Goal: Task Accomplishment & Management: Manage account settings

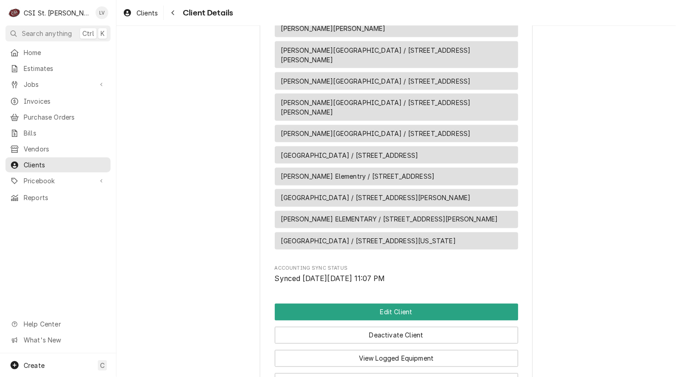
scroll to position [880, 0]
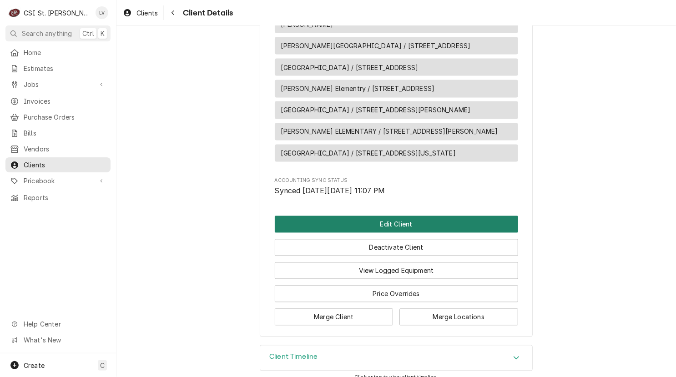
click at [355, 216] on button "Edit Client" at bounding box center [396, 224] width 243 height 17
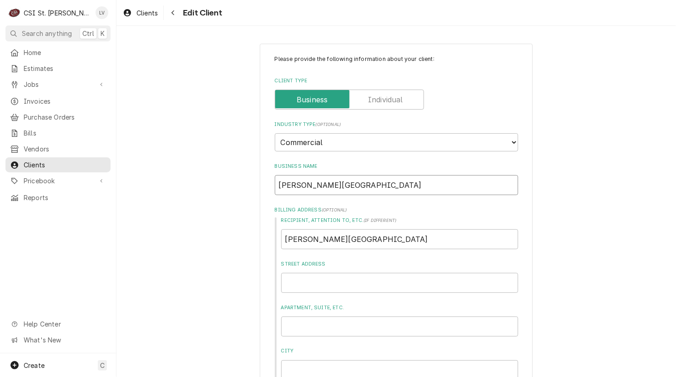
drag, startPoint x: 386, startPoint y: 185, endPoint x: 210, endPoint y: 186, distance: 175.5
type textarea "x"
type input "H"
type textarea "x"
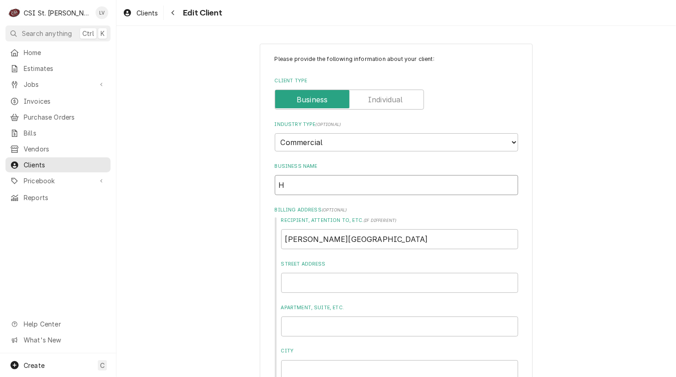
type input "Ha"
type textarea "x"
type input "Haz"
type textarea "x"
type input "Haze"
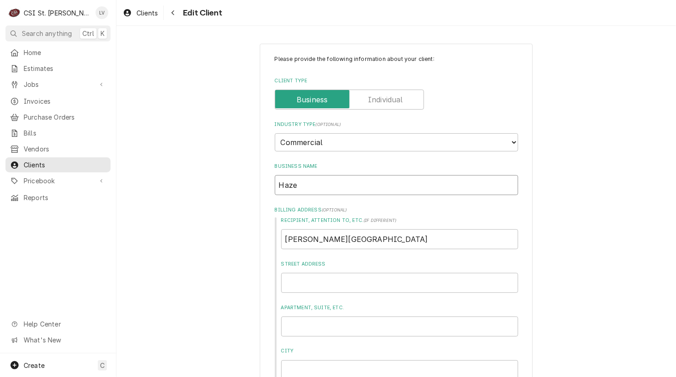
type textarea "x"
type input "Hazel"
type textarea "x"
type input "Hazelw"
type textarea "x"
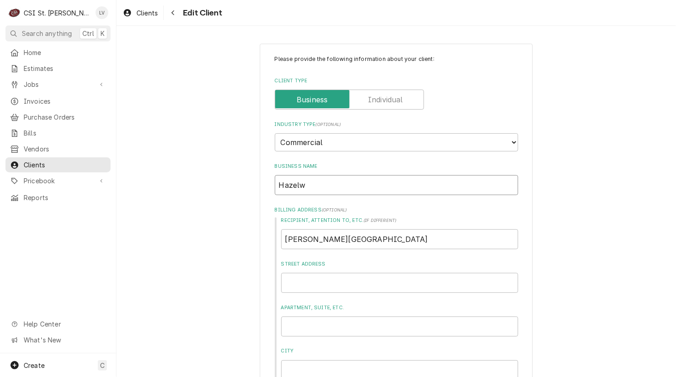
type input "Hazelwo"
type textarea "x"
type input "Hazelwoo"
type textarea "x"
type input "Hazelwood"
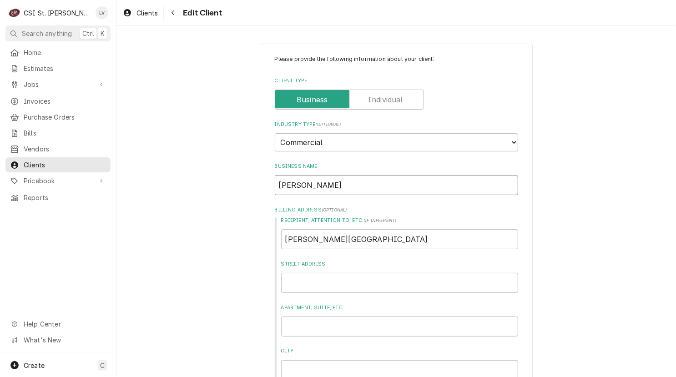
type textarea "x"
type input "Hazelwood"
type textarea "x"
type input "Hazelwood S"
type textarea "x"
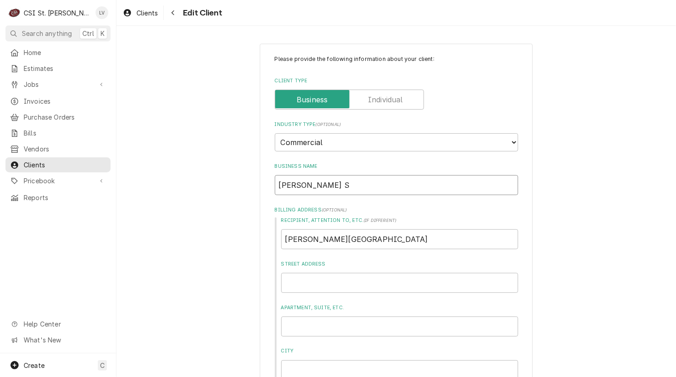
type input "Hazelwood Sc"
type textarea "x"
type input "Hazelwood Sch"
type textarea "x"
type input "Hazelwood Scho"
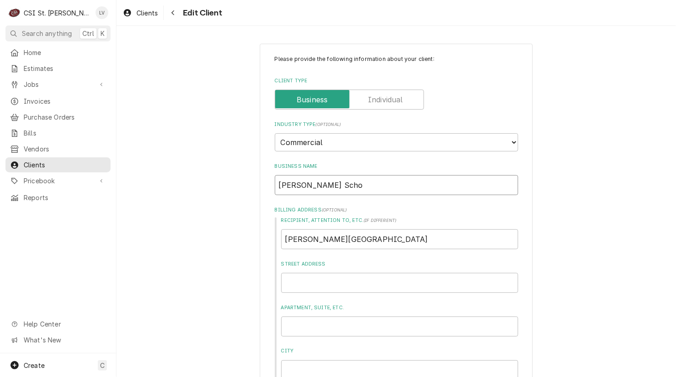
type textarea "x"
type input "Hazelwood Schoo"
type textarea "x"
type input "Hazelwood School"
type textarea "x"
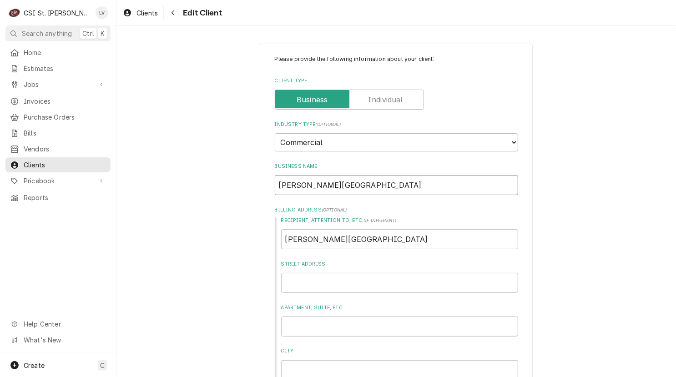
type input "Hazelwood School"
type textarea "x"
type input "Hazelwood School D"
type textarea "x"
type input "Hazelwood School Dis"
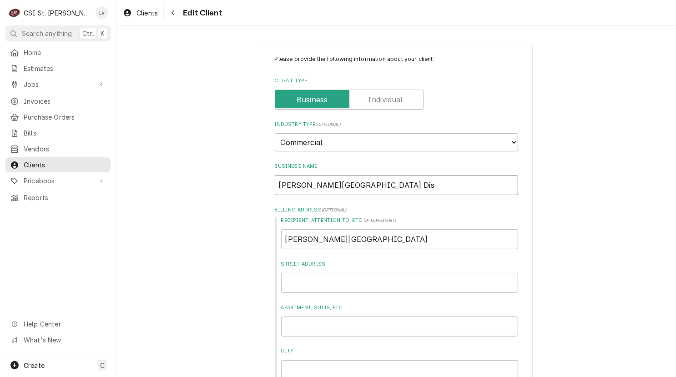
type textarea "x"
type input "Hazelwood School Dist"
type textarea "x"
type input "Hazelwood School Distr"
type textarea "x"
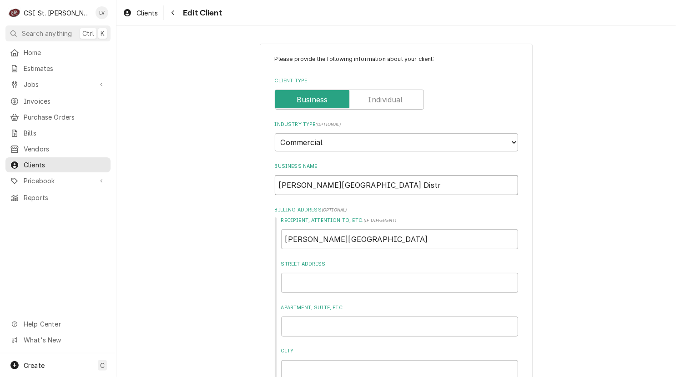
type input "Hazelwood School Distri"
type textarea "x"
type input "Hazelwood School Distric"
type textarea "x"
type input "[PERSON_NAME][GEOGRAPHIC_DATA]"
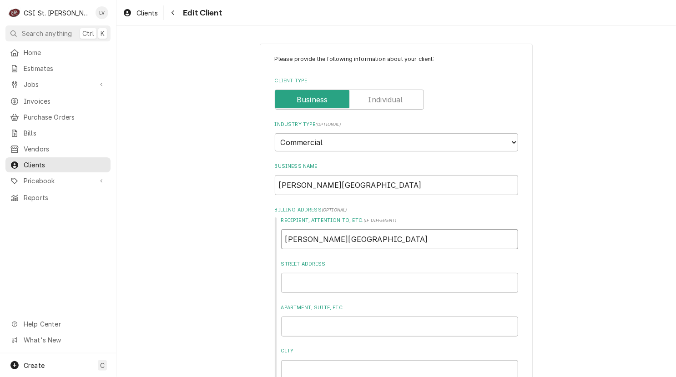
type textarea "x"
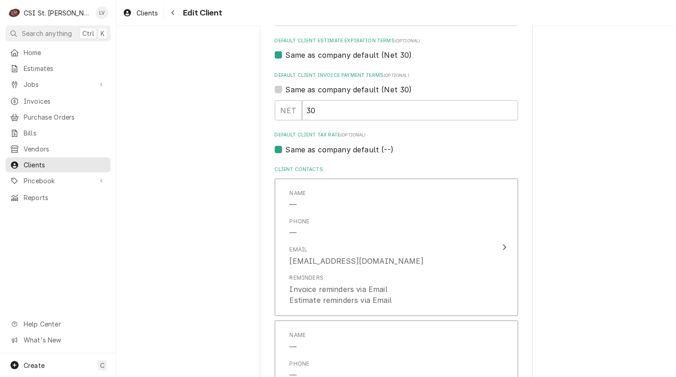
scroll to position [546, 0]
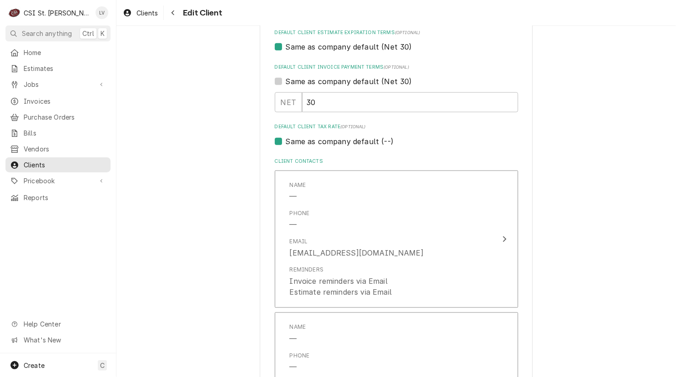
click at [162, 266] on div "Please provide the following information about your client: Client Type Industr…" at bounding box center [395, 329] width 559 height 1678
click at [324, 139] on label "Same as company default (--)" at bounding box center [340, 141] width 108 height 11
click at [324, 139] on input "Same as company default (--)" at bounding box center [407, 146] width 243 height 20
checkbox input "false"
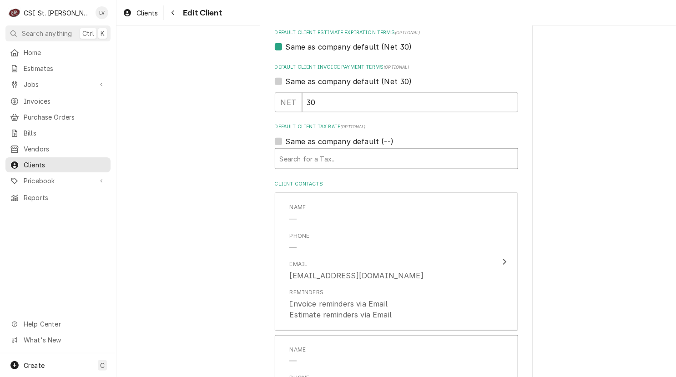
click at [318, 156] on div "Default Client Tax Rate" at bounding box center [396, 159] width 233 height 16
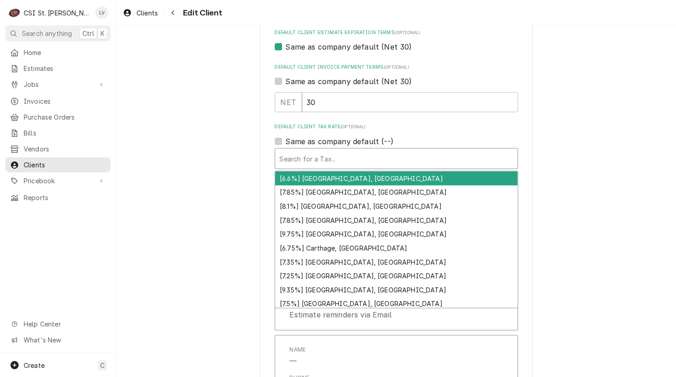
type textarea "x"
type input "e"
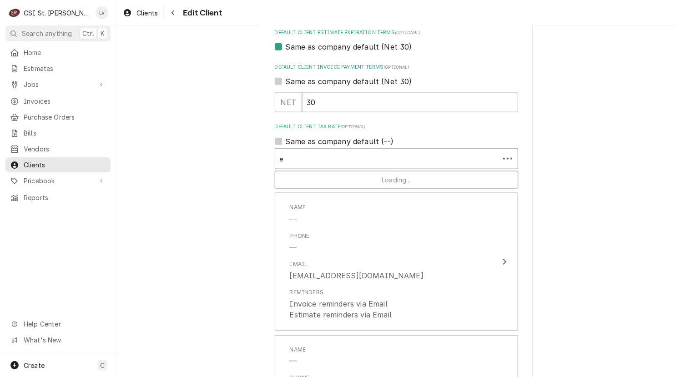
type textarea "x"
type input "ex"
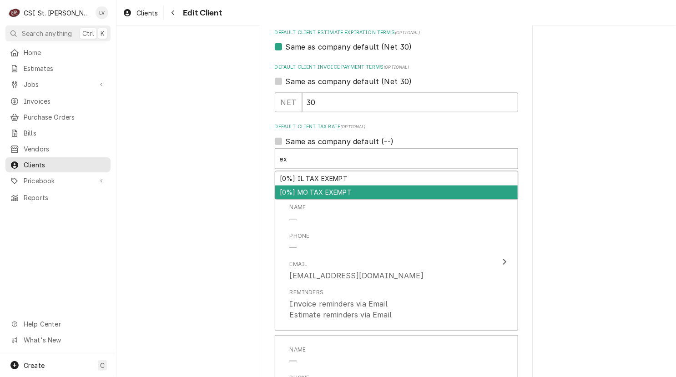
click at [315, 191] on div "[0%] MO TAX EXEMPT" at bounding box center [396, 193] width 242 height 14
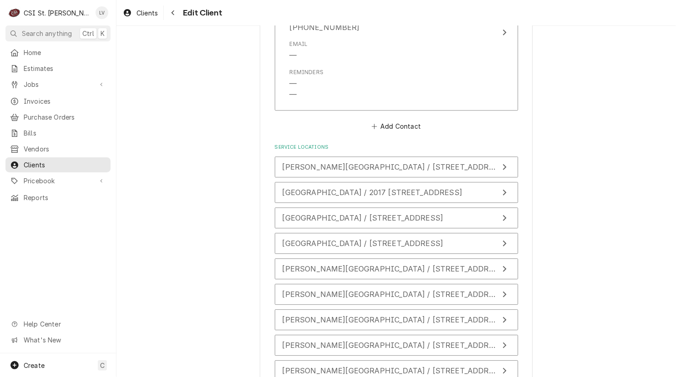
scroll to position [1361, 0]
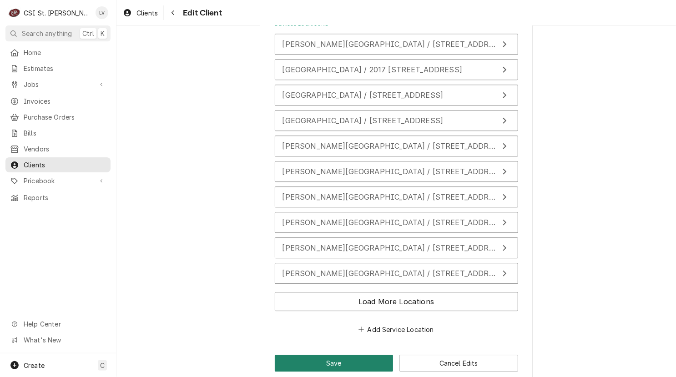
click at [346, 355] on button "Save" at bounding box center [334, 363] width 119 height 17
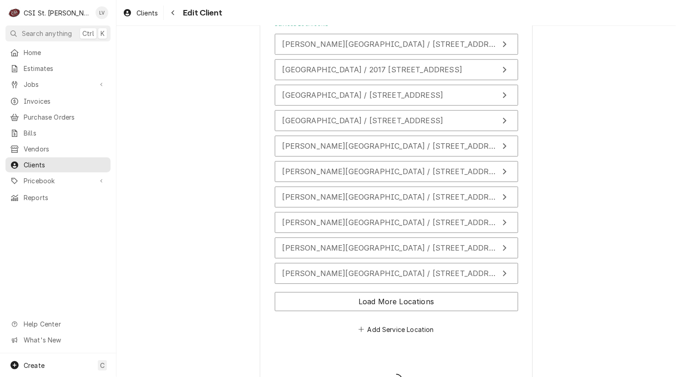
type textarea "x"
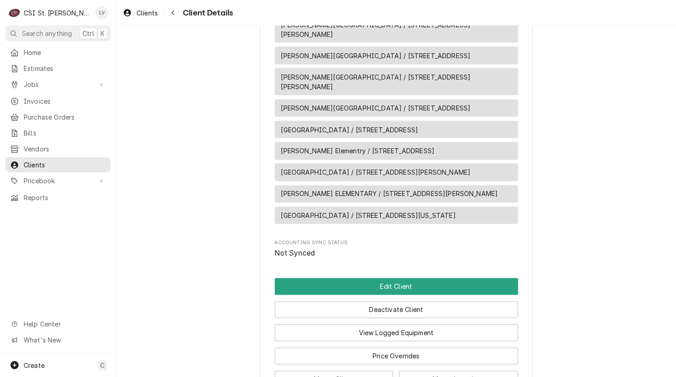
scroll to position [880, 0]
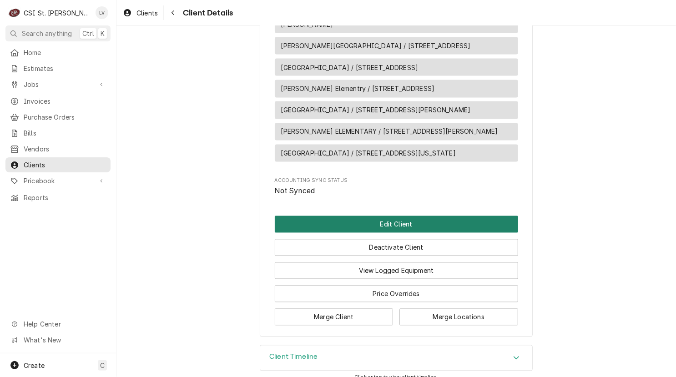
click at [355, 217] on button "Edit Client" at bounding box center [396, 224] width 243 height 17
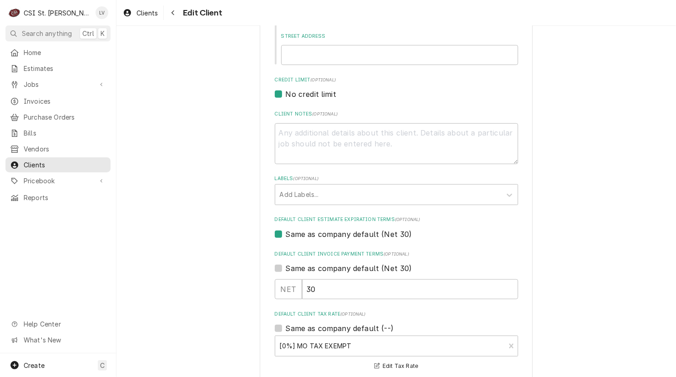
scroll to position [227, 0]
click at [324, 200] on div "Labels" at bounding box center [388, 195] width 217 height 16
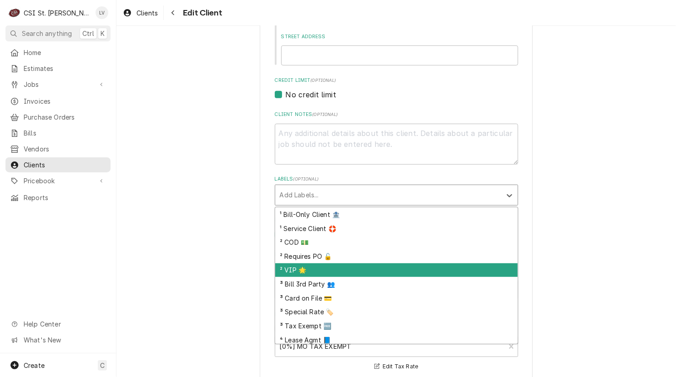
scroll to position [30, 0]
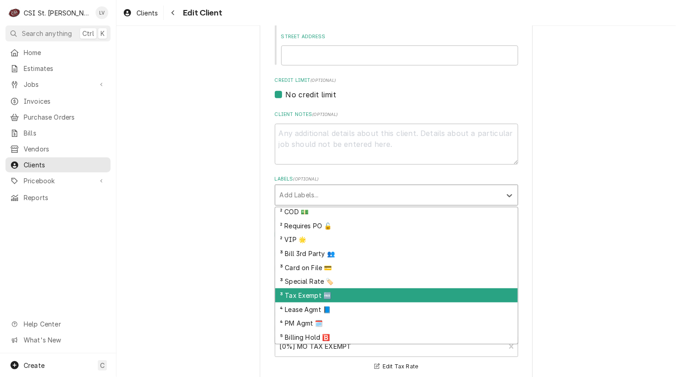
click at [317, 293] on div "³ Tax Exempt 🆓" at bounding box center [396, 295] width 242 height 14
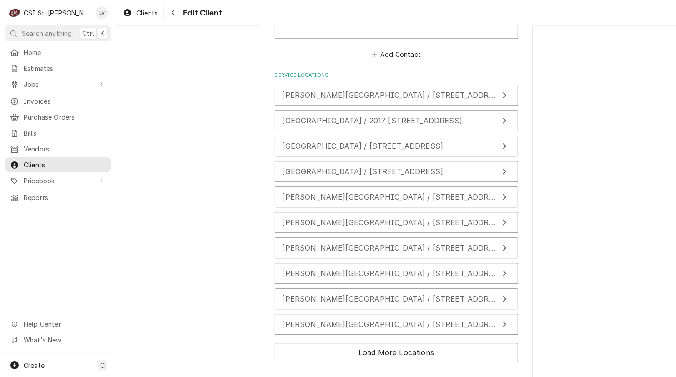
scroll to position [1230, 0]
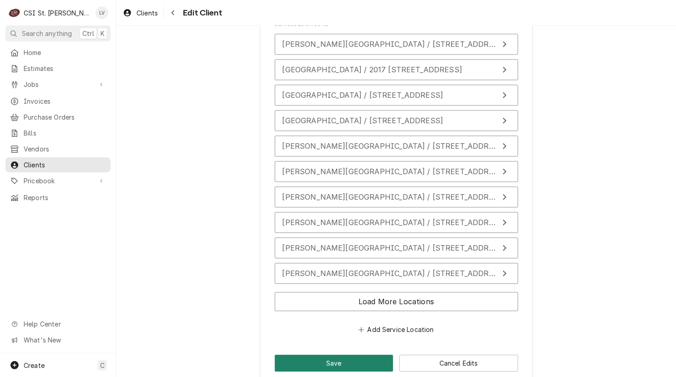
click at [320, 355] on button "Save" at bounding box center [334, 363] width 119 height 17
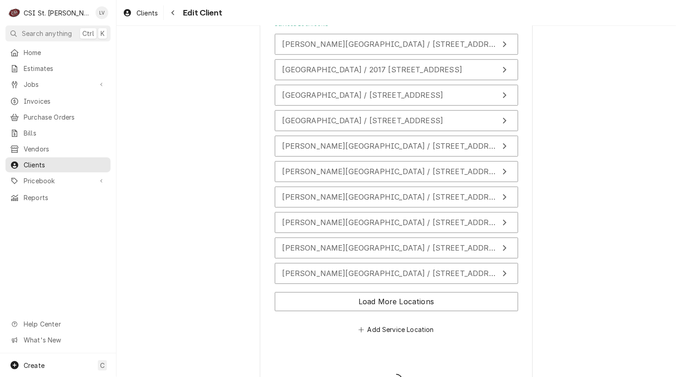
type textarea "x"
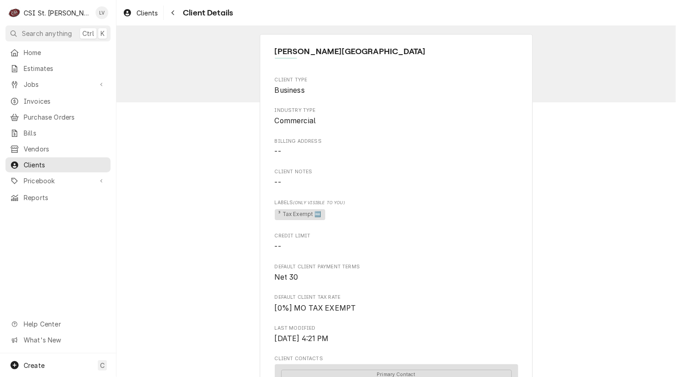
drag, startPoint x: 172, startPoint y: 15, endPoint x: 171, endPoint y: 25, distance: 10.6
click at [172, 15] on icon "Navigate back" at bounding box center [173, 13] width 4 height 6
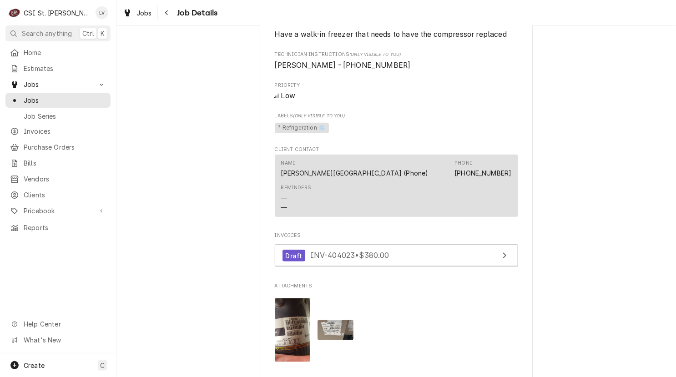
scroll to position [637, 0]
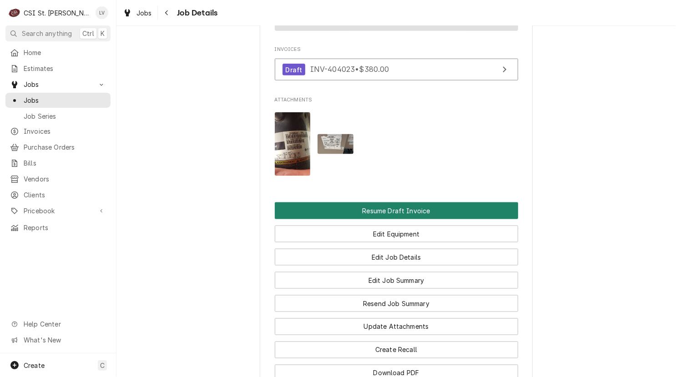
click at [362, 219] on button "Resume Draft Invoice" at bounding box center [396, 210] width 243 height 17
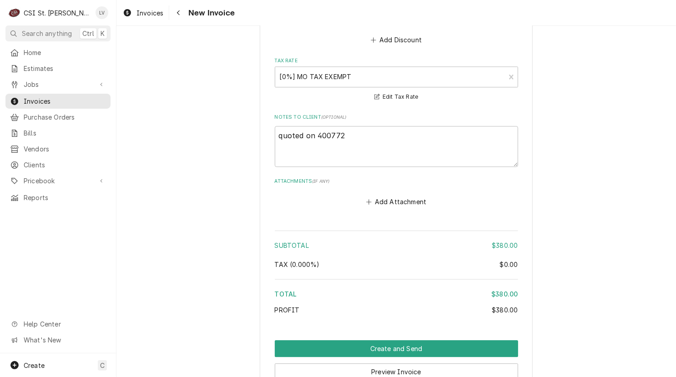
scroll to position [1372, 0]
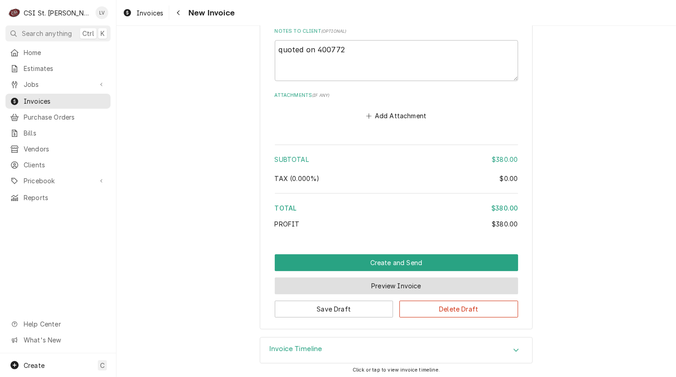
click at [379, 280] on button "Preview Invoice" at bounding box center [396, 285] width 243 height 17
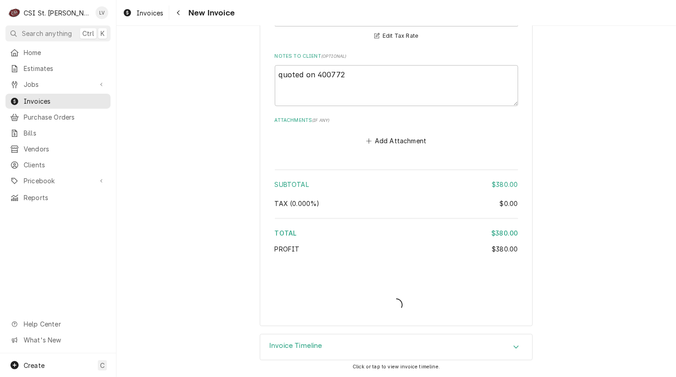
scroll to position [1344, 0]
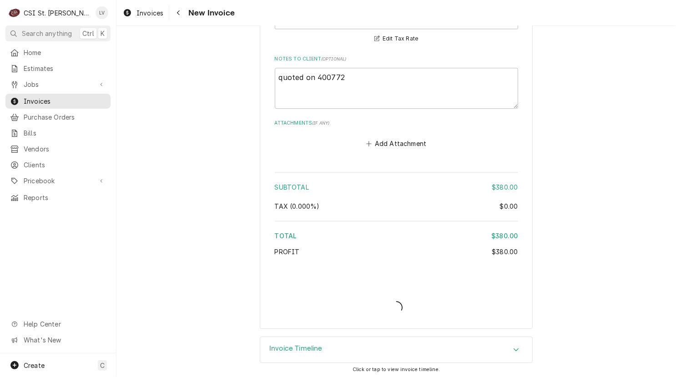
type textarea "x"
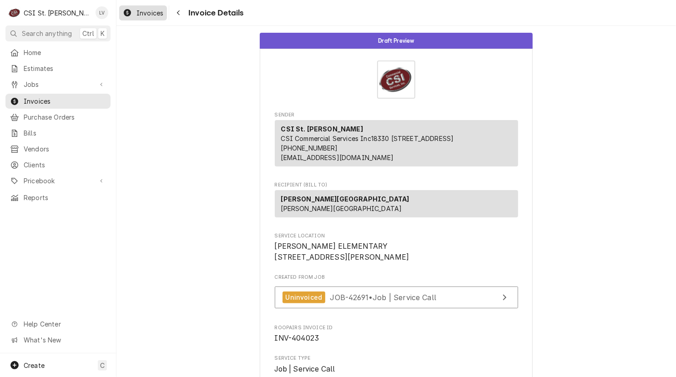
click at [146, 8] on span "Invoices" at bounding box center [149, 13] width 27 height 10
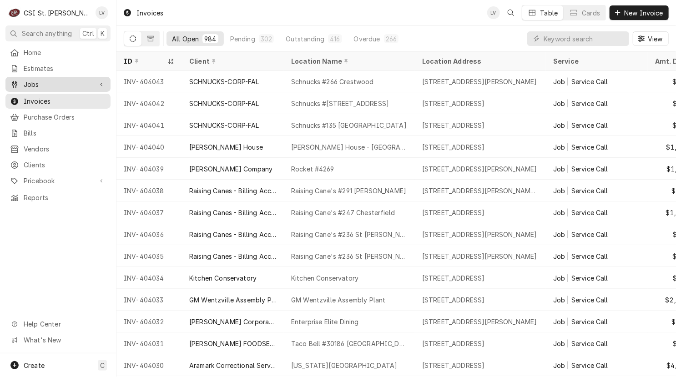
click at [24, 81] on span "Jobs" at bounding box center [58, 85] width 69 height 10
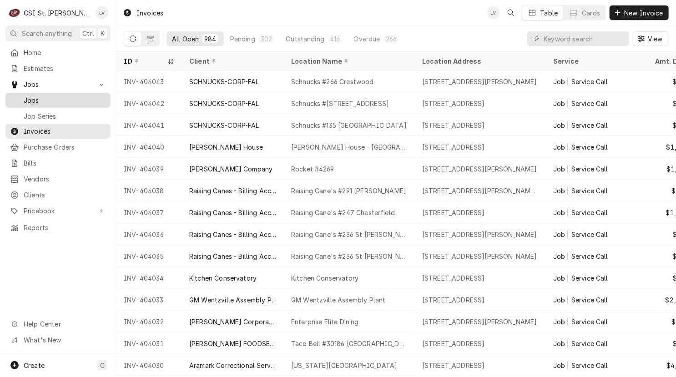
click at [30, 99] on span "Jobs" at bounding box center [65, 100] width 82 height 10
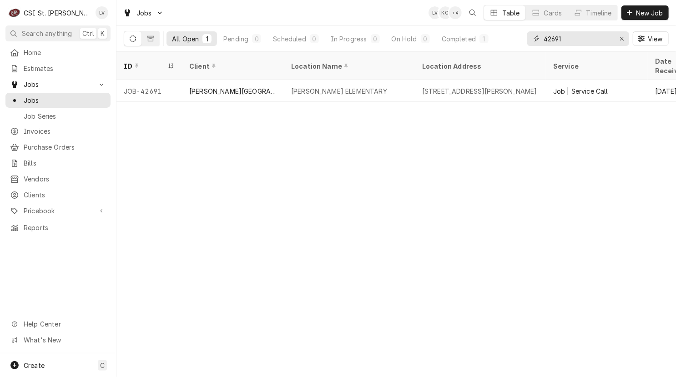
drag, startPoint x: 585, startPoint y: 40, endPoint x: 528, endPoint y: 35, distance: 56.7
click at [528, 34] on div "42691" at bounding box center [578, 38] width 102 height 15
type input "42739"
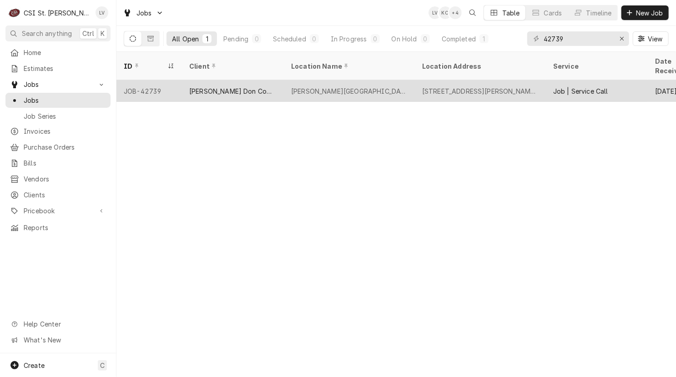
click at [198, 80] on div "[PERSON_NAME] Don Company" at bounding box center [233, 91] width 102 height 22
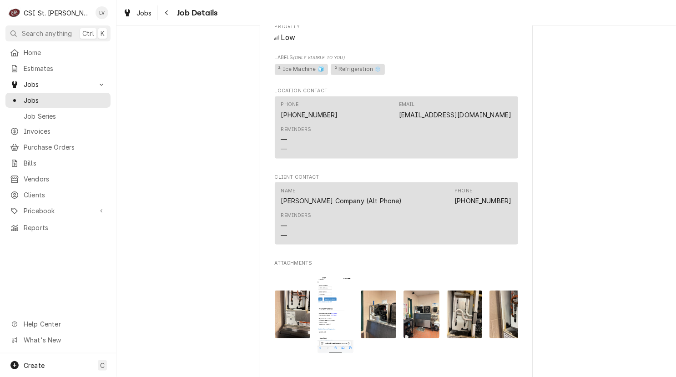
scroll to position [818, 0]
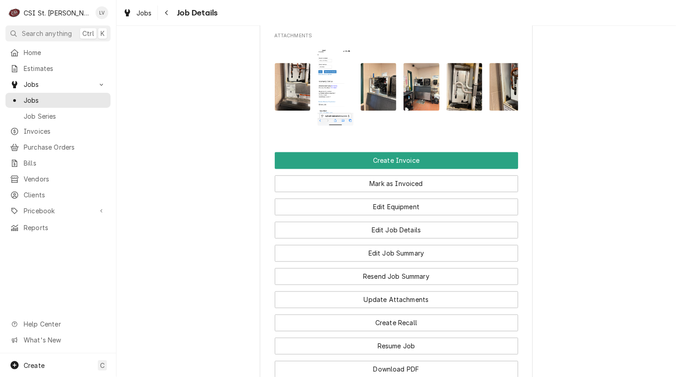
click at [362, 179] on div "Mark as Invoiced" at bounding box center [396, 180] width 243 height 23
click at [366, 163] on button "Create Invoice" at bounding box center [396, 160] width 243 height 17
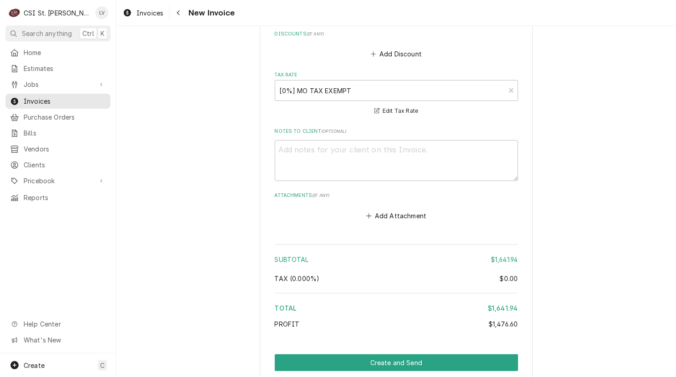
scroll to position [2703, 0]
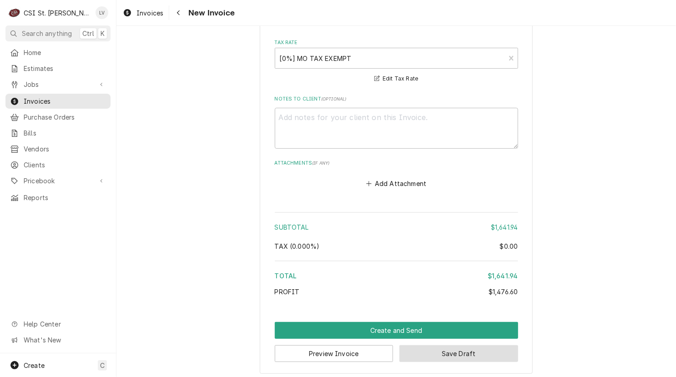
click at [482, 349] on button "Save Draft" at bounding box center [458, 353] width 119 height 17
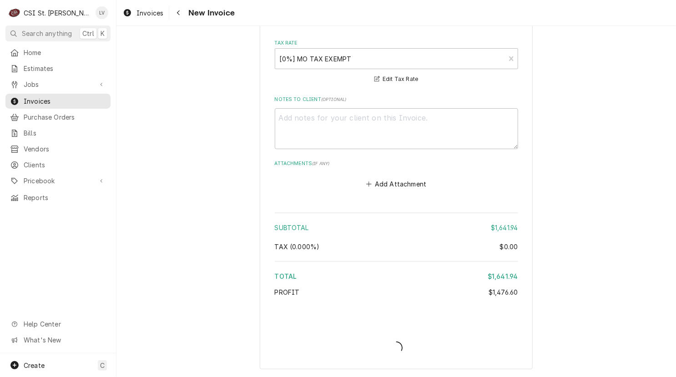
scroll to position [2699, 0]
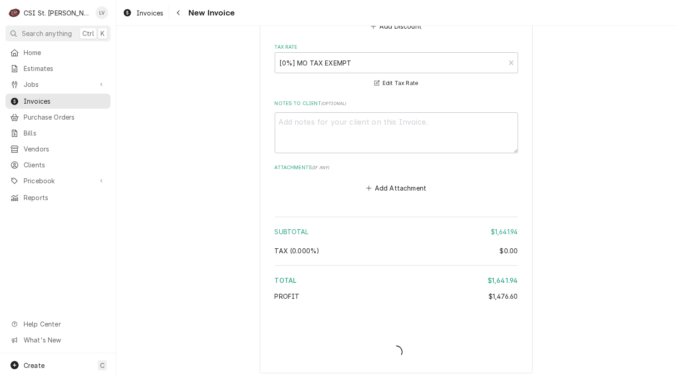
type textarea "x"
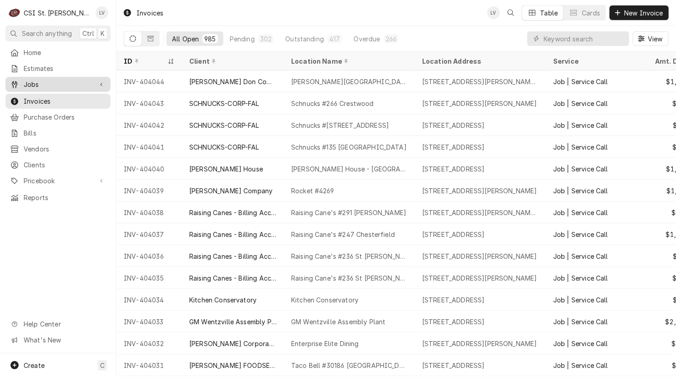
click at [40, 81] on span "Jobs" at bounding box center [58, 85] width 69 height 10
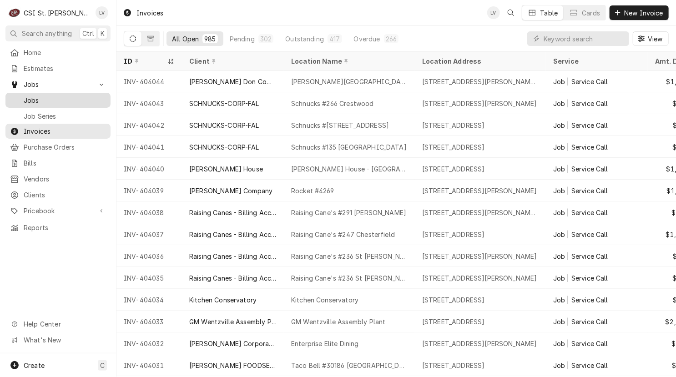
drag, startPoint x: 45, startPoint y: 95, endPoint x: 50, endPoint y: 97, distance: 5.5
click at [45, 95] on span "Jobs" at bounding box center [65, 100] width 82 height 10
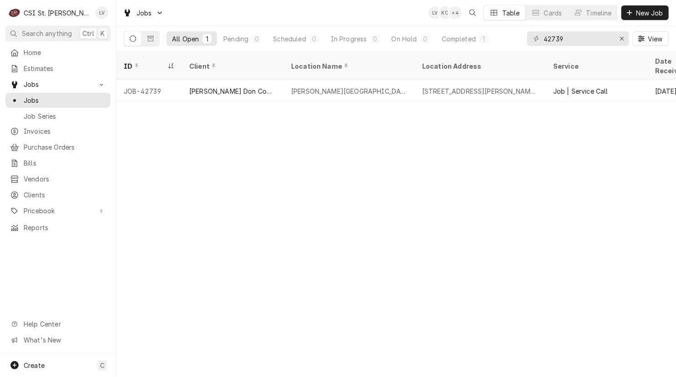
drag, startPoint x: 258, startPoint y: 83, endPoint x: 273, endPoint y: 92, distance: 17.2
click at [259, 81] on div "[PERSON_NAME] Don Company" at bounding box center [233, 91] width 102 height 22
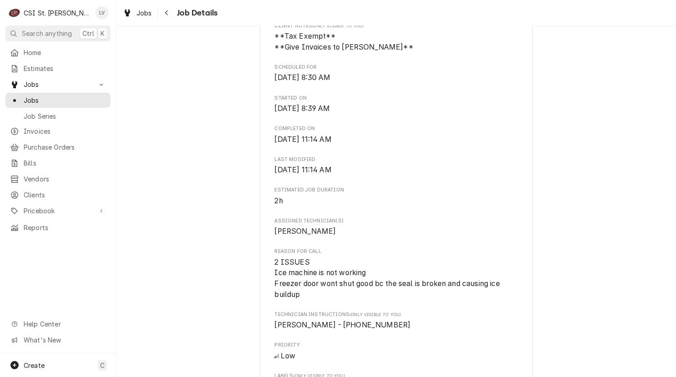
scroll to position [318, 0]
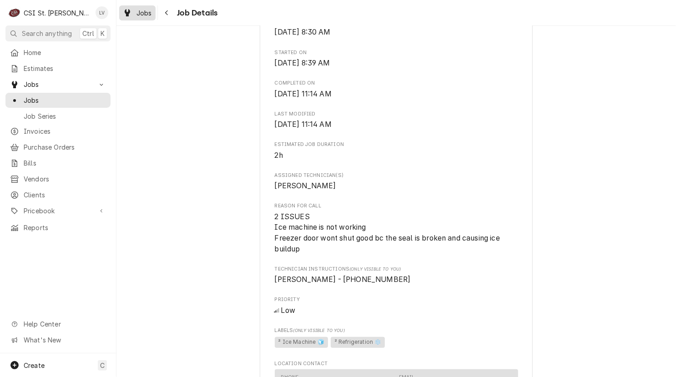
click at [126, 14] on icon "Dynamic Content Wrapper" at bounding box center [127, 12] width 5 height 7
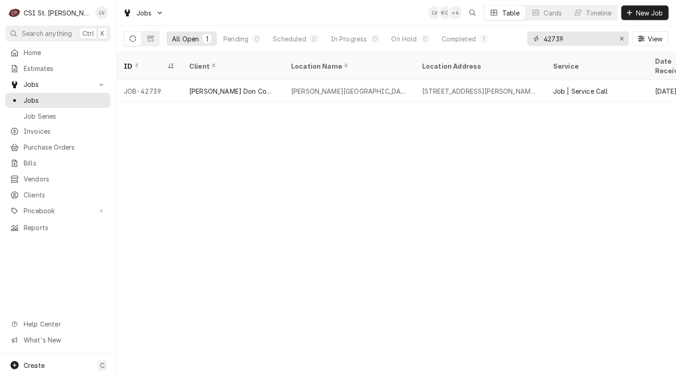
drag, startPoint x: 572, startPoint y: 36, endPoint x: 532, endPoint y: 34, distance: 41.0
click at [532, 34] on div "42739" at bounding box center [578, 38] width 102 height 15
type input "42390"
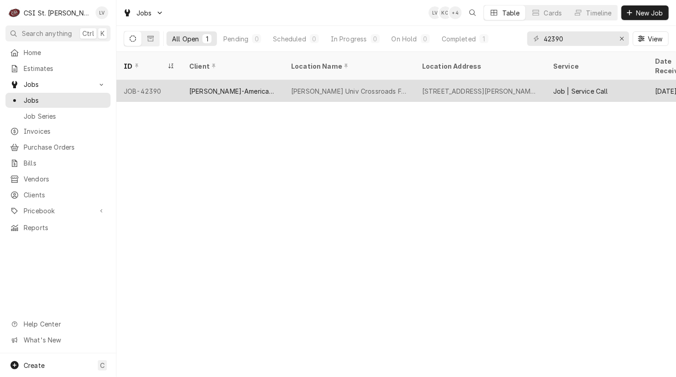
click at [265, 86] on div "[PERSON_NAME]-American Dining Creations" at bounding box center [233, 91] width 102 height 22
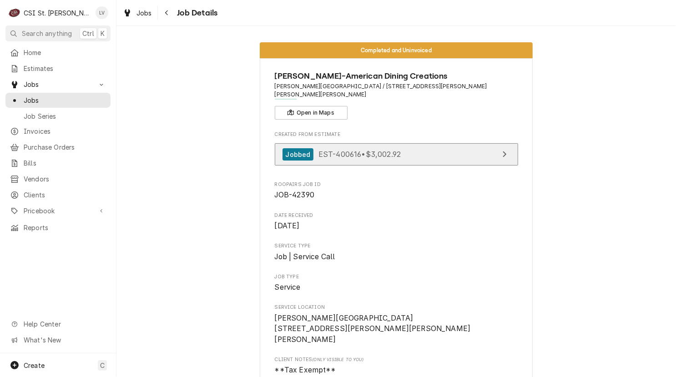
click at [390, 150] on span "EST-400616 • $3,002.92" at bounding box center [359, 154] width 82 height 9
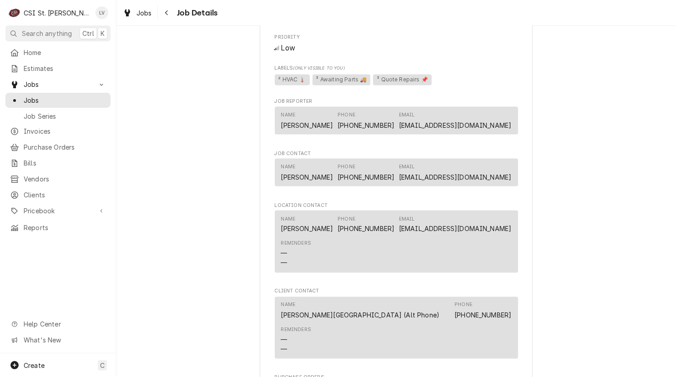
scroll to position [1091, 0]
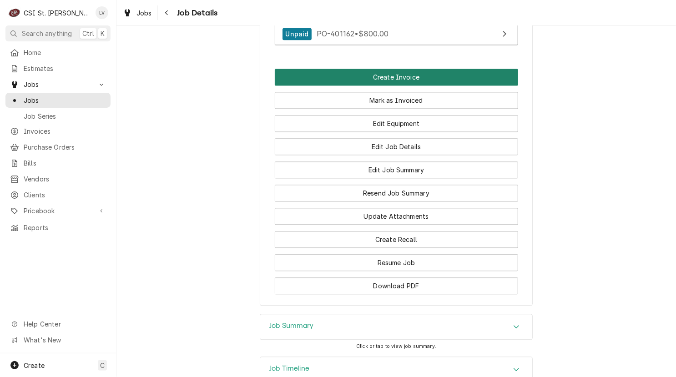
click at [374, 69] on button "Create Invoice" at bounding box center [396, 77] width 243 height 17
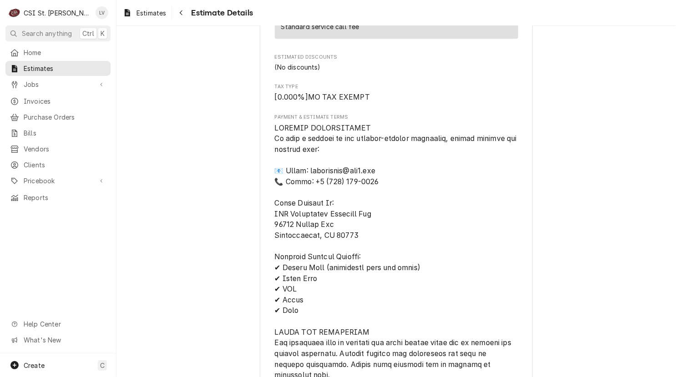
scroll to position [1466, 0]
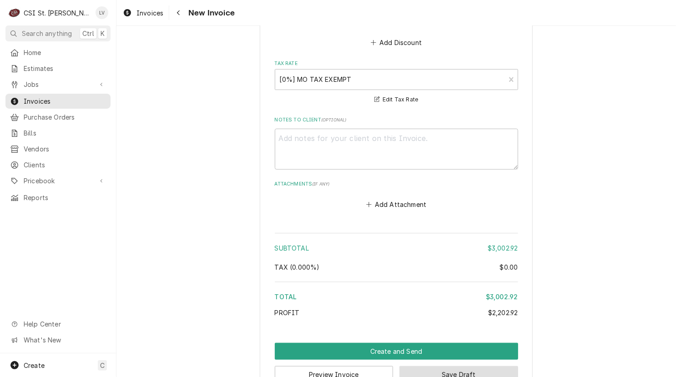
click at [489, 366] on button "Save Draft" at bounding box center [458, 374] width 119 height 17
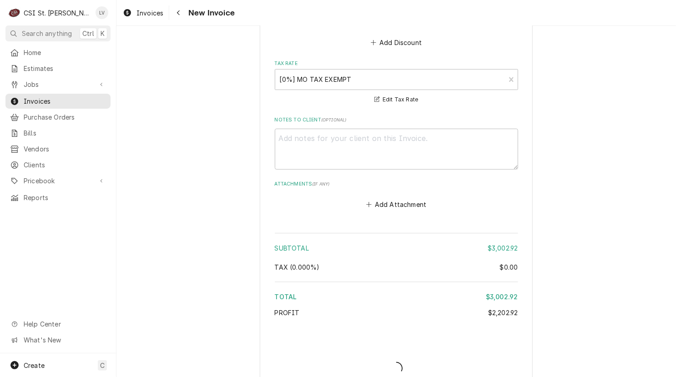
scroll to position [2146, 0]
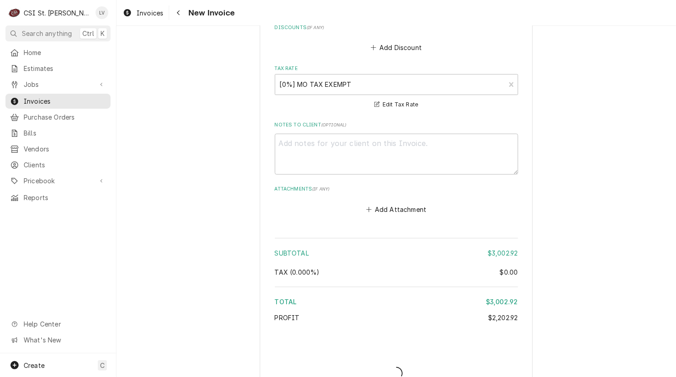
type textarea "x"
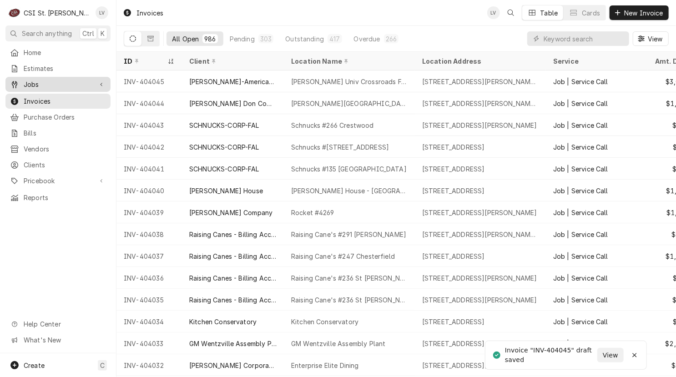
click at [65, 80] on span "Jobs" at bounding box center [58, 85] width 69 height 10
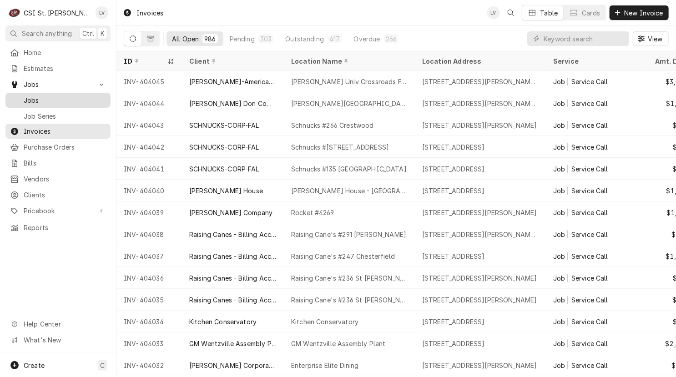
click at [65, 95] on span "Jobs" at bounding box center [65, 100] width 82 height 10
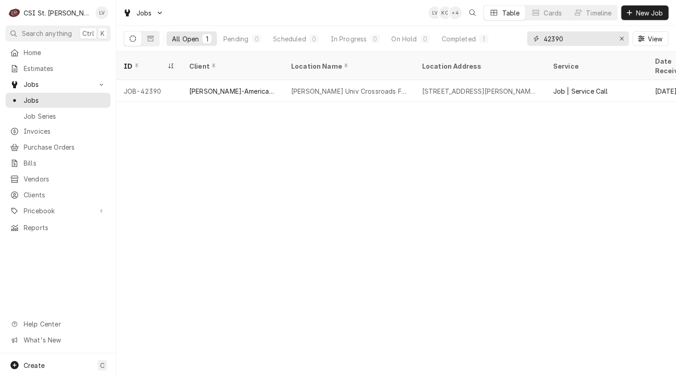
drag, startPoint x: 576, startPoint y: 36, endPoint x: 536, endPoint y: 40, distance: 40.2
click at [536, 40] on div "42390" at bounding box center [578, 38] width 102 height 15
type input "42735"
drag, startPoint x: 195, startPoint y: 81, endPoint x: 240, endPoint y: 216, distance: 141.5
click at [196, 86] on div "City of [GEOGRAPHIC_DATA]" at bounding box center [232, 91] width 87 height 10
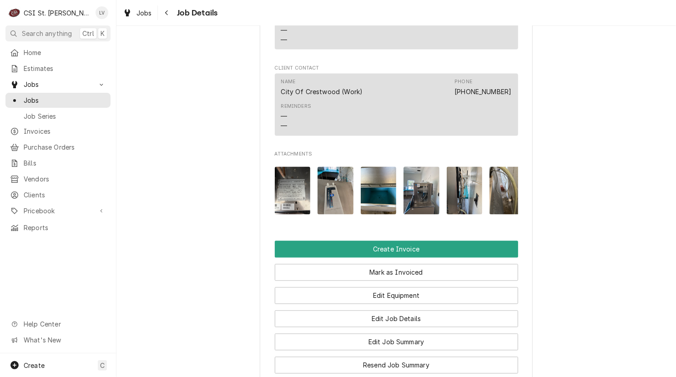
scroll to position [1046, 0]
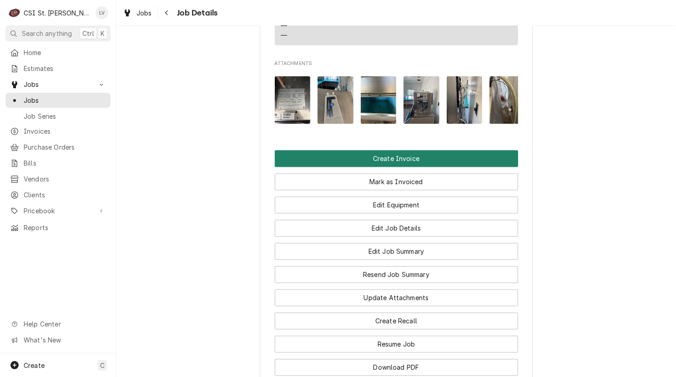
click at [397, 156] on button "Create Invoice" at bounding box center [396, 158] width 243 height 17
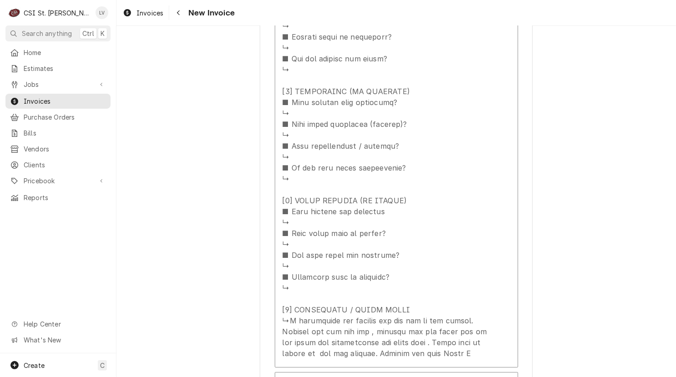
scroll to position [1546, 0]
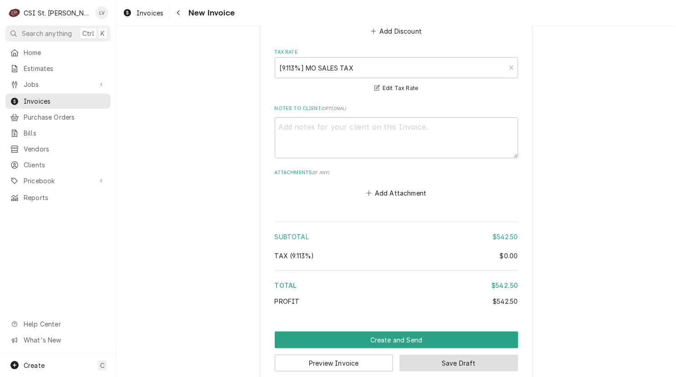
click at [470, 355] on button "Save Draft" at bounding box center [458, 363] width 119 height 17
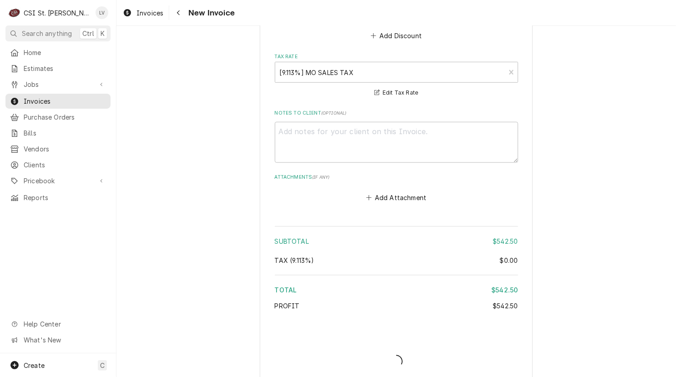
type textarea "x"
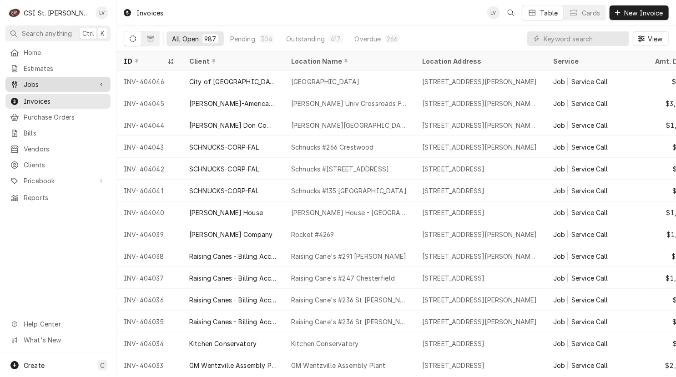
click at [36, 81] on span "Jobs" at bounding box center [58, 85] width 69 height 10
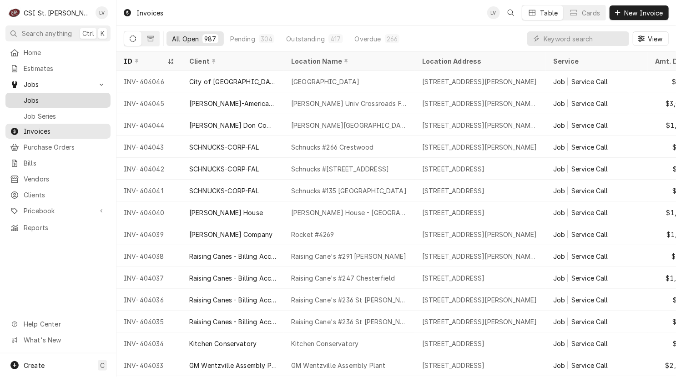
click at [38, 97] on span "Jobs" at bounding box center [65, 100] width 82 height 10
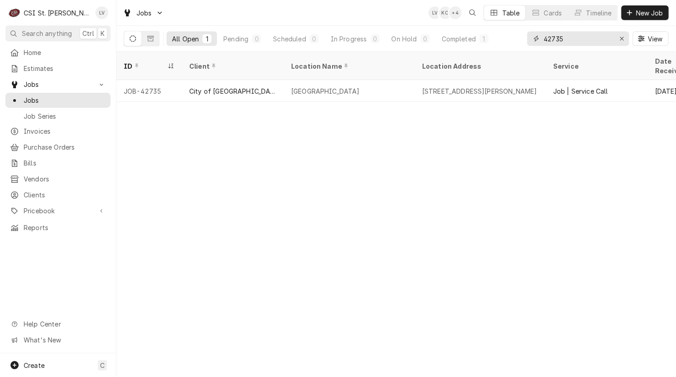
drag, startPoint x: 573, startPoint y: 39, endPoint x: 517, endPoint y: 40, distance: 56.9
click at [517, 40] on div "All Open 1 Pending 0 Scheduled 0 In Progress 0 On Hold 0 Completed 1 42735 View" at bounding box center [396, 38] width 545 height 25
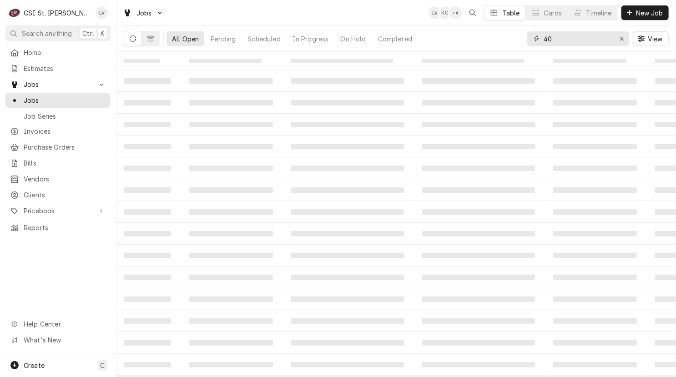
type input "4"
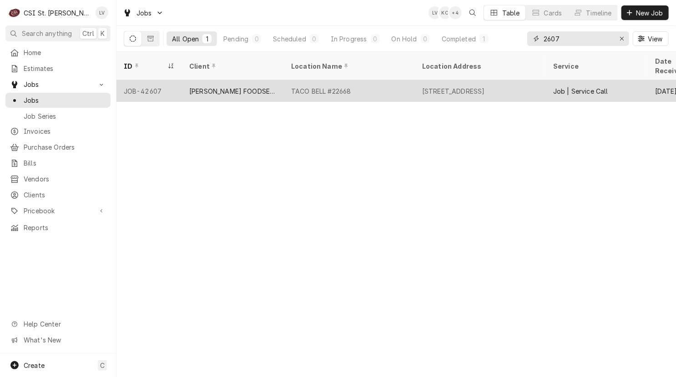
type input "2607"
click at [364, 80] on div "TACO BELL #22668" at bounding box center [349, 91] width 131 height 22
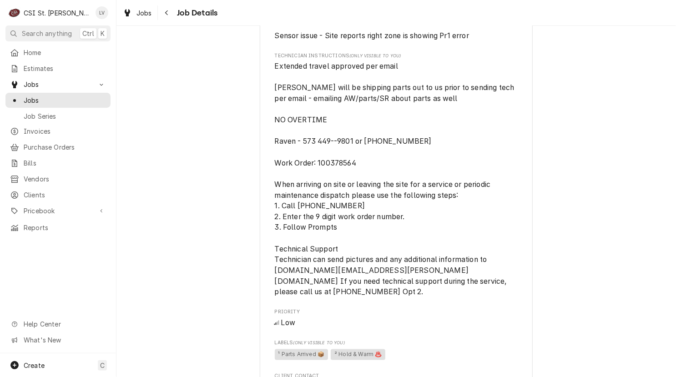
scroll to position [818, 0]
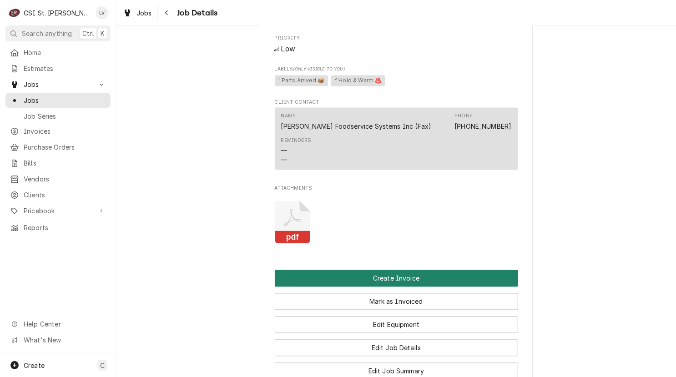
click at [452, 278] on button "Create Invoice" at bounding box center [396, 278] width 243 height 17
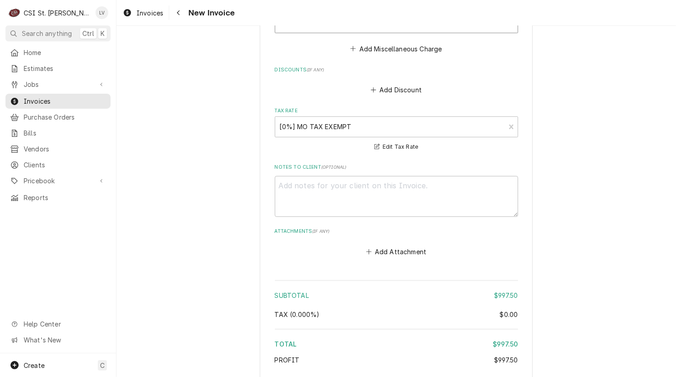
scroll to position [2078, 0]
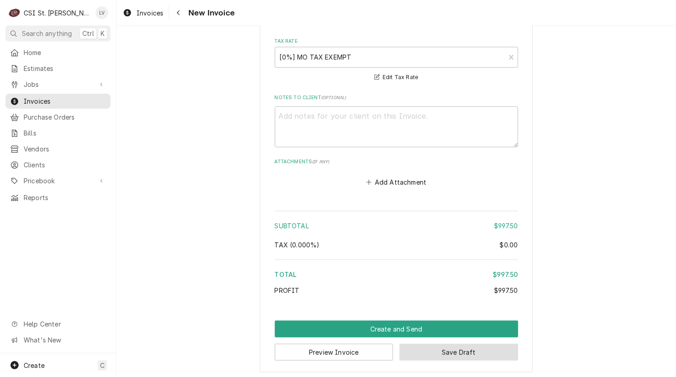
drag, startPoint x: 460, startPoint y: 348, endPoint x: 528, endPoint y: 330, distance: 70.9
click at [459, 347] on button "Save Draft" at bounding box center [458, 352] width 119 height 17
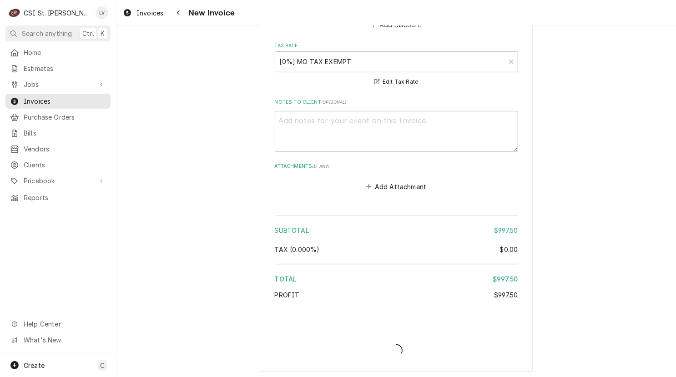
type textarea "x"
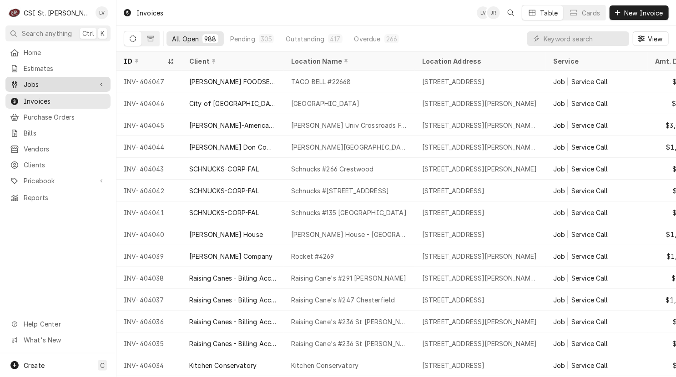
click at [74, 80] on span "Jobs" at bounding box center [58, 85] width 69 height 10
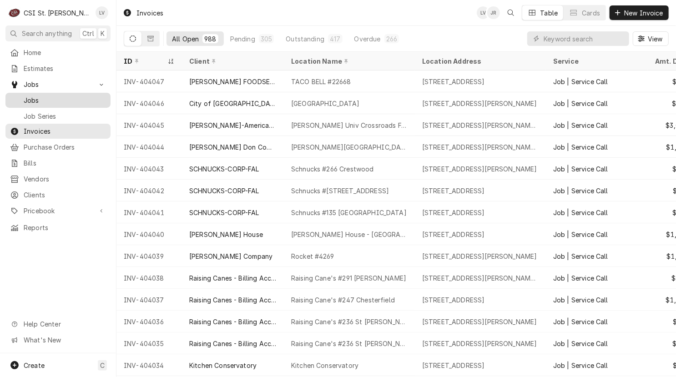
click at [64, 102] on div "Jobs" at bounding box center [57, 100] width 101 height 11
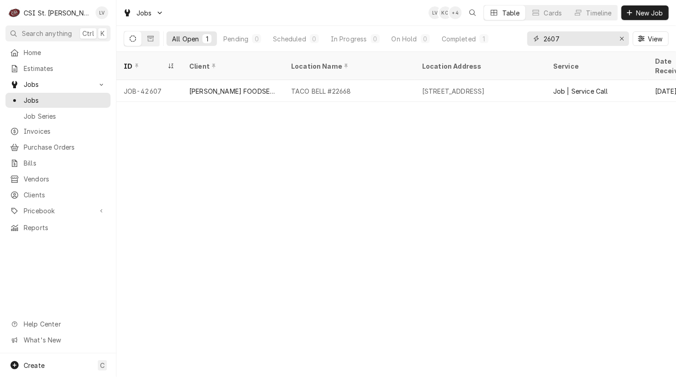
drag, startPoint x: 582, startPoint y: 40, endPoint x: 524, endPoint y: 49, distance: 58.5
click at [524, 49] on div "All Open 1 Pending 0 Scheduled 0 In Progress 0 On Hold 0 Completed 1 2607 View" at bounding box center [396, 38] width 545 height 25
type input "42642"
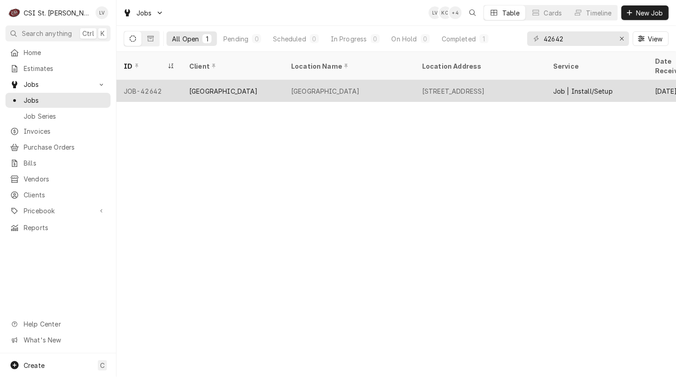
click at [202, 86] on div "Northwest R-1 School District" at bounding box center [223, 91] width 69 height 10
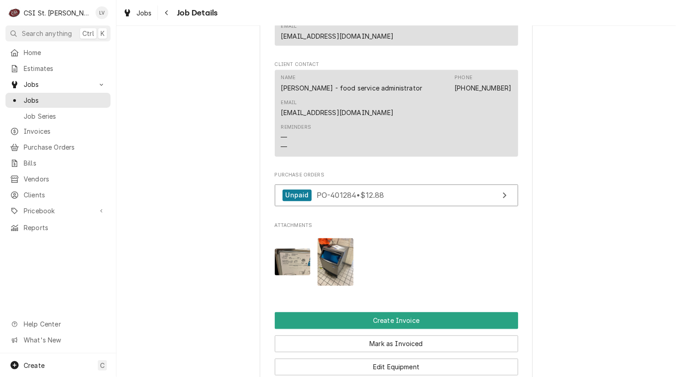
scroll to position [909, 0]
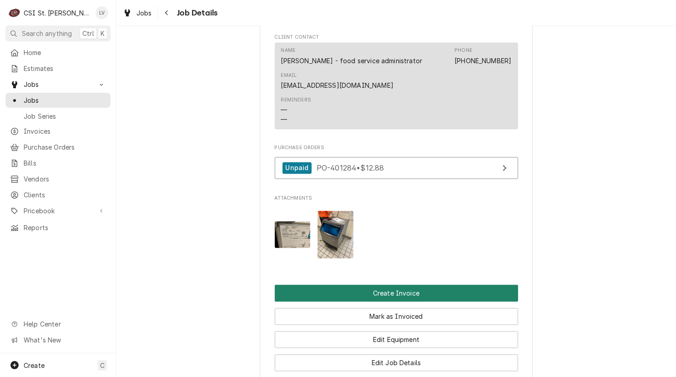
click at [454, 302] on button "Create Invoice" at bounding box center [396, 293] width 243 height 17
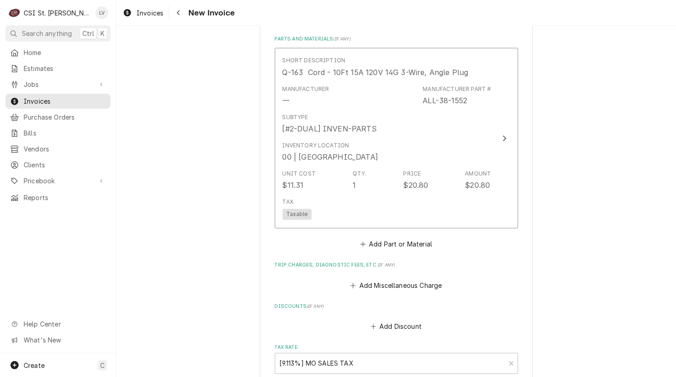
scroll to position [1705, 0]
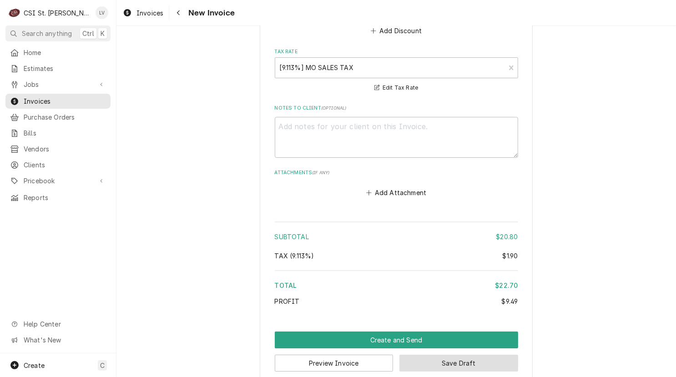
click at [481, 355] on button "Save Draft" at bounding box center [458, 363] width 119 height 17
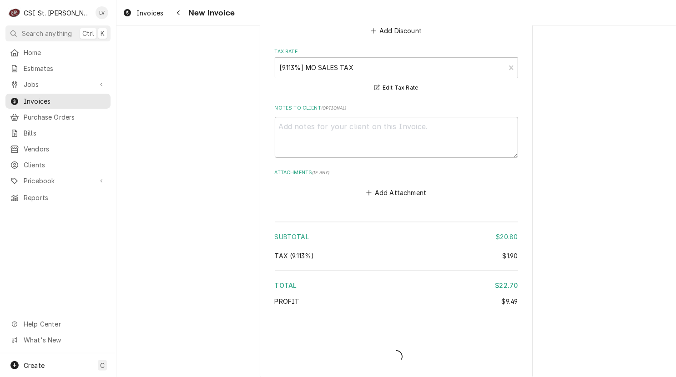
scroll to position [1701, 0]
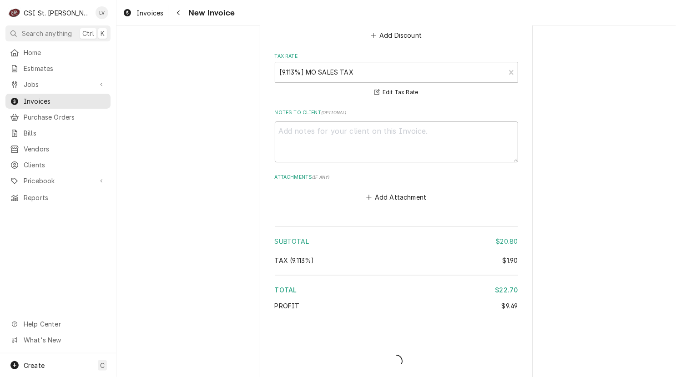
type textarea "x"
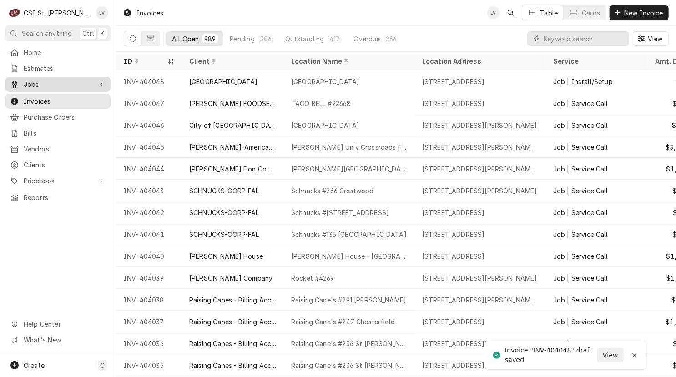
click at [54, 83] on span "Jobs" at bounding box center [58, 85] width 69 height 10
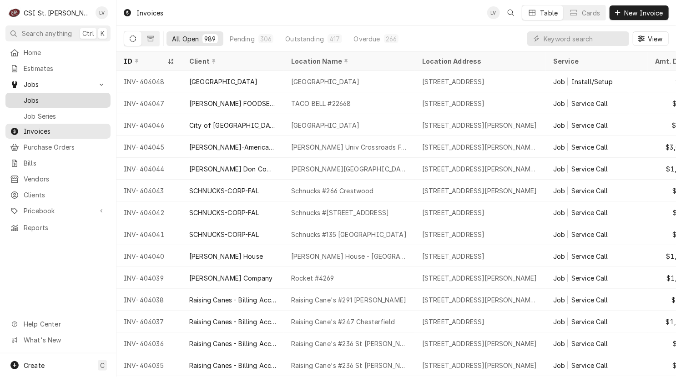
click at [51, 97] on span "Jobs" at bounding box center [65, 100] width 82 height 10
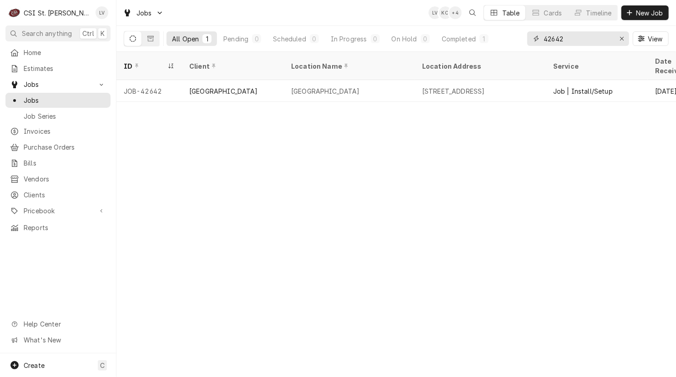
drag, startPoint x: 574, startPoint y: 37, endPoint x: 530, endPoint y: 44, distance: 44.7
click at [530, 44] on div "42642" at bounding box center [578, 38] width 102 height 15
type input "42623"
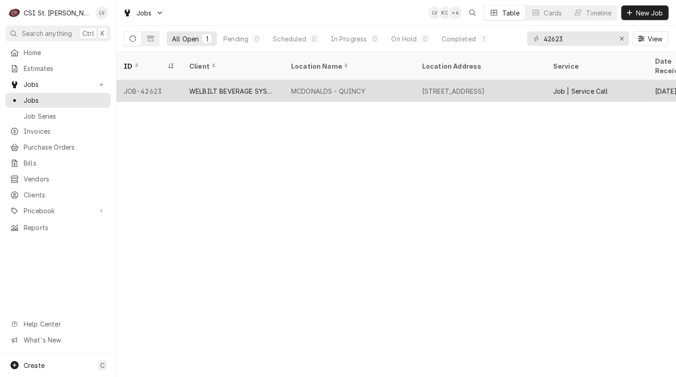
click at [212, 86] on div "WELBILT BEVERAGE SYSTEMS" at bounding box center [232, 91] width 87 height 10
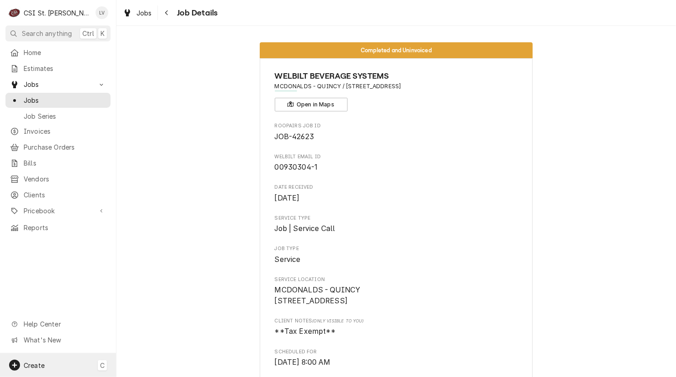
click at [32, 365] on span "Create" at bounding box center [34, 365] width 21 height 8
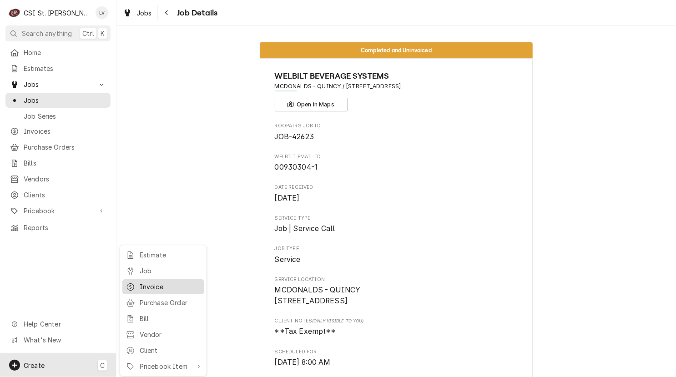
click at [150, 285] on div "Invoice" at bounding box center [170, 287] width 61 height 10
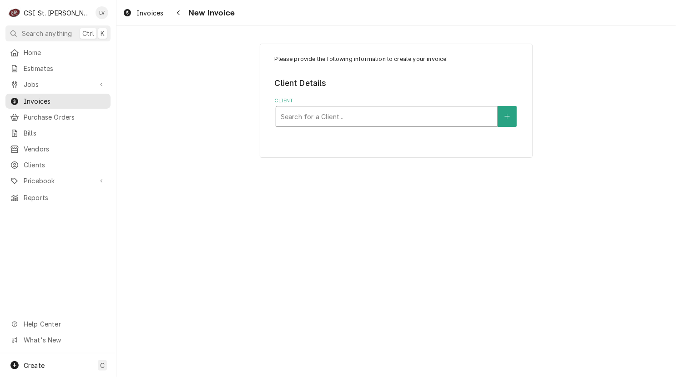
click at [322, 122] on div "Client" at bounding box center [387, 116] width 212 height 16
type input "welbilt [PERSON_NAME]"
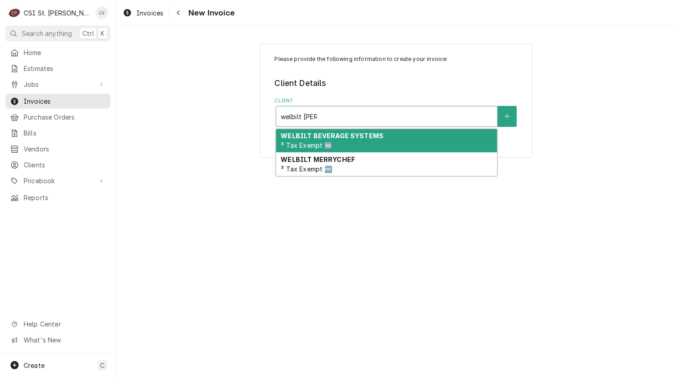
click at [323, 135] on strong "WELBILT BEVERAGE SYSTEMS" at bounding box center [332, 136] width 103 height 8
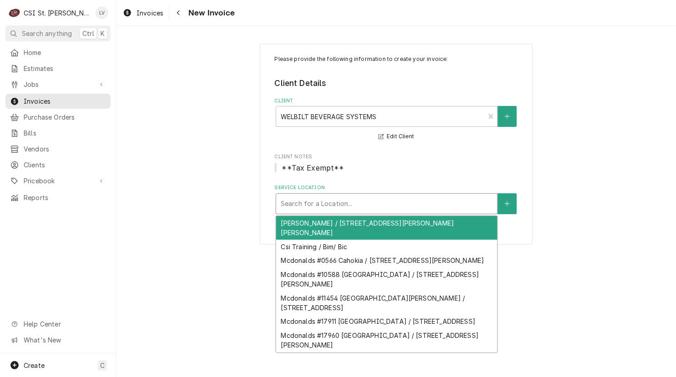
click at [316, 210] on div "Service Location" at bounding box center [387, 204] width 212 height 16
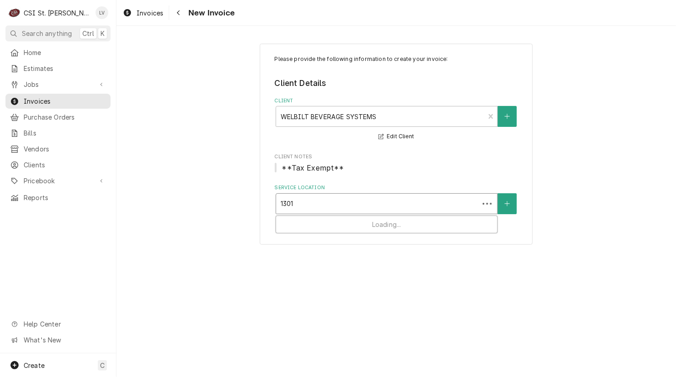
type input "1301 b"
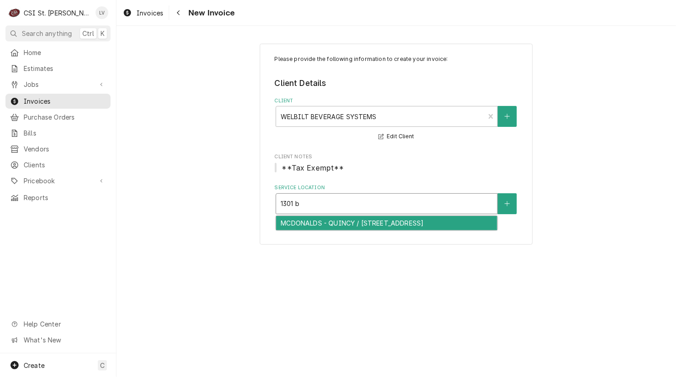
click at [306, 224] on div "MCDONALDS - QUINCY / [STREET_ADDRESS]" at bounding box center [386, 223] width 221 height 14
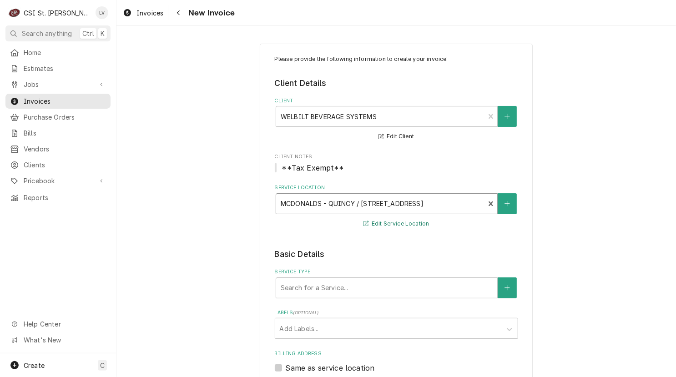
click at [381, 220] on button "Edit Service Location" at bounding box center [396, 223] width 69 height 11
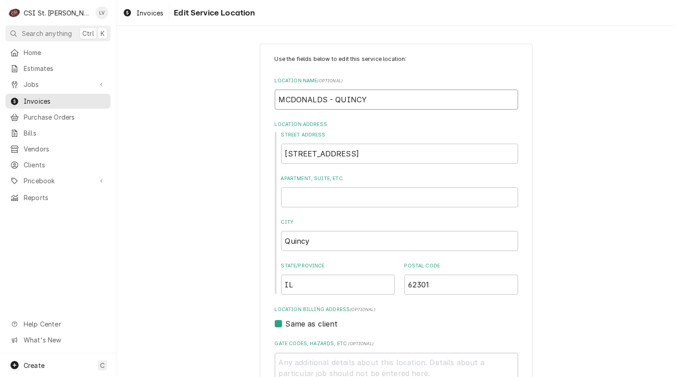
drag, startPoint x: 324, startPoint y: 99, endPoint x: 262, endPoint y: 110, distance: 63.2
click at [262, 110] on div "Use the fields below to edit this service location: Location Name ( optional ) …" at bounding box center [396, 315] width 273 height 542
type textarea "x"
type input "M- QUINCY"
type textarea "x"
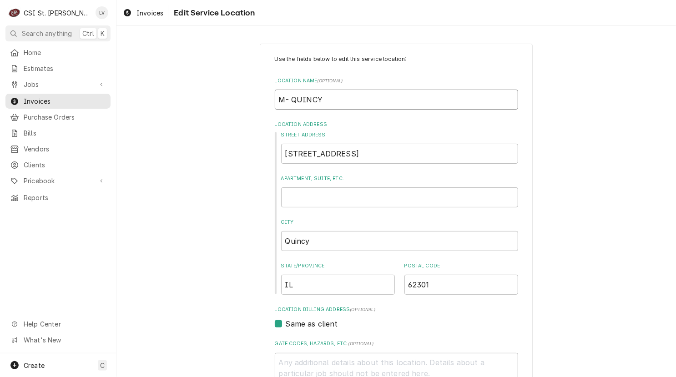
type input "Md- QUINCY"
type textarea "x"
type input "M- QUINCY"
type textarea "x"
type input "Mc- QUINCY"
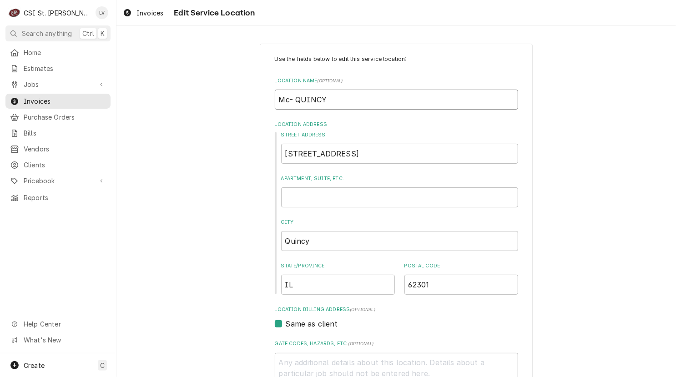
type textarea "x"
type input "McD- QUINCY"
type textarea "x"
type input "McDo- QUINCY"
type textarea "x"
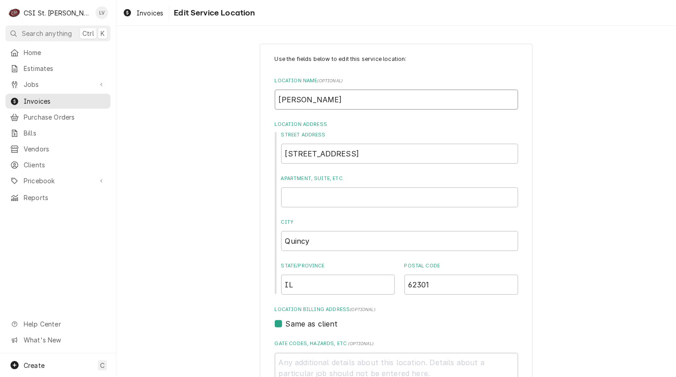
type input "McDon- QUINCY"
type textarea "x"
type input "McDona- QUINCY"
type textarea "x"
type input "McDonal- QUINCY"
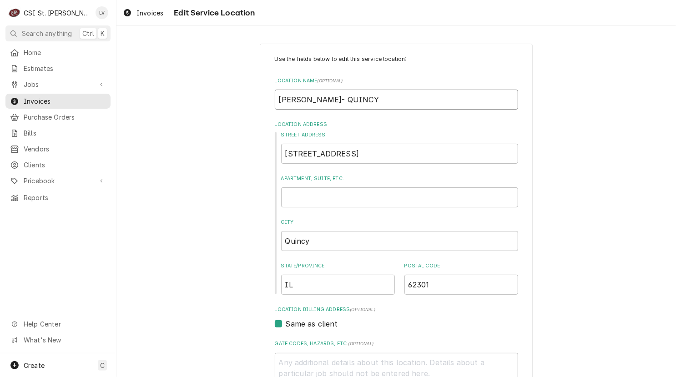
type textarea "x"
type input "McDonald- QUINCY"
type textarea "x"
type input "McDonald'- QUINCY"
type textarea "x"
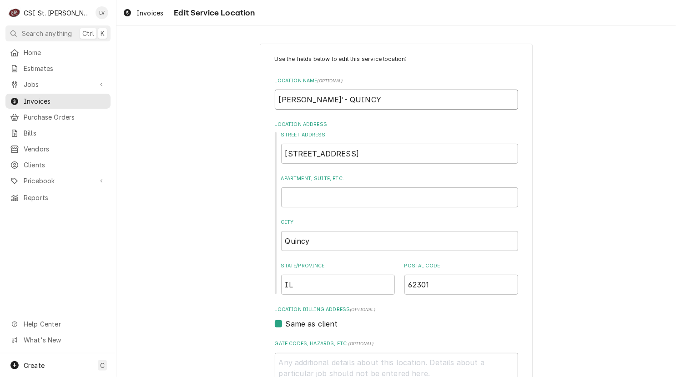
type input "McDonald's- QUINCY"
type textarea "x"
type input "McDonald's - QUINCY"
type textarea "x"
type input "McDonald's -- QUINCY"
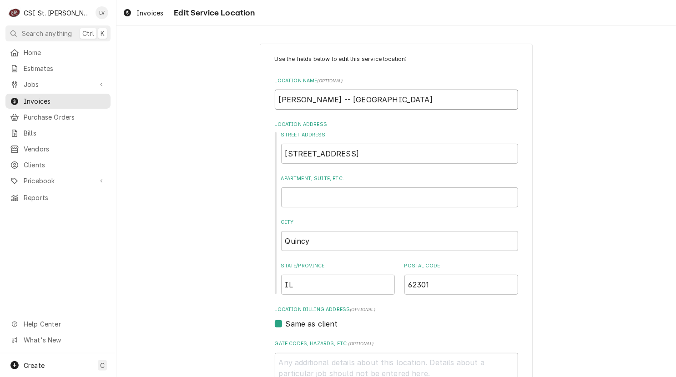
type textarea "x"
type input "McDonald's - - QUINCY"
type textarea "x"
type input "McDonald's - Q- QUINCY"
type textarea "x"
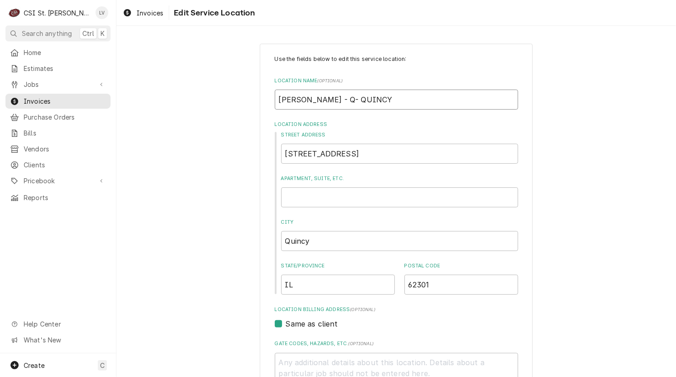
type input "McDonald's - Qu- QUINCY"
type textarea "x"
type input "McDonald's - Qui- QUINCY"
type textarea "x"
type input "McDonald's - Quin- QUINCY"
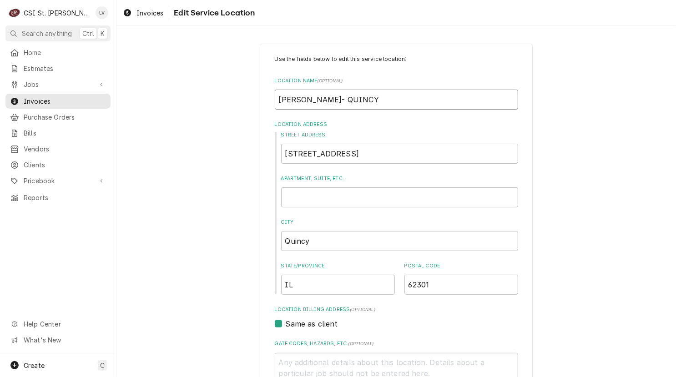
type textarea "x"
type input "McDonald's - Quinc- QUINCY"
type textarea "x"
type input "McDonald's - Quincy- QUINCY"
type textarea "x"
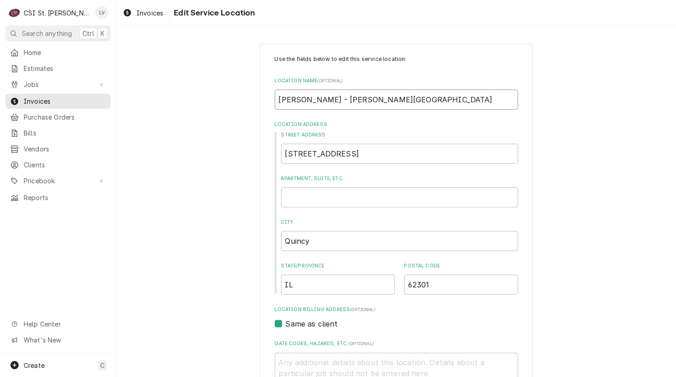
type input "McDonald's - Quincy\- QUINCY"
type textarea "x"
type input "McDonald's - Quincy- QUINCY"
type textarea "x"
type input "McDonald's - Quincy QUINCY"
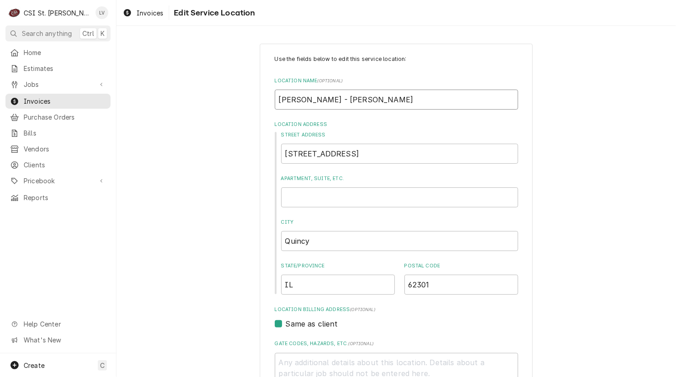
type textarea "x"
type input "McDonald's - QuincyQUINCY"
type textarea "x"
type input "McDonald's - QuincyUINCY"
type textarea "x"
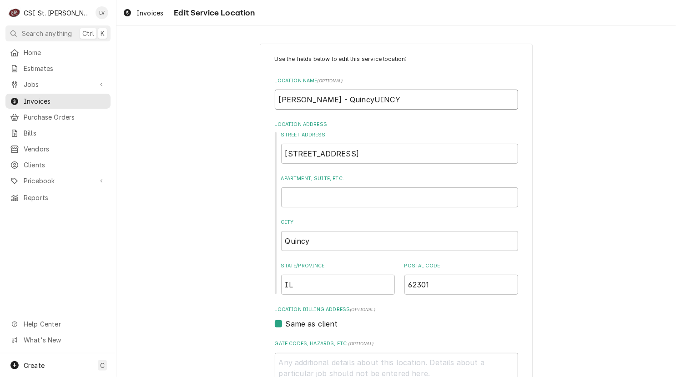
type input "McDonald's - QuincyINCY"
type textarea "x"
type input "McDonald's - QuincyNCY"
type textarea "x"
type input "McDonald's - QuincyCY"
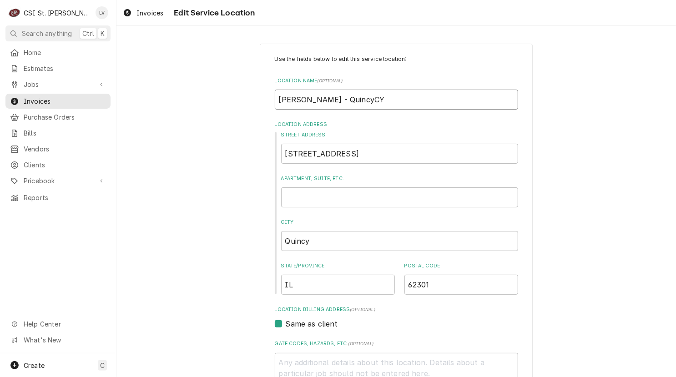
type textarea "x"
type input "McDonald's - QuincyY"
type textarea "x"
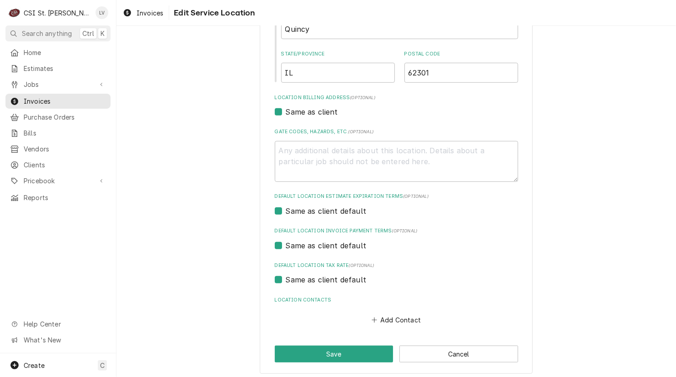
scroll to position [216, 0]
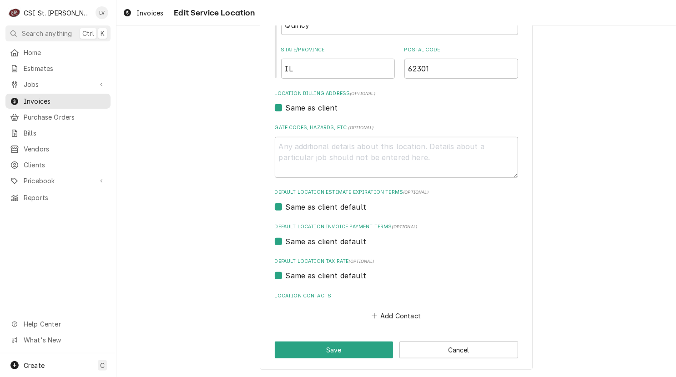
type input "McDonald's - Quincy"
click at [296, 275] on label "Same as client default" at bounding box center [326, 275] width 81 height 11
click at [296, 275] on input "Same as client default" at bounding box center [407, 280] width 243 height 20
checkbox input "false"
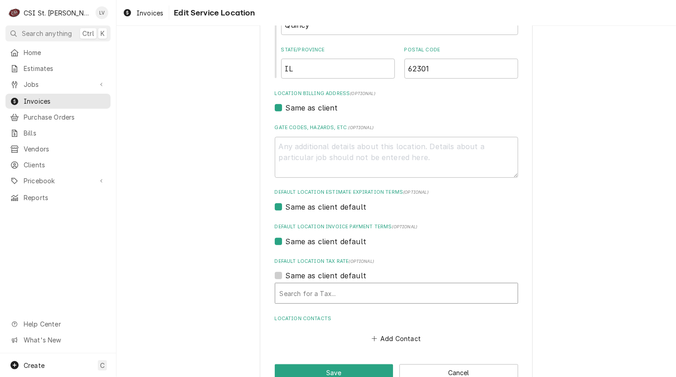
click at [295, 290] on div "Default Location Tax Rate" at bounding box center [396, 293] width 233 height 16
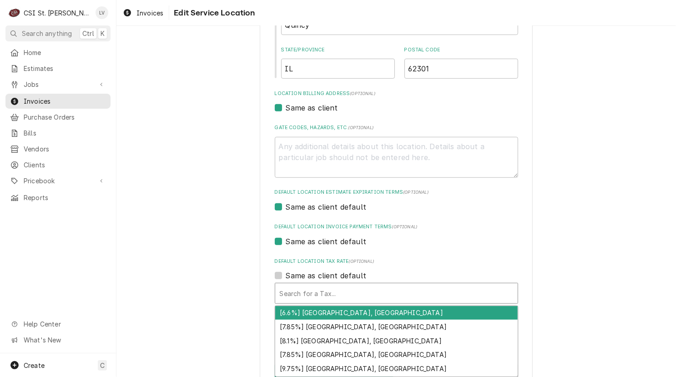
type textarea "x"
type input "i"
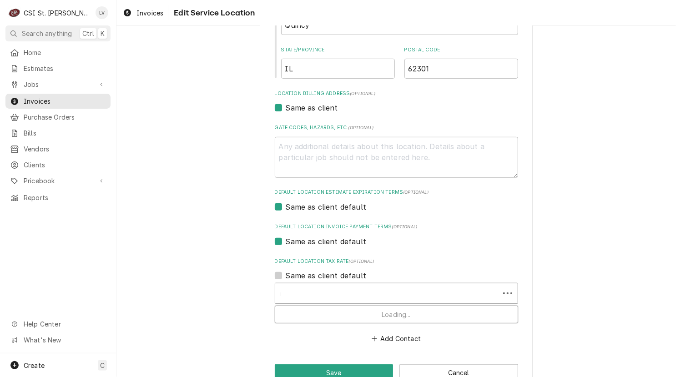
type textarea "x"
type input "il"
click at [315, 294] on div "Default Location Tax Rate" at bounding box center [396, 293] width 233 height 16
click at [314, 294] on div "Default Location Tax Rate" at bounding box center [396, 293] width 233 height 16
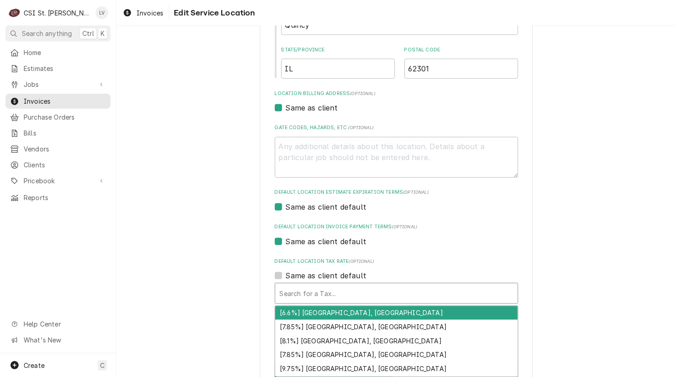
type textarea "x"
type input "e"
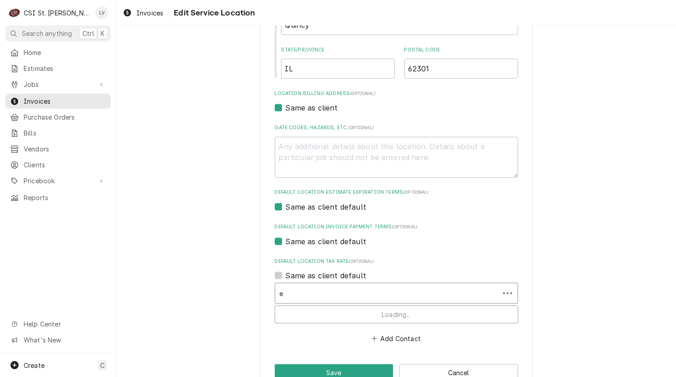
type textarea "x"
type input "ex"
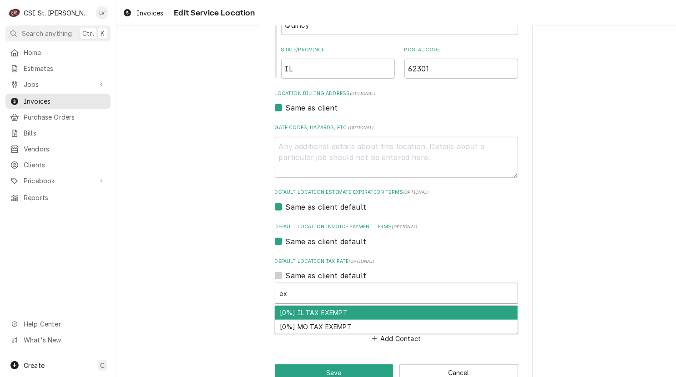
click at [315, 312] on div "[0%] IL TAX EXEMPT" at bounding box center [396, 313] width 242 height 14
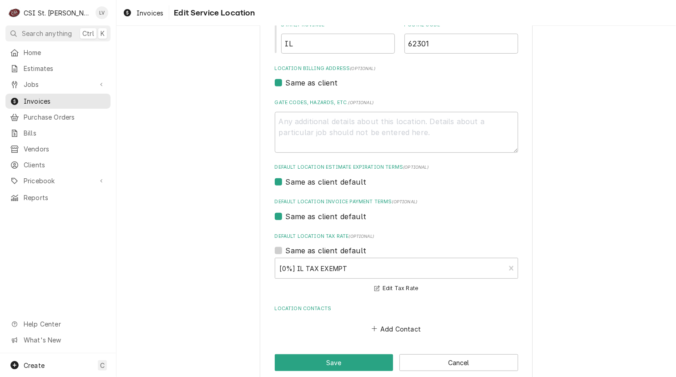
scroll to position [254, 0]
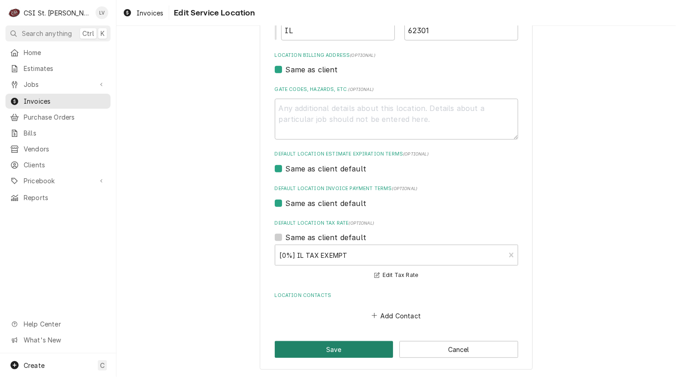
click at [318, 349] on button "Save" at bounding box center [334, 349] width 119 height 17
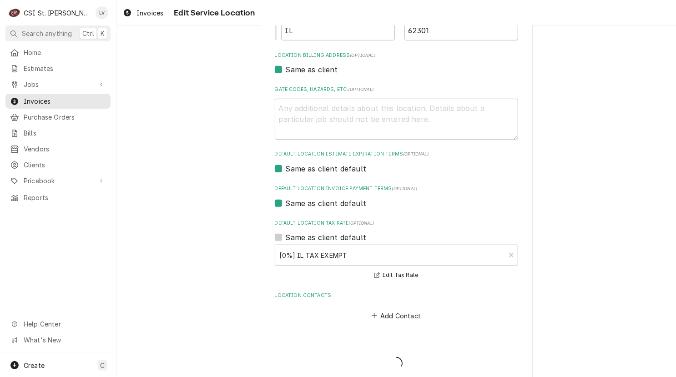
type textarea "x"
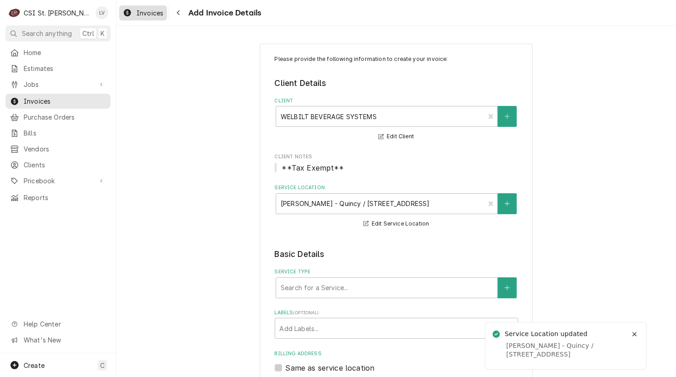
click at [146, 13] on span "Invoices" at bounding box center [149, 13] width 27 height 10
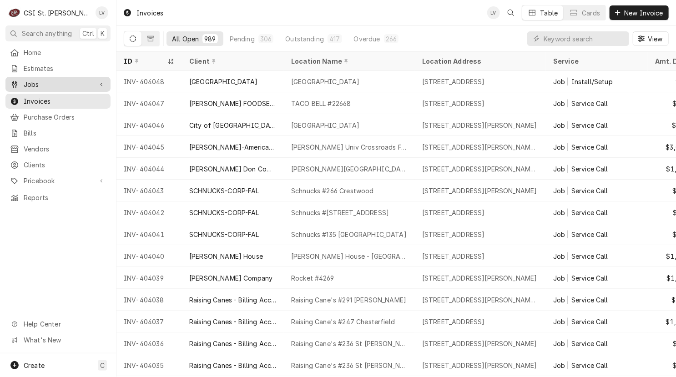
drag, startPoint x: 77, startPoint y: 80, endPoint x: 82, endPoint y: 81, distance: 4.6
click at [79, 80] on span "Jobs" at bounding box center [58, 85] width 69 height 10
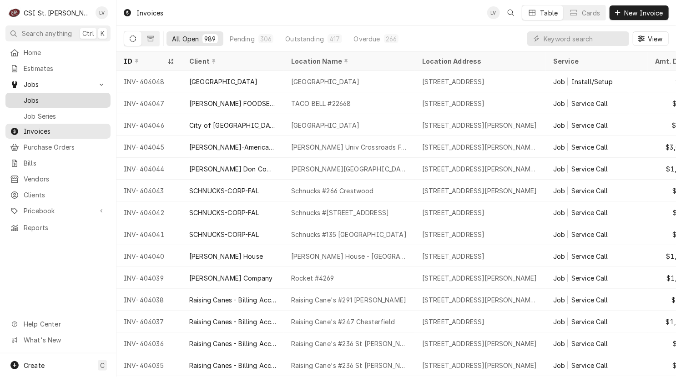
click at [79, 97] on span "Jobs" at bounding box center [65, 100] width 82 height 10
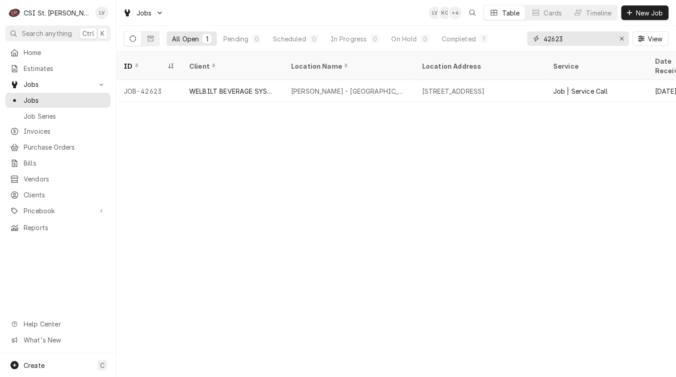
drag, startPoint x: 574, startPoint y: 39, endPoint x: 535, endPoint y: 36, distance: 38.7
click at [535, 37] on div "42623" at bounding box center [578, 38] width 102 height 15
type input "42623"
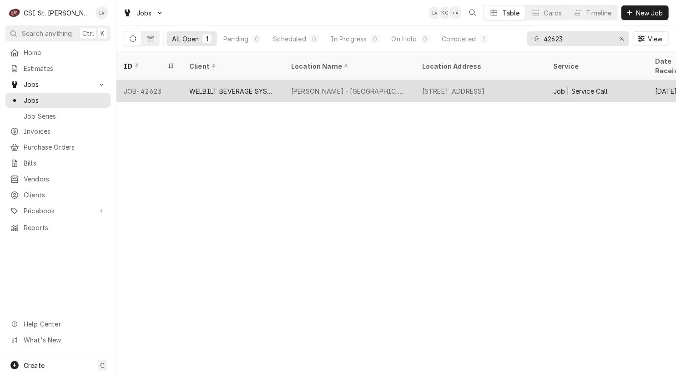
click at [342, 86] on div "[PERSON_NAME] - [GEOGRAPHIC_DATA]" at bounding box center [349, 91] width 116 height 10
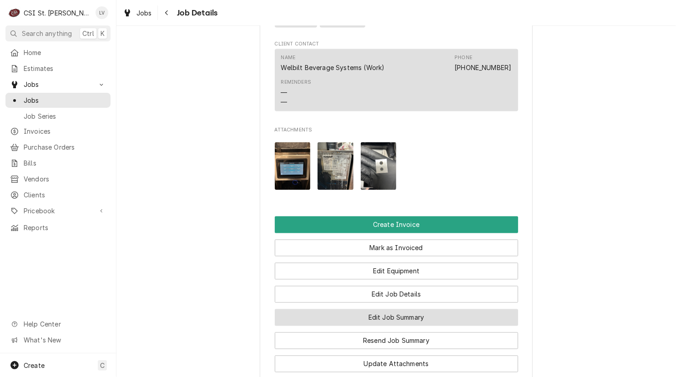
scroll to position [818, 0]
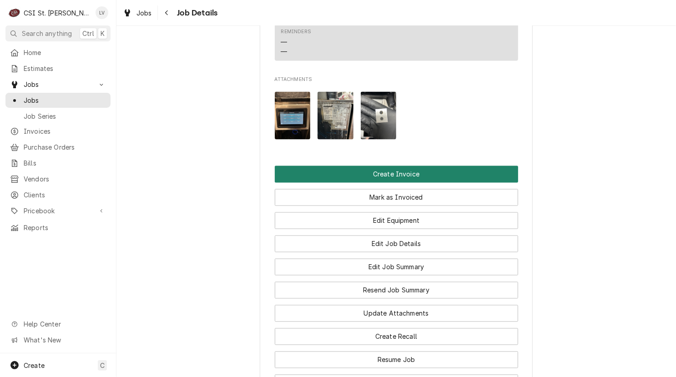
click at [387, 183] on button "Create Invoice" at bounding box center [396, 174] width 243 height 17
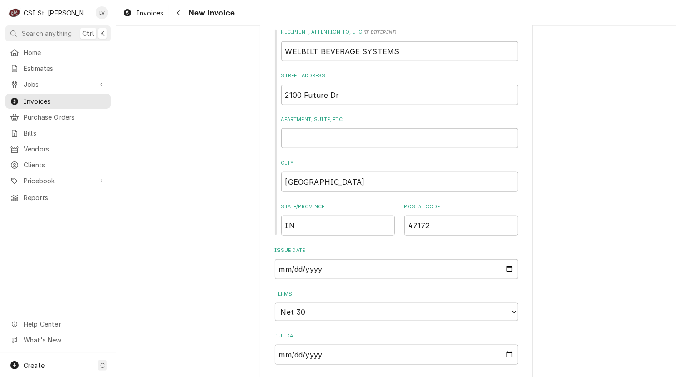
scroll to position [318, 0]
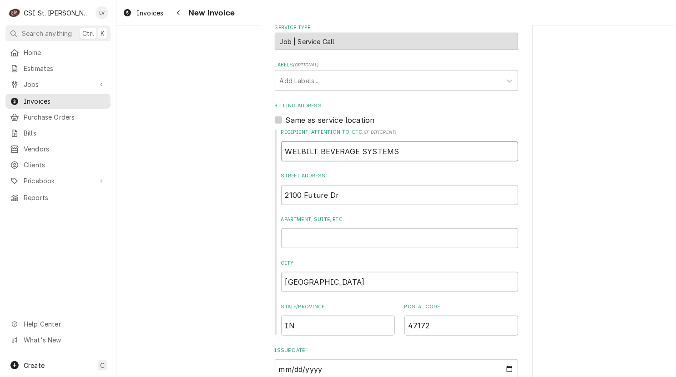
drag, startPoint x: 420, startPoint y: 148, endPoint x: 252, endPoint y: 158, distance: 168.1
type textarea "x"
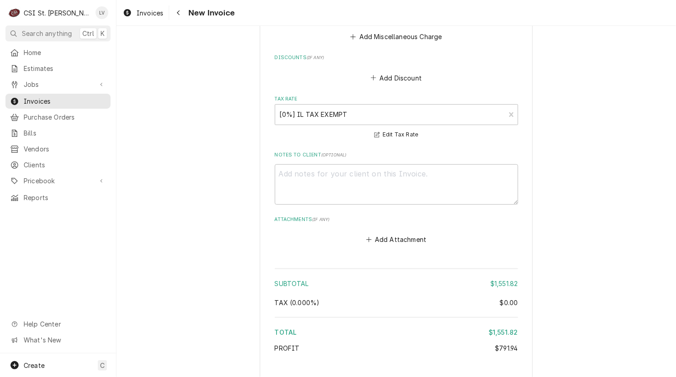
scroll to position [2706, 0]
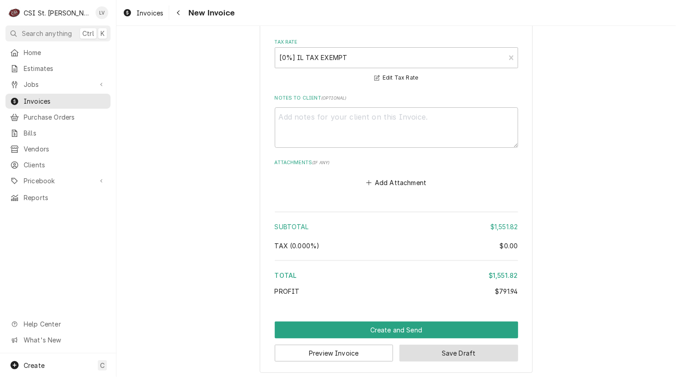
click at [464, 349] on button "Save Draft" at bounding box center [458, 353] width 119 height 17
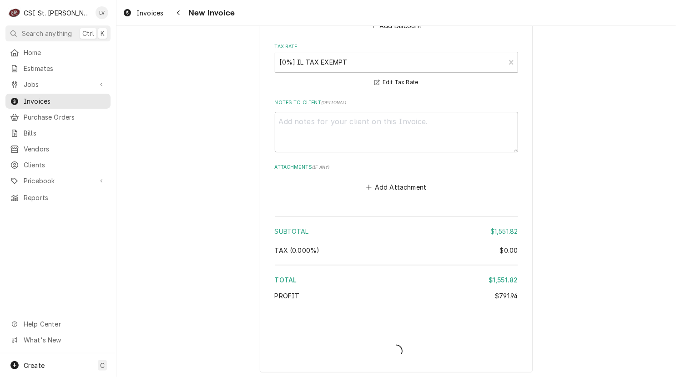
type textarea "x"
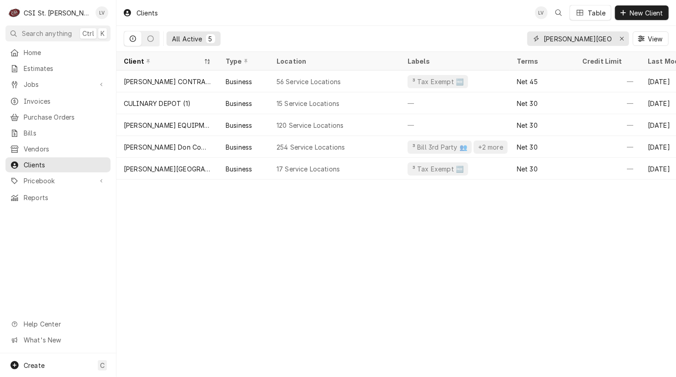
click at [620, 37] on icon "Erase input" at bounding box center [621, 38] width 5 height 6
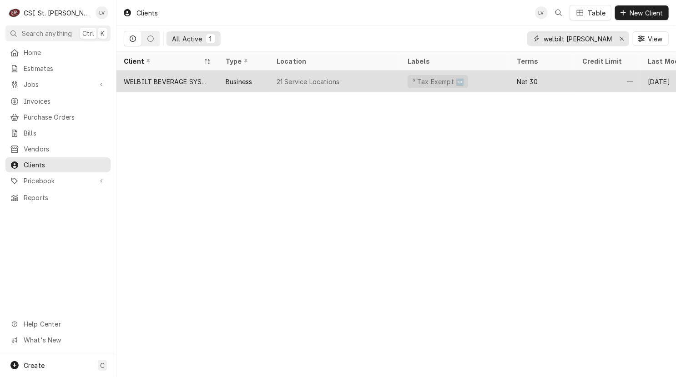
type input "welbilt bever"
click at [230, 81] on div "Business" at bounding box center [239, 82] width 26 height 10
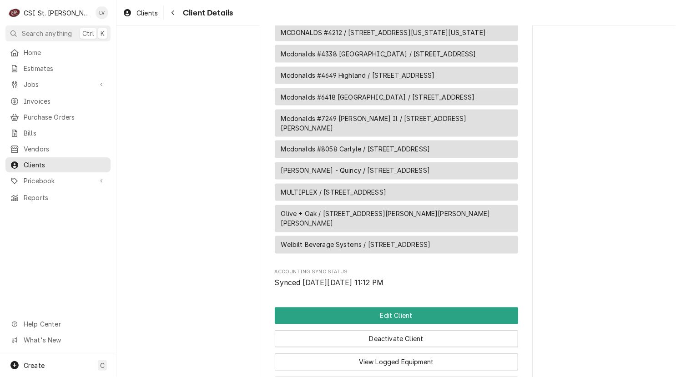
scroll to position [869, 0]
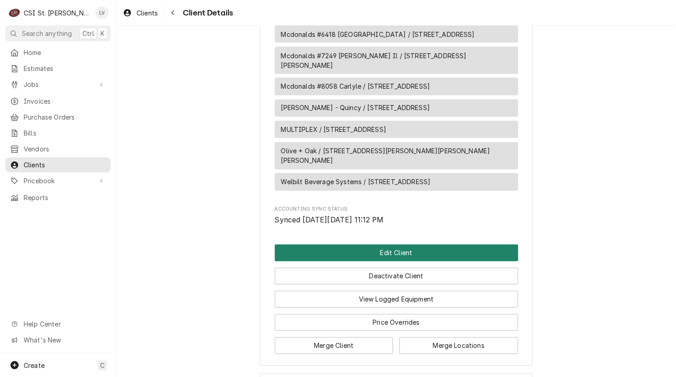
click at [406, 245] on button "Edit Client" at bounding box center [396, 253] width 243 height 17
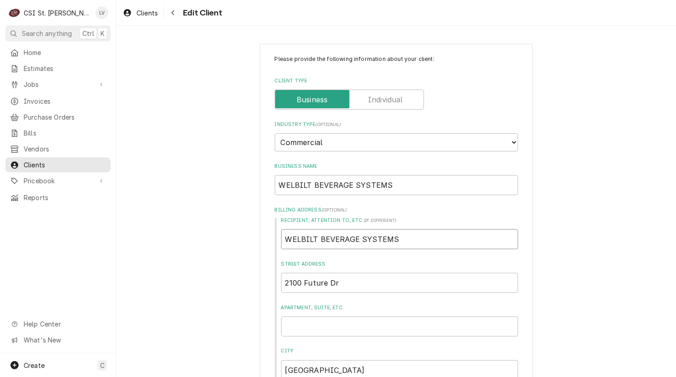
drag, startPoint x: 428, startPoint y: 234, endPoint x: 226, endPoint y: 225, distance: 202.1
type textarea "x"
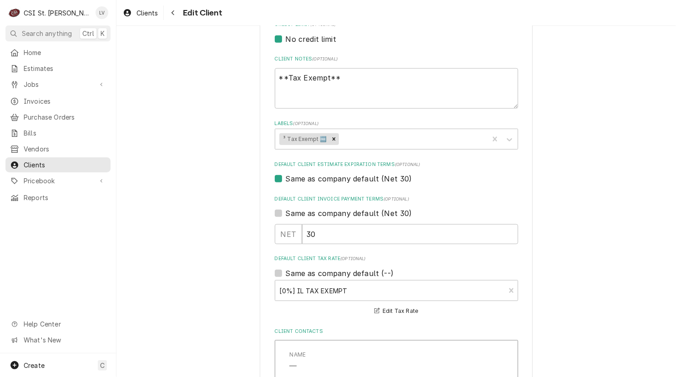
scroll to position [637, 0]
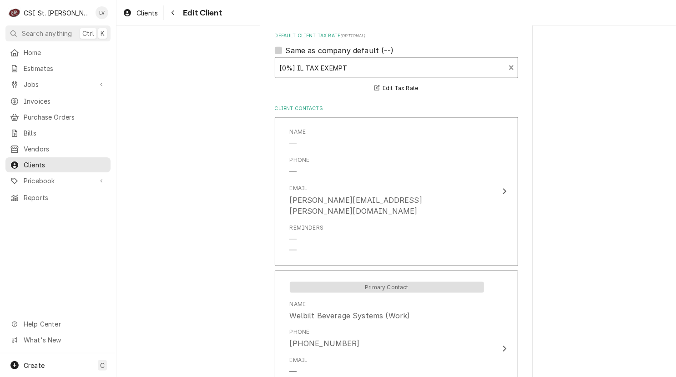
type textarea "x"
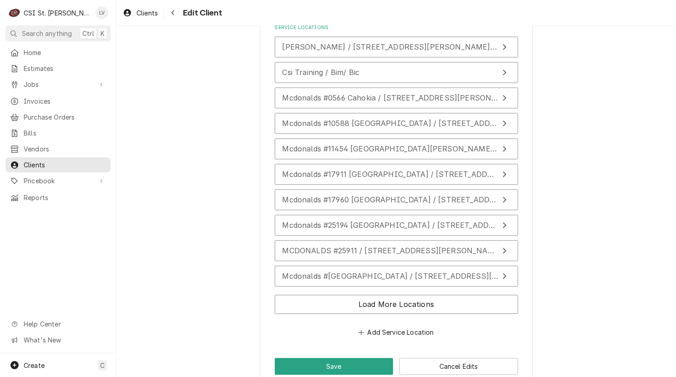
scroll to position [1061, 0]
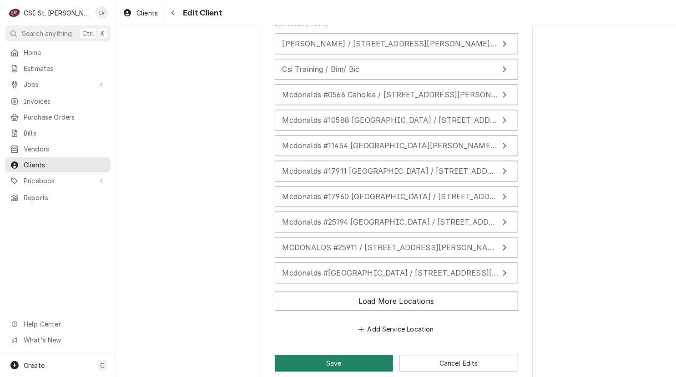
click at [341, 355] on button "Save" at bounding box center [334, 363] width 119 height 17
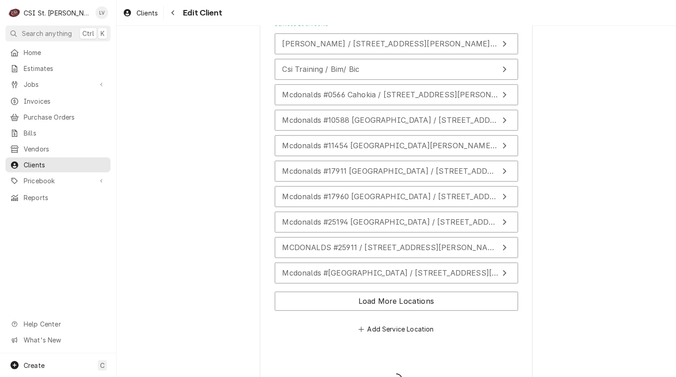
type textarea "x"
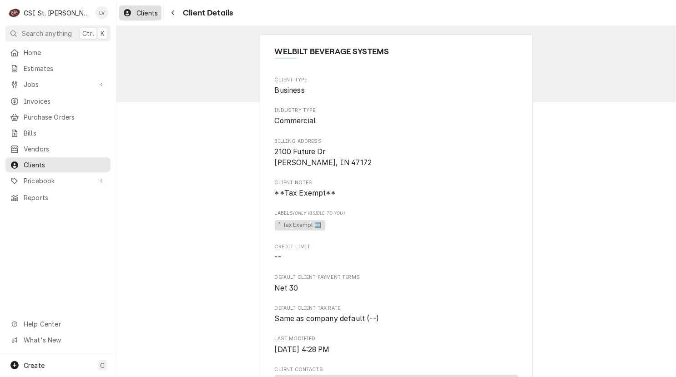
click at [131, 13] on icon "Dynamic Content Wrapper" at bounding box center [127, 12] width 7 height 7
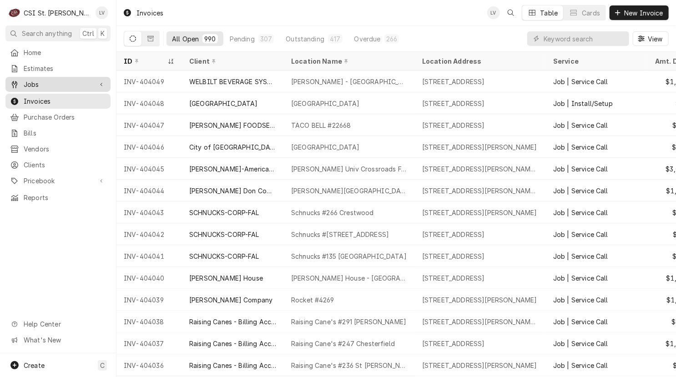
click at [27, 84] on span "Jobs" at bounding box center [58, 85] width 69 height 10
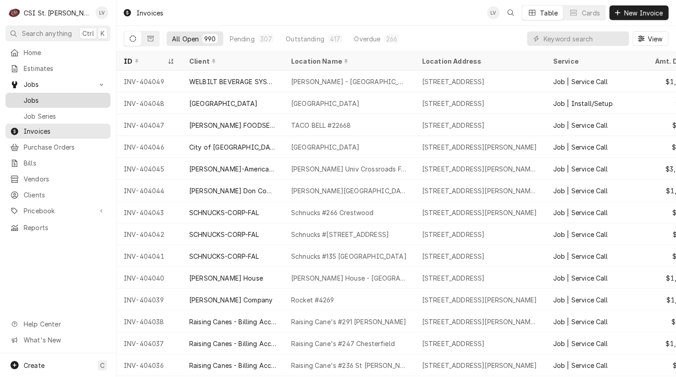
click at [27, 95] on span "Jobs" at bounding box center [65, 100] width 82 height 10
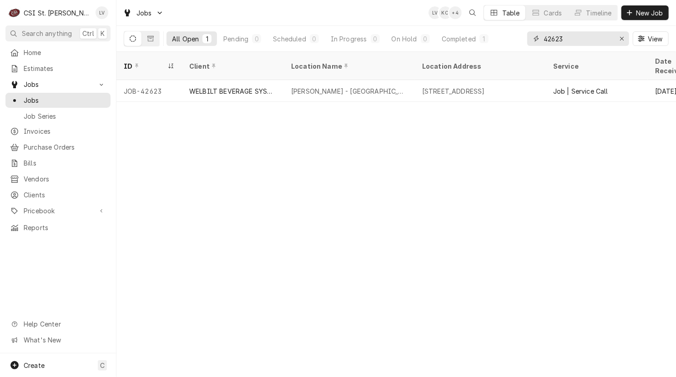
drag, startPoint x: 587, startPoint y: 37, endPoint x: 517, endPoint y: 46, distance: 69.7
click at [517, 46] on div "All Open 1 Pending 0 Scheduled 0 In Progress 0 On Hold 0 Completed 1 42623 View" at bounding box center [396, 38] width 545 height 25
type input "42581"
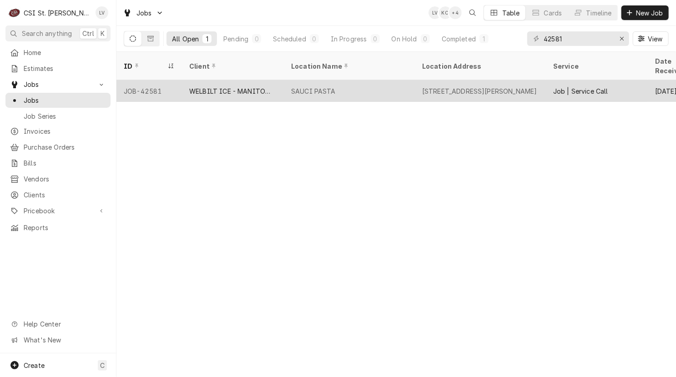
click at [227, 84] on div "WELBILT ICE - MANITOWOC ICE" at bounding box center [233, 91] width 102 height 22
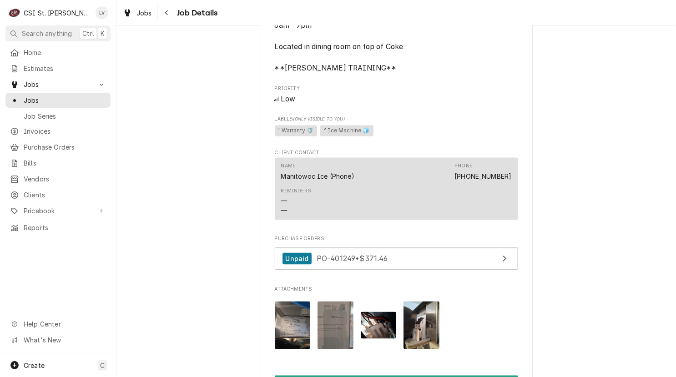
scroll to position [728, 0]
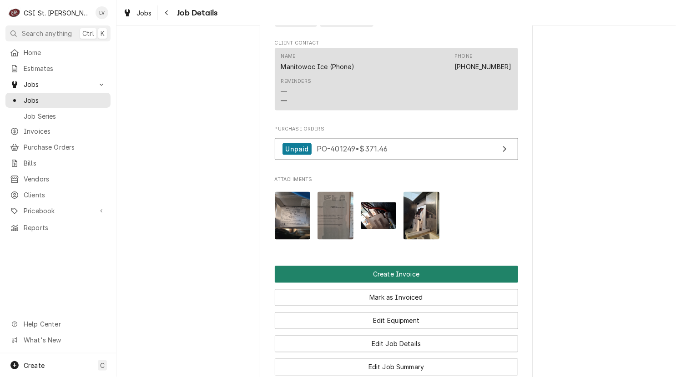
click at [385, 282] on button "Create Invoice" at bounding box center [396, 274] width 243 height 17
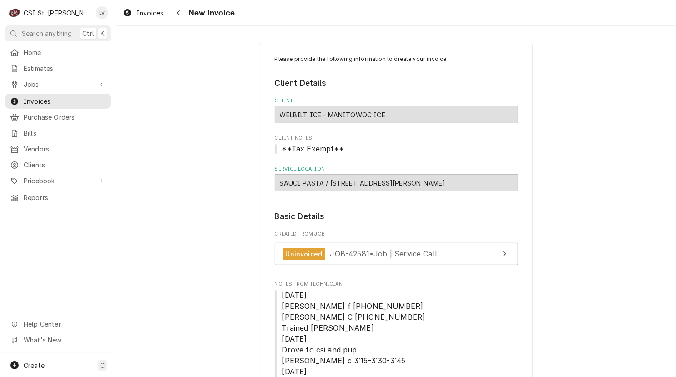
type textarea "x"
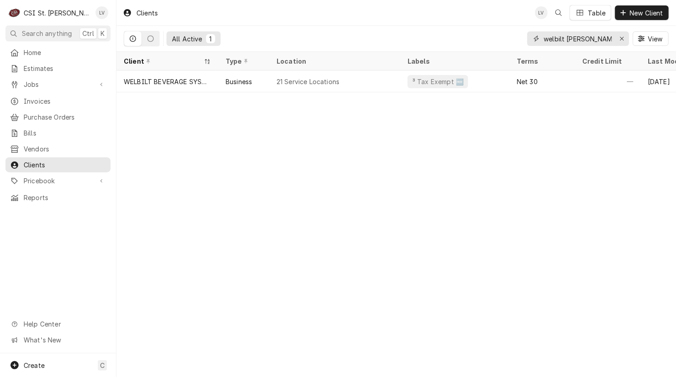
drag, startPoint x: 572, startPoint y: 37, endPoint x: 496, endPoint y: 41, distance: 76.1
click at [496, 41] on div "All Active 1 welbilt [PERSON_NAME] View" at bounding box center [396, 38] width 545 height 25
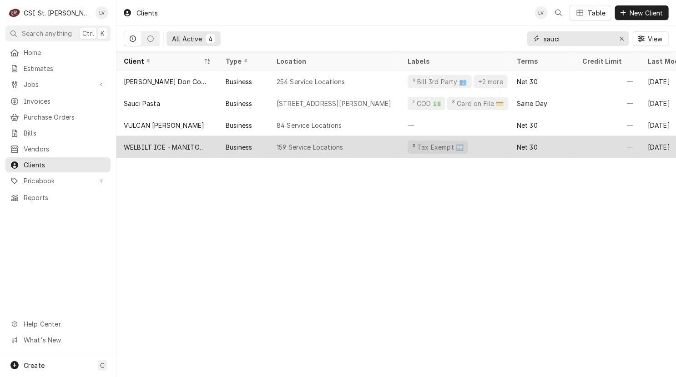
type input "sauci"
click at [150, 142] on div "WELBILT ICE - MANITOWOC ICE" at bounding box center [167, 147] width 87 height 10
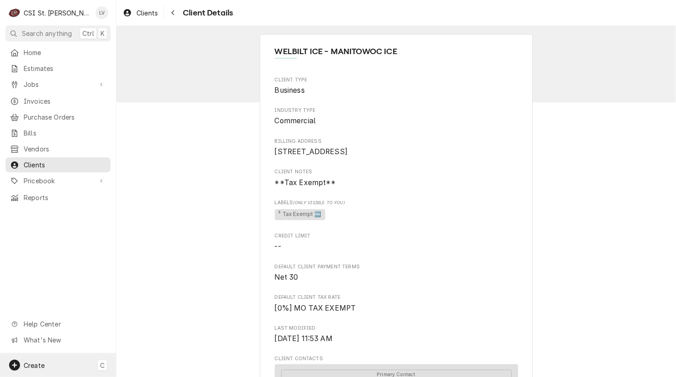
click at [33, 363] on span "Create" at bounding box center [34, 365] width 21 height 8
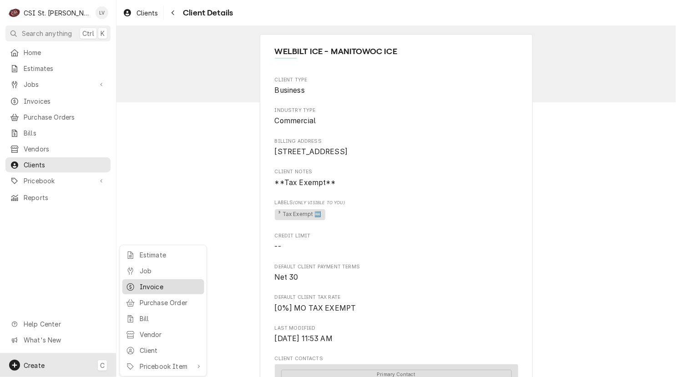
drag, startPoint x: 162, startPoint y: 286, endPoint x: 231, endPoint y: 270, distance: 71.0
click at [163, 286] on div "Invoice" at bounding box center [170, 287] width 61 height 10
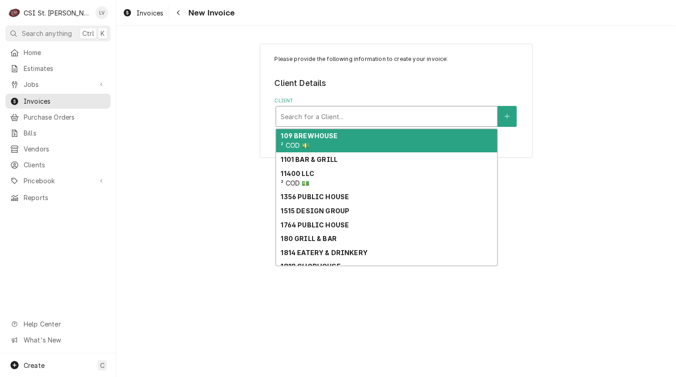
click at [365, 119] on div "Client" at bounding box center [387, 116] width 212 height 16
type input "e"
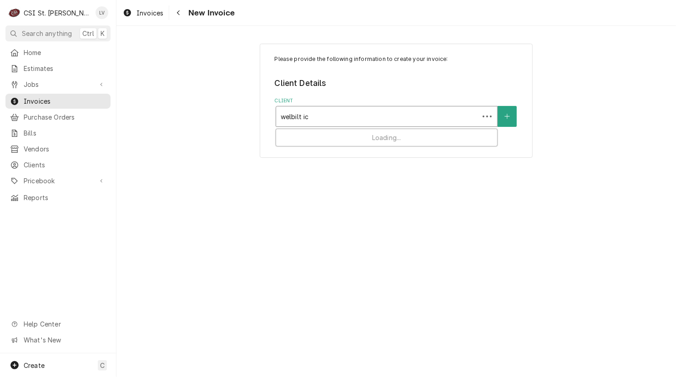
type input "welbilt ice"
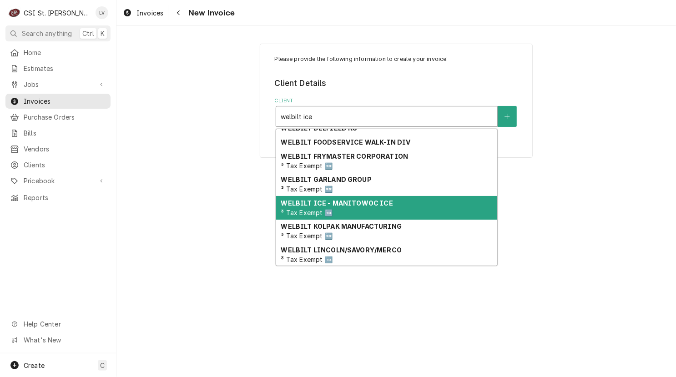
scroll to position [79, 0]
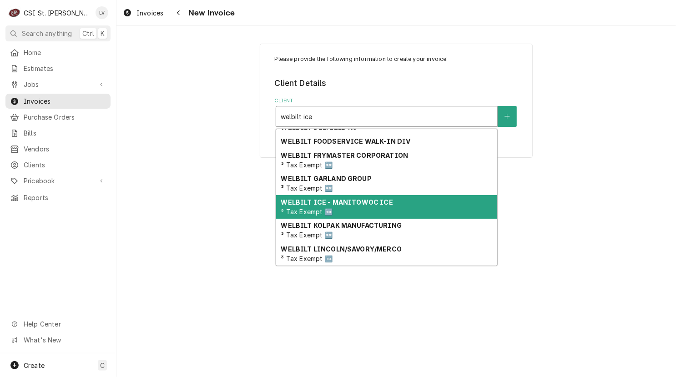
click at [378, 212] on div "WELBILT ICE - MANITOWOC ICE ³ Tax Exempt 🆓" at bounding box center [386, 207] width 221 height 24
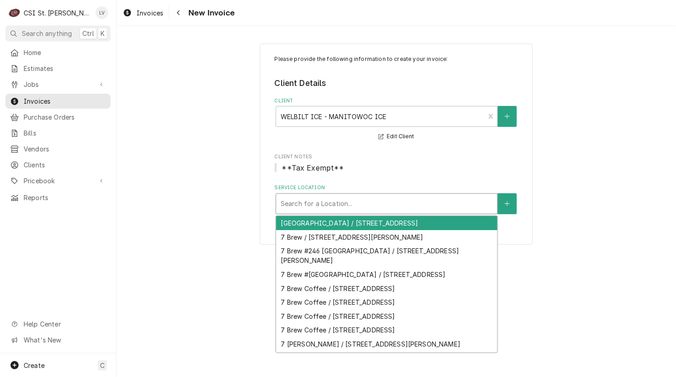
click at [359, 203] on div "Service Location" at bounding box center [387, 204] width 212 height 16
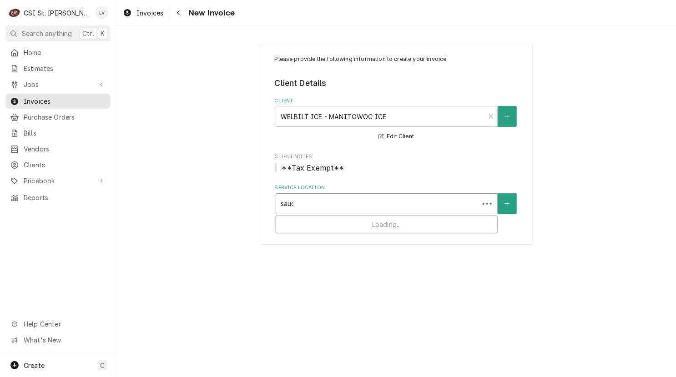
type input "sauci"
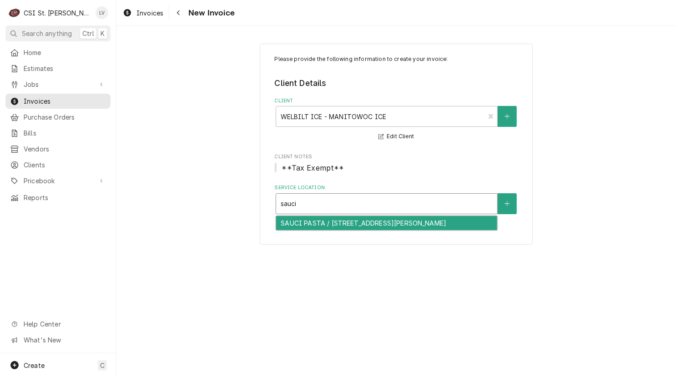
click at [341, 221] on div "SAUCI PASTA / 1990 1st Capitol Dr, St Charles, MO 63301" at bounding box center [386, 223] width 221 height 14
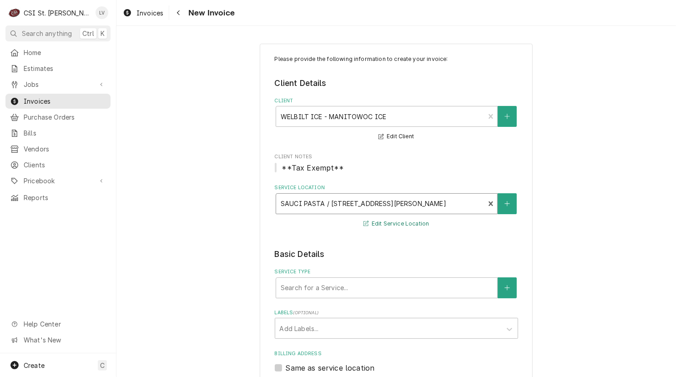
click at [372, 220] on button "Edit Service Location" at bounding box center [396, 223] width 69 height 11
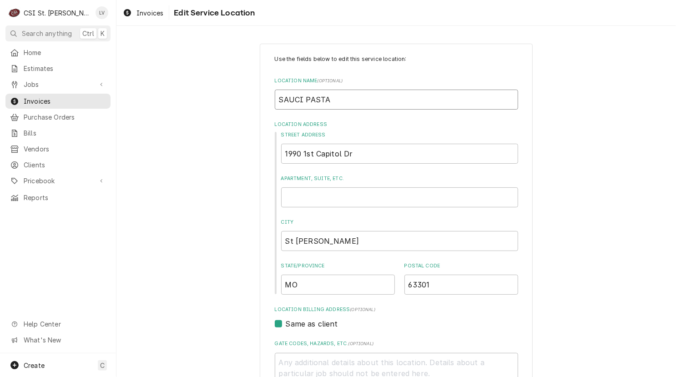
drag, startPoint x: 351, startPoint y: 104, endPoint x: 223, endPoint y: 101, distance: 128.3
click at [223, 101] on div "Use the fields below to edit this service location: Location Name ( optional ) …" at bounding box center [395, 314] width 559 height 558
type textarea "x"
type input "S"
type textarea "x"
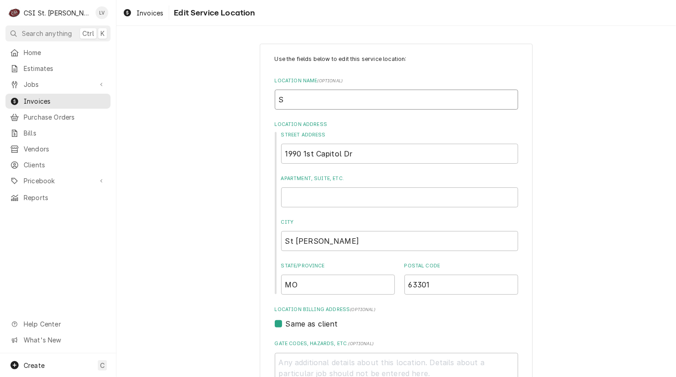
type input "Sa"
type textarea "x"
type input "Sau"
type textarea "x"
type input "Sauc"
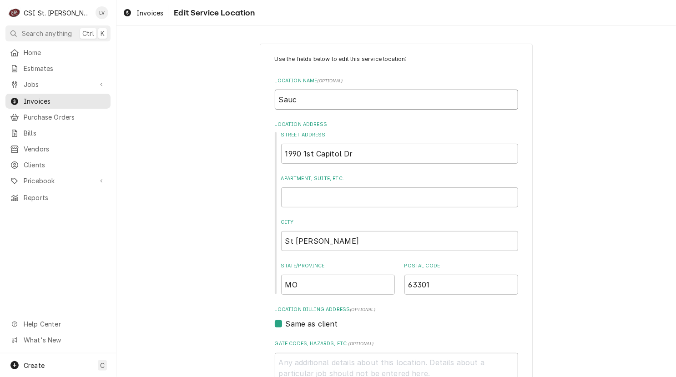
type textarea "x"
type input "Sauci"
type textarea "x"
type input "Sauci"
type textarea "x"
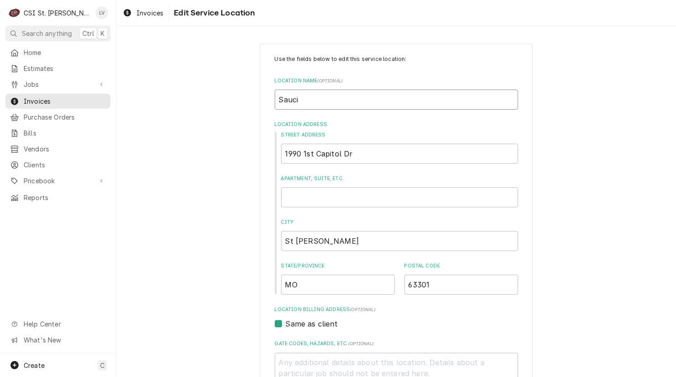
type input "Sauci P"
type textarea "x"
type input "Sauci Pa"
type textarea "x"
type input "Sauci Pas"
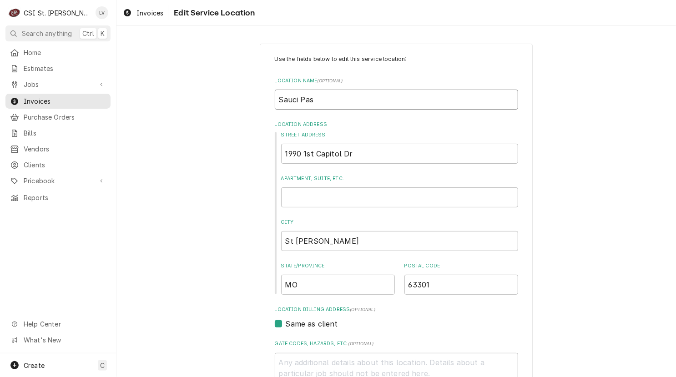
type textarea "x"
type input "Sauci Past"
type textarea "x"
type input "Sauci Pasty"
type textarea "x"
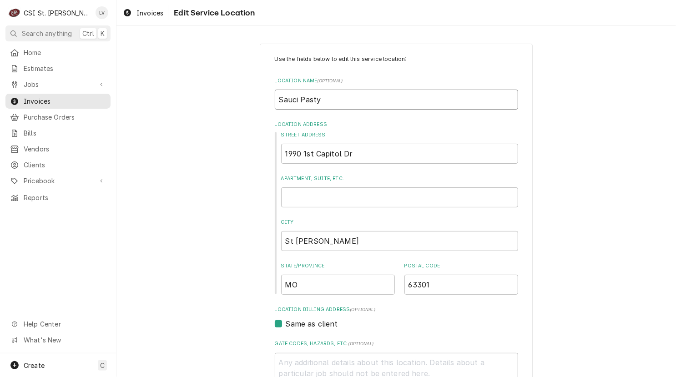
type input "Sauci Past"
type textarea "x"
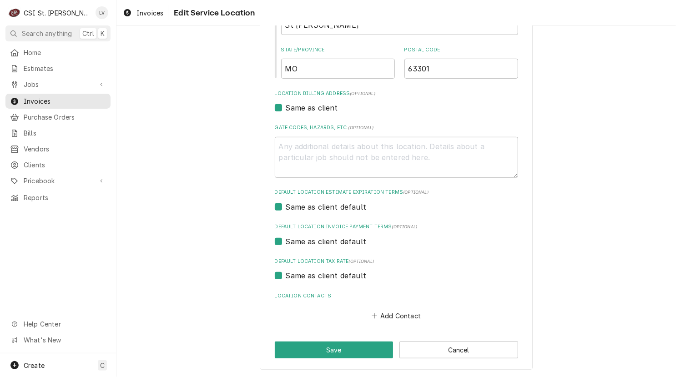
type input "Sauci Pasta"
click at [325, 276] on label "Same as client default" at bounding box center [326, 275] width 81 height 11
click at [325, 276] on input "Same as client default" at bounding box center [407, 280] width 243 height 20
checkbox input "false"
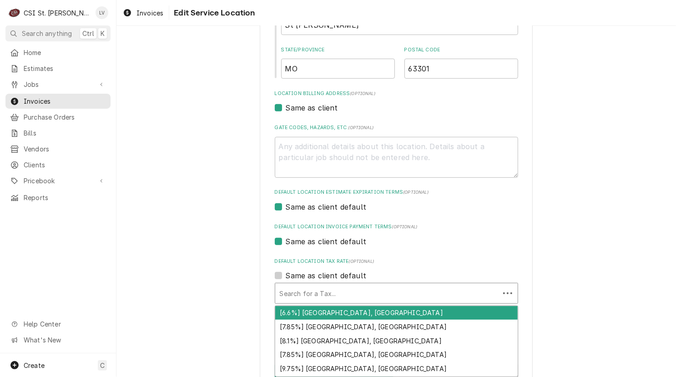
click at [316, 292] on div "Default Location Tax Rate" at bounding box center [387, 293] width 215 height 16
type textarea "x"
type input "e"
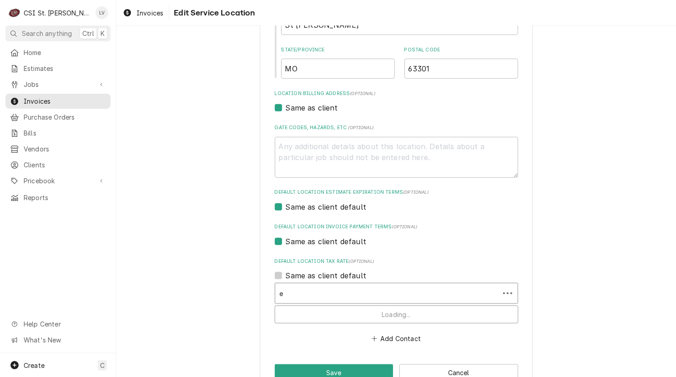
type textarea "x"
type input "ex"
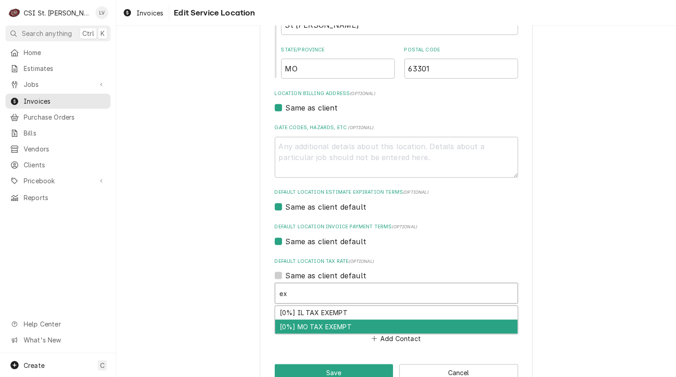
click at [305, 326] on div "[0%] MO TAX EXEMPT" at bounding box center [396, 327] width 242 height 14
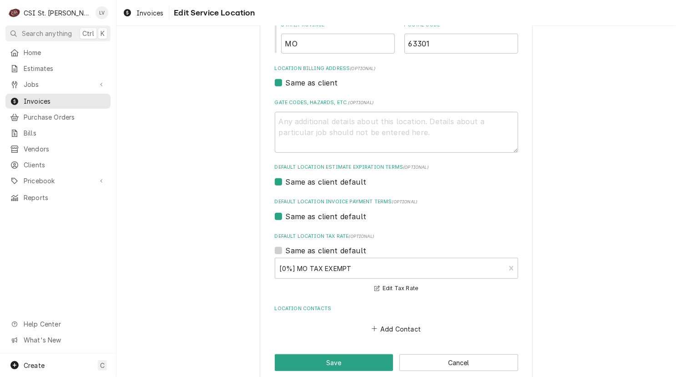
scroll to position [254, 0]
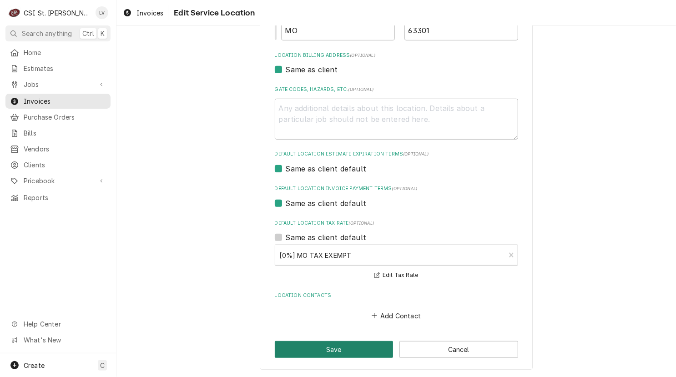
click at [321, 348] on button "Save" at bounding box center [334, 349] width 119 height 17
type textarea "x"
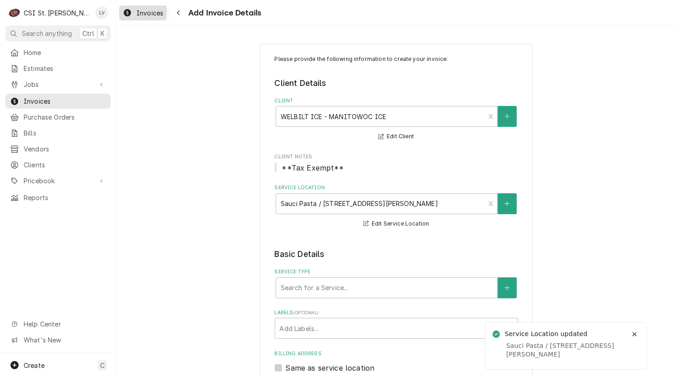
click at [137, 12] on span "Invoices" at bounding box center [149, 13] width 27 height 10
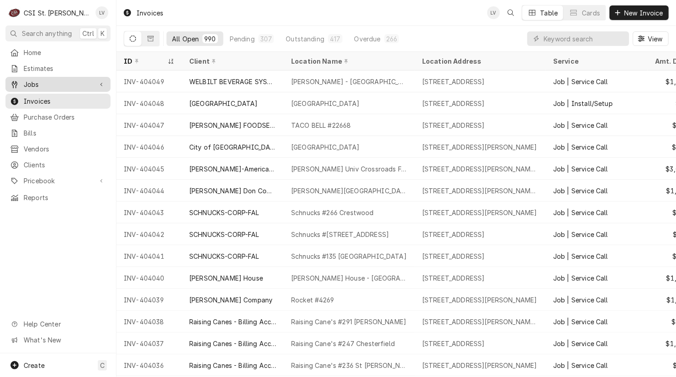
click at [49, 82] on span "Jobs" at bounding box center [58, 85] width 69 height 10
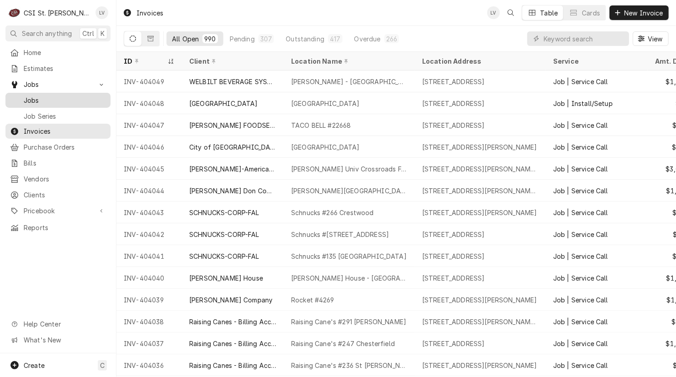
click at [50, 96] on span "Jobs" at bounding box center [65, 100] width 82 height 10
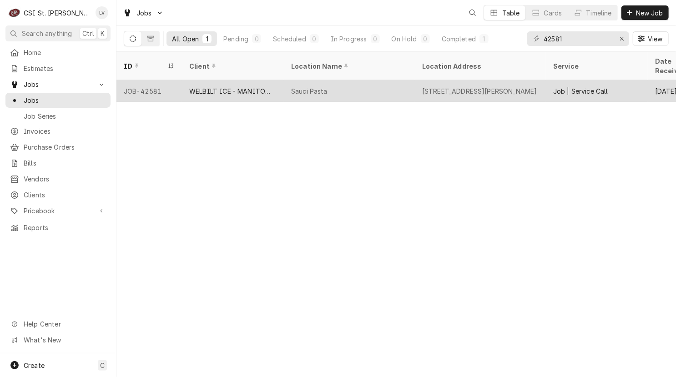
click at [241, 86] on div "WELBILT ICE - MANITOWOC ICE" at bounding box center [232, 91] width 87 height 10
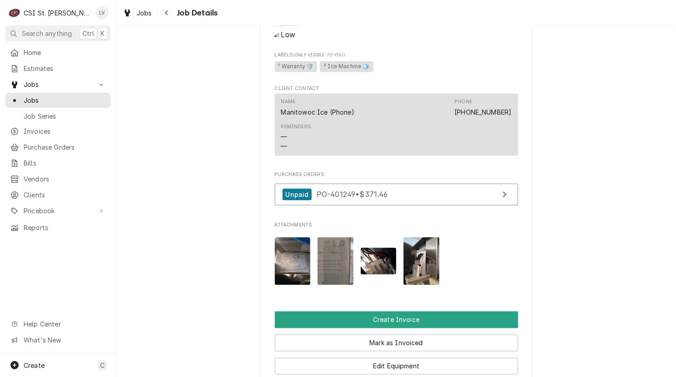
scroll to position [773, 0]
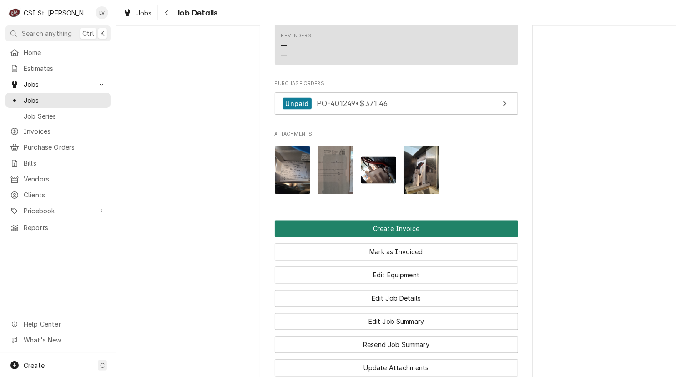
click at [363, 237] on button "Create Invoice" at bounding box center [396, 229] width 243 height 17
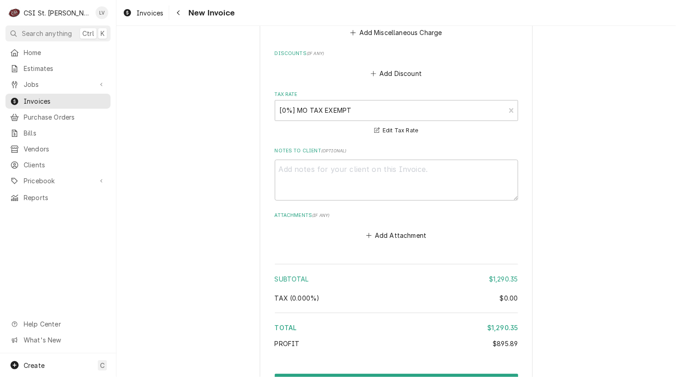
scroll to position [2757, 0]
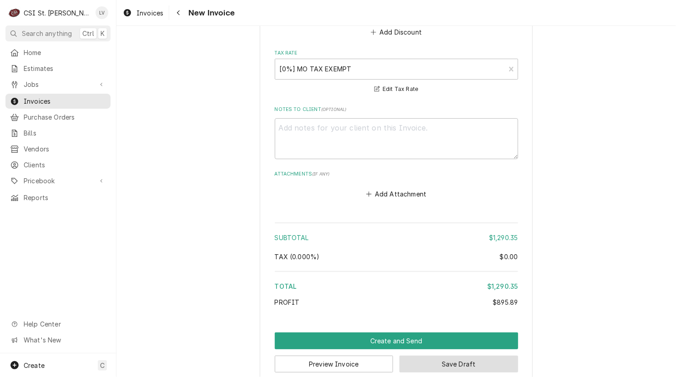
click at [456, 356] on button "Save Draft" at bounding box center [458, 364] width 119 height 17
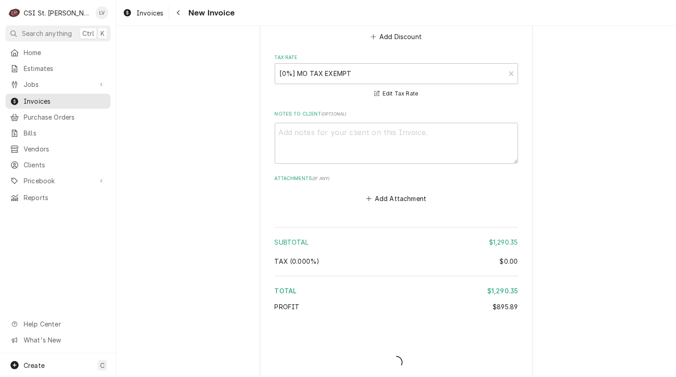
type textarea "x"
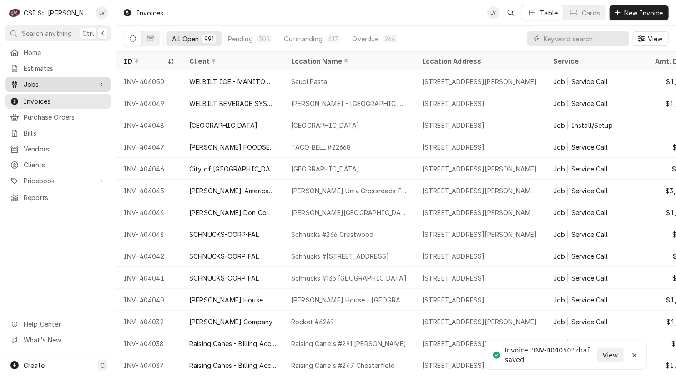
click at [64, 80] on span "Jobs" at bounding box center [58, 85] width 69 height 10
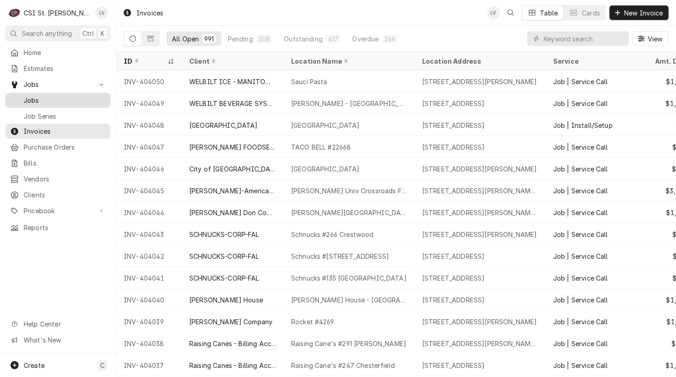
click at [70, 95] on span "Jobs" at bounding box center [65, 100] width 82 height 10
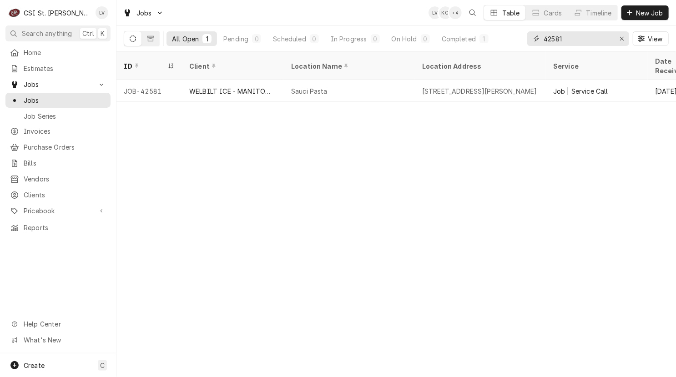
drag, startPoint x: 583, startPoint y: 38, endPoint x: 523, endPoint y: 47, distance: 61.1
click at [523, 47] on div "All Open 1 Pending 0 Scheduled 0 In Progress 0 On Hold 0 Completed 1 42581 View" at bounding box center [396, 38] width 545 height 25
type input "42660"
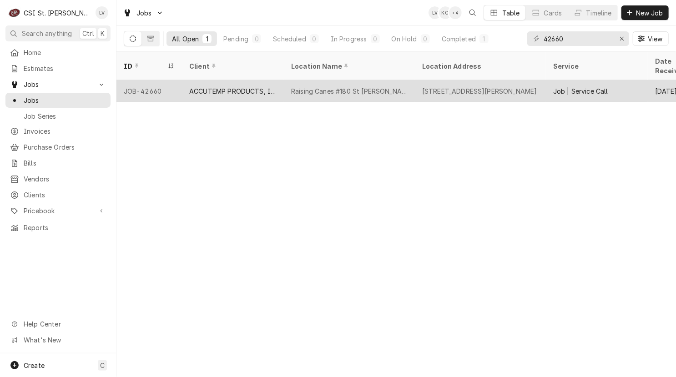
click at [301, 86] on div "Raising Canes #180 St [PERSON_NAME]" at bounding box center [349, 91] width 116 height 10
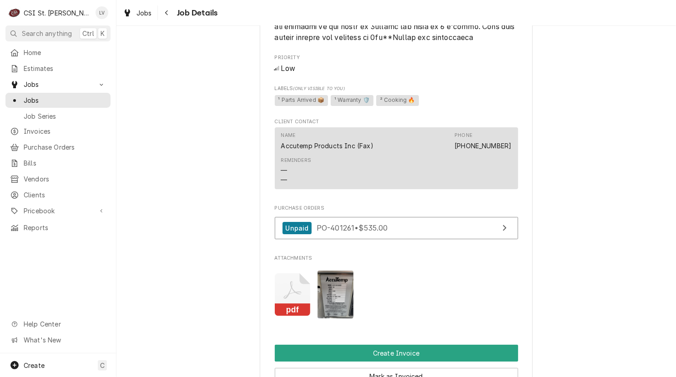
scroll to position [1864, 0]
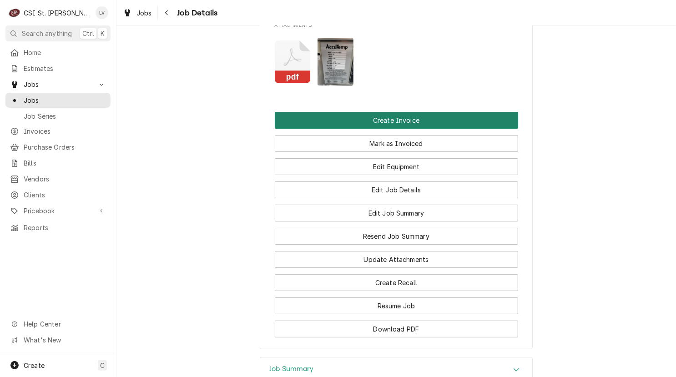
click at [366, 120] on button "Create Invoice" at bounding box center [396, 120] width 243 height 17
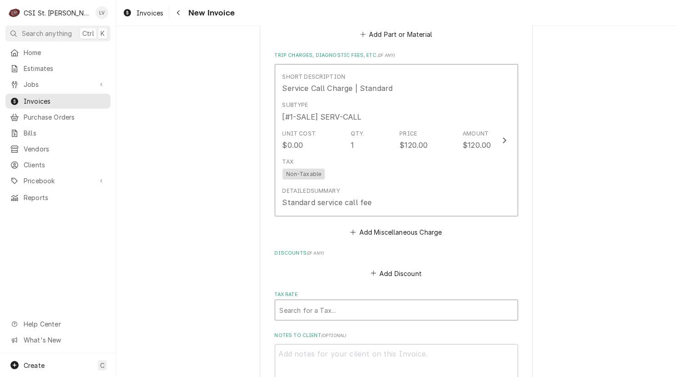
scroll to position [2228, 0]
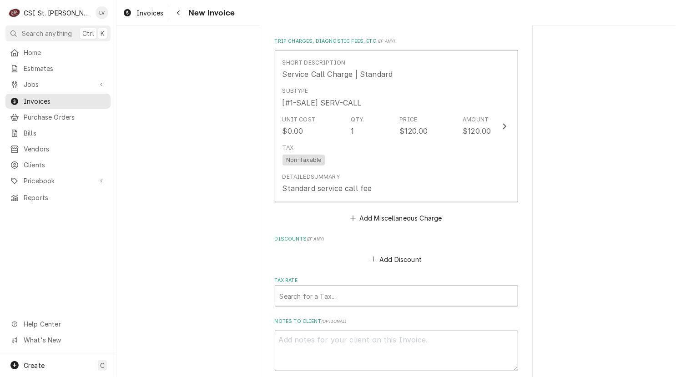
click at [320, 288] on div "Tax Rate" at bounding box center [396, 296] width 233 height 16
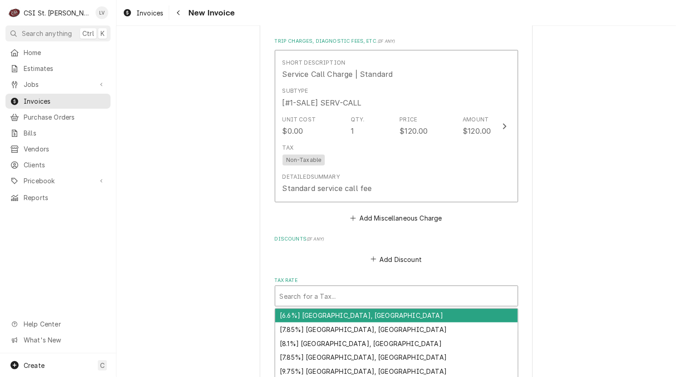
type textarea "x"
type input "m"
type textarea "x"
type input "mo"
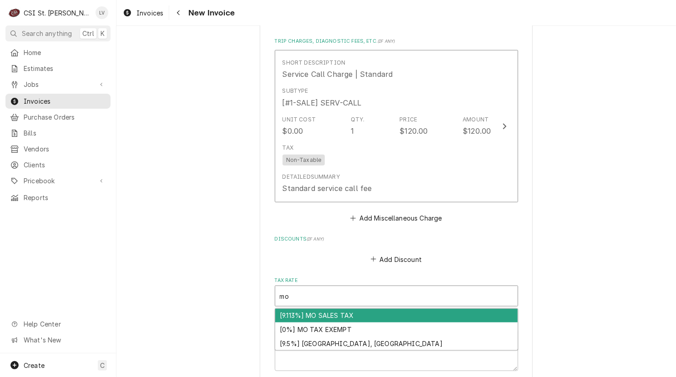
click at [321, 309] on div "[9.113%] MO SALES TAX" at bounding box center [396, 316] width 242 height 14
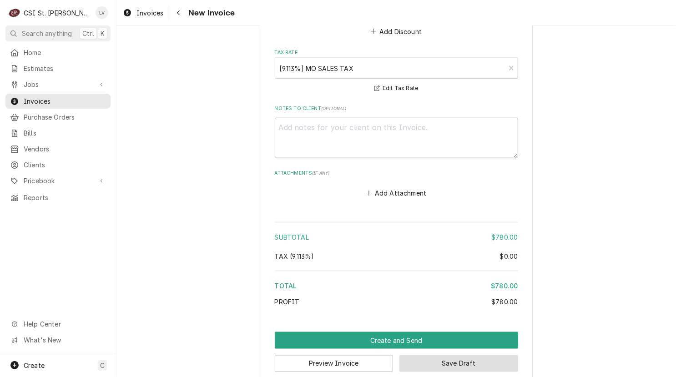
click at [487, 355] on button "Save Draft" at bounding box center [458, 363] width 119 height 17
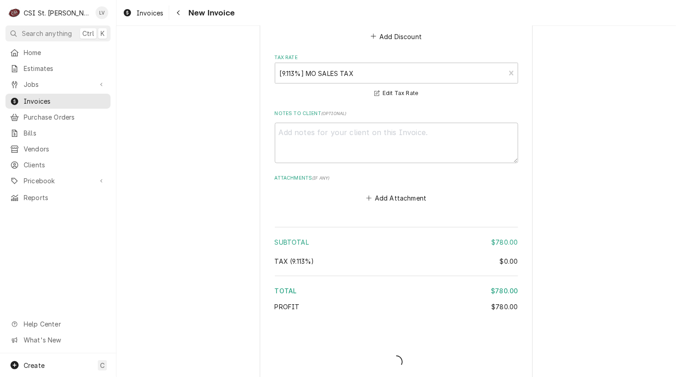
type textarea "x"
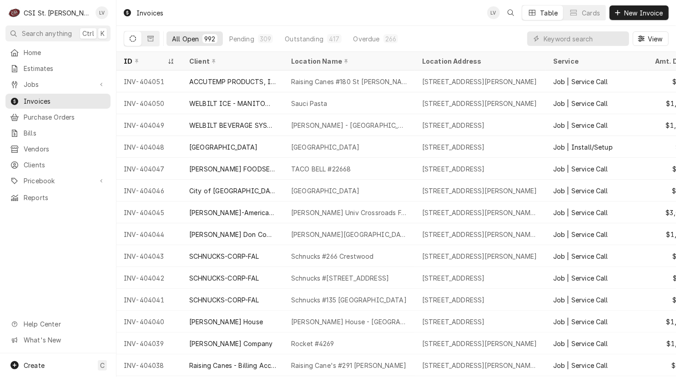
drag, startPoint x: 45, startPoint y: 81, endPoint x: 45, endPoint y: 89, distance: 7.7
click at [45, 81] on span "Jobs" at bounding box center [58, 85] width 69 height 10
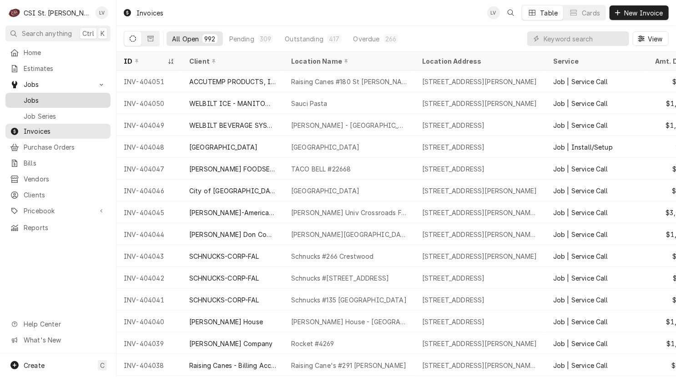
drag, startPoint x: 41, startPoint y: 99, endPoint x: 123, endPoint y: 113, distance: 83.5
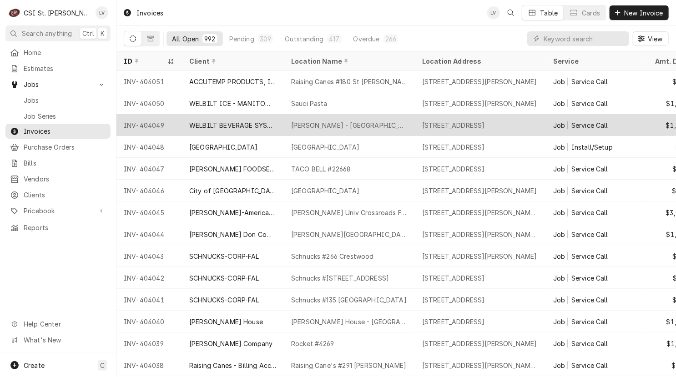
click at [41, 98] on span "Jobs" at bounding box center [65, 100] width 82 height 10
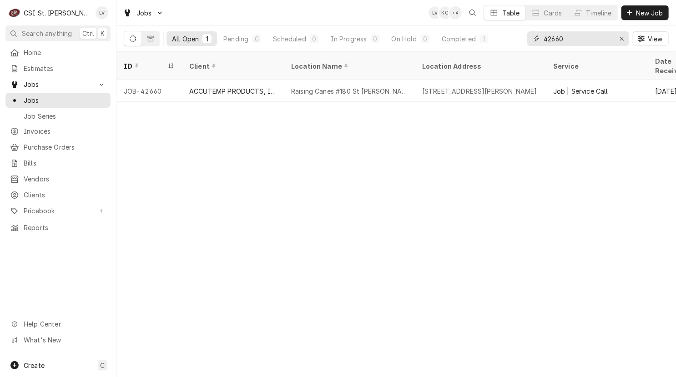
drag, startPoint x: 587, startPoint y: 40, endPoint x: 537, endPoint y: 39, distance: 50.0
click at [537, 39] on div "42660" at bounding box center [578, 38] width 102 height 15
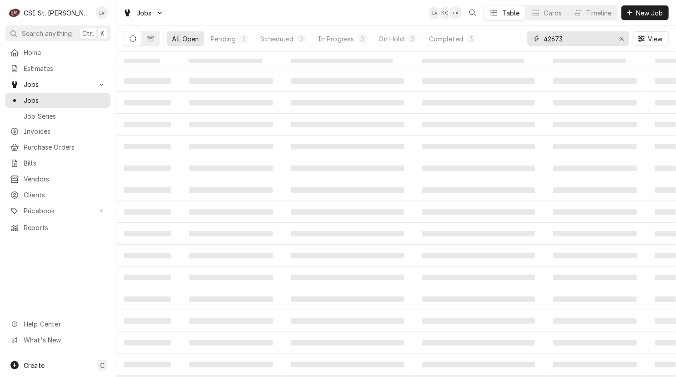
type input "42673"
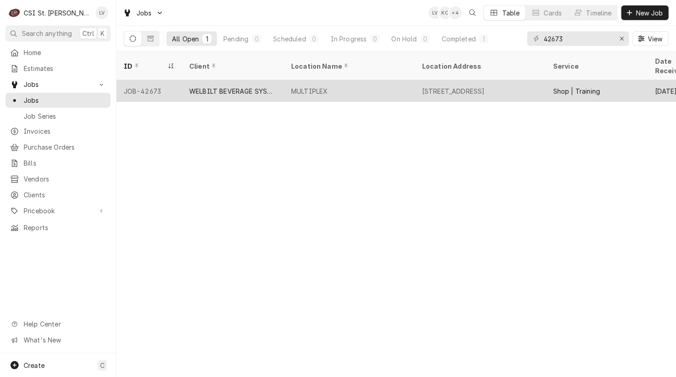
click at [291, 86] on div "MULTIPLEX" at bounding box center [309, 91] width 36 height 10
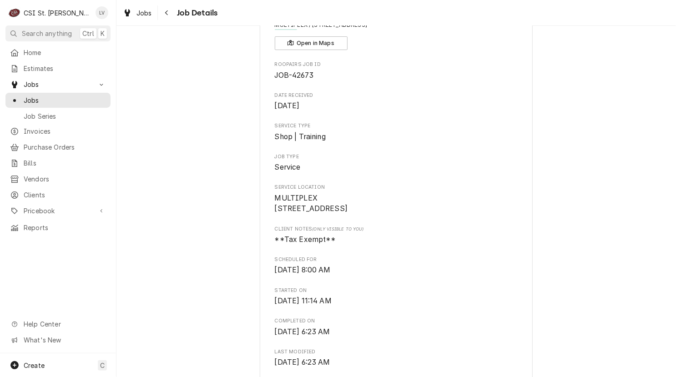
scroll to position [409, 0]
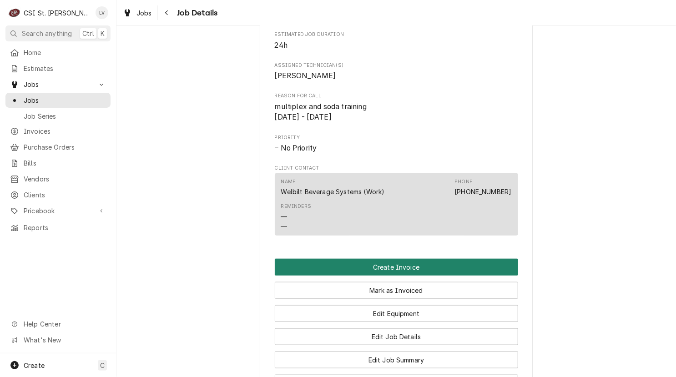
click at [357, 270] on button "Create Invoice" at bounding box center [396, 267] width 243 height 17
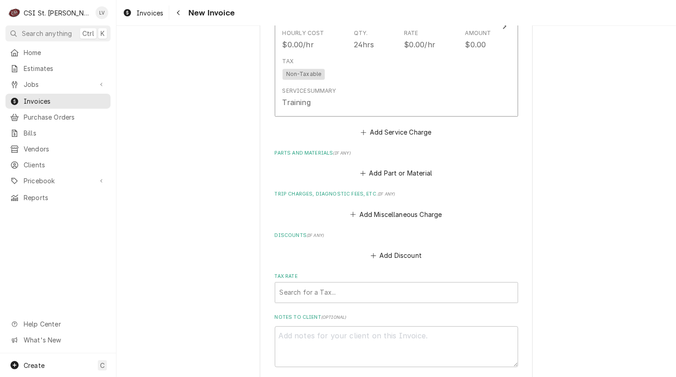
scroll to position [1198, 0]
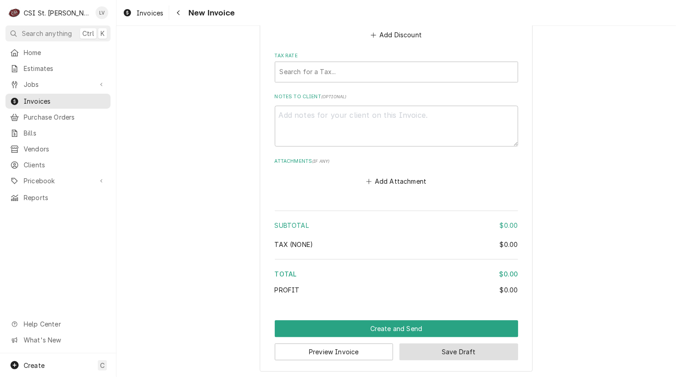
click at [465, 352] on button "Save Draft" at bounding box center [458, 351] width 119 height 17
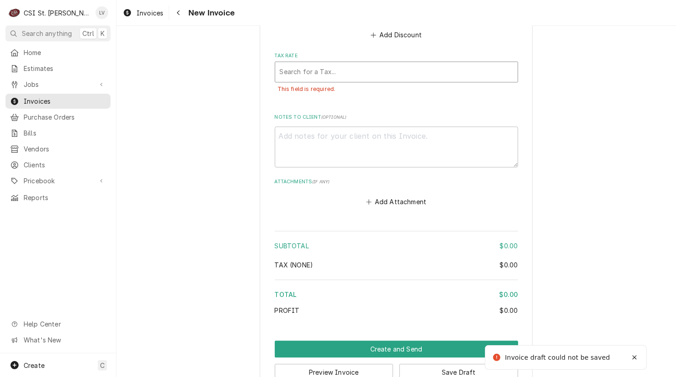
click at [325, 68] on div "Tax Rate" at bounding box center [396, 72] width 233 height 16
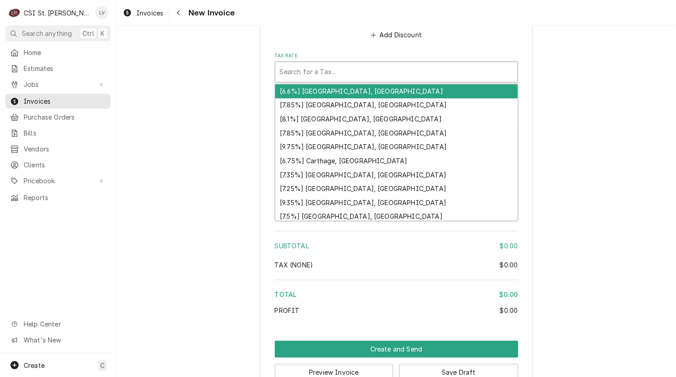
click at [303, 74] on div "Tax Rate" at bounding box center [396, 72] width 233 height 16
type textarea "x"
type input "e"
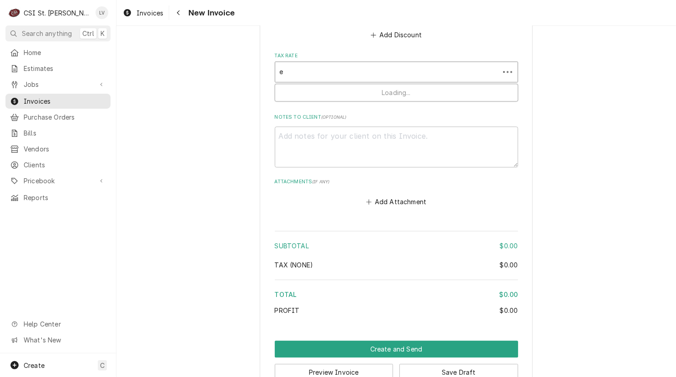
type textarea "x"
type input "ex"
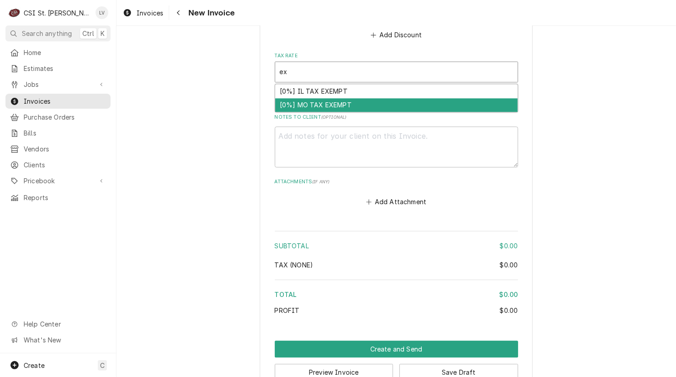
click at [317, 101] on div "[0%] MO TAX EXEMPT" at bounding box center [396, 105] width 242 height 14
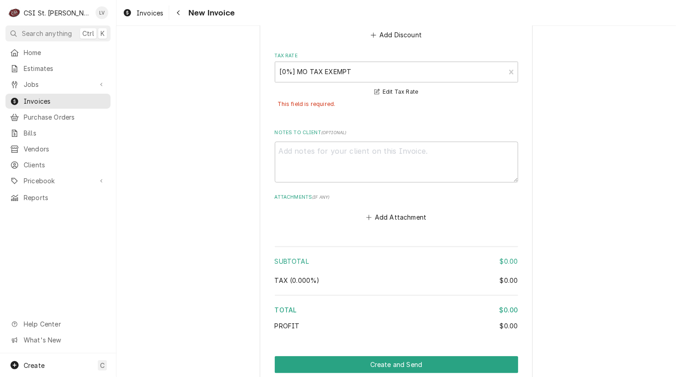
scroll to position [1234, 0]
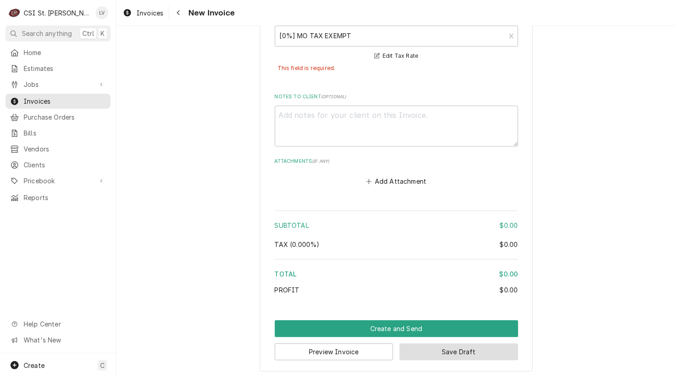
click at [489, 349] on button "Save Draft" at bounding box center [458, 351] width 119 height 17
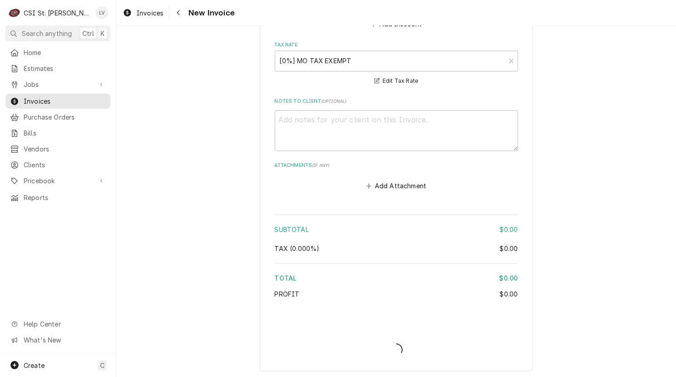
type textarea "x"
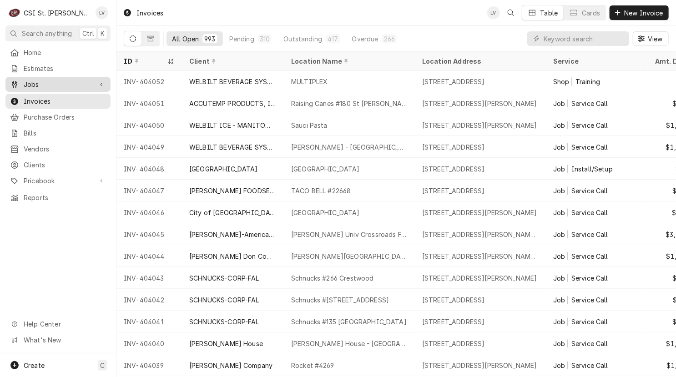
click at [47, 83] on span "Jobs" at bounding box center [58, 85] width 69 height 10
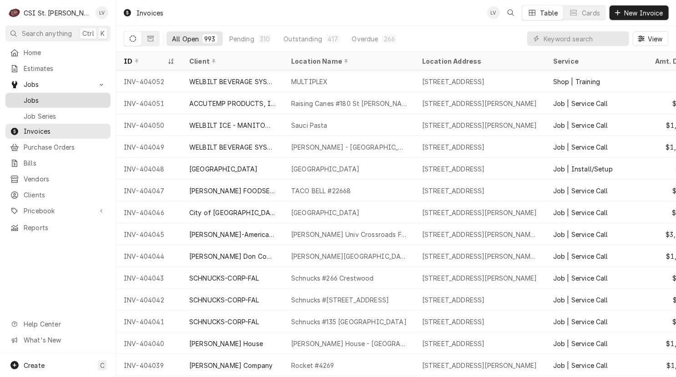
click at [53, 95] on span "Jobs" at bounding box center [65, 100] width 82 height 10
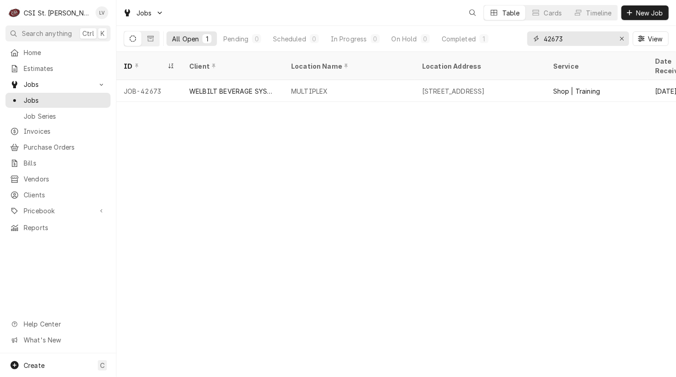
drag, startPoint x: 577, startPoint y: 38, endPoint x: 518, endPoint y: 42, distance: 58.8
click at [518, 42] on div "All Open 1 Pending 0 Scheduled 0 In Progress 0 On Hold 0 Completed 1 42673 View" at bounding box center [396, 38] width 545 height 25
type input "42741"
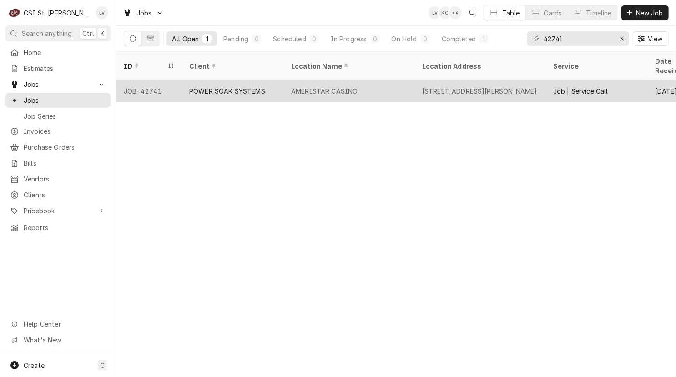
click at [404, 80] on div "AMERISTAR CASINO" at bounding box center [349, 91] width 131 height 22
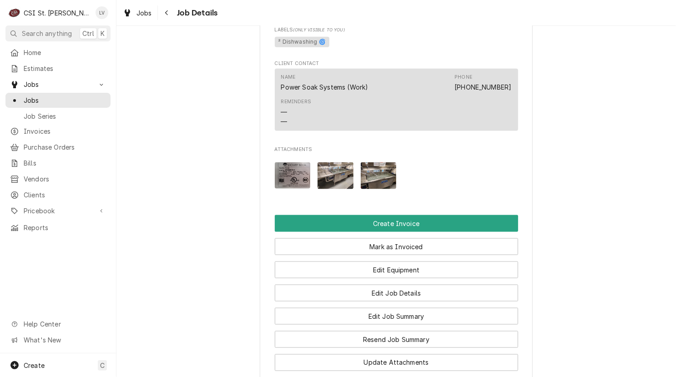
scroll to position [728, 0]
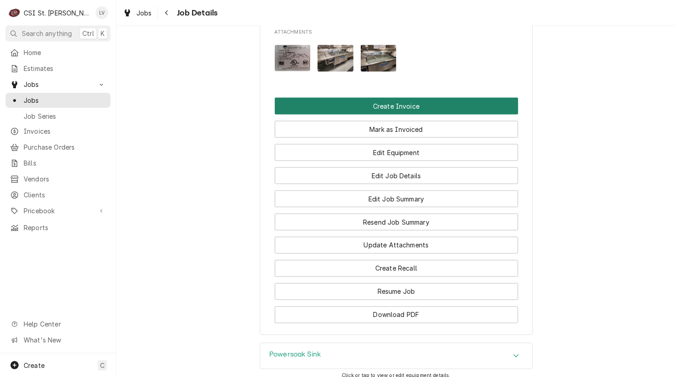
click at [401, 113] on button "Create Invoice" at bounding box center [396, 106] width 243 height 17
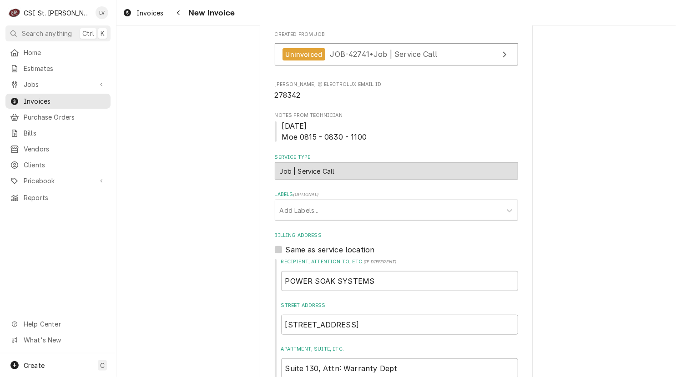
scroll to position [318, 0]
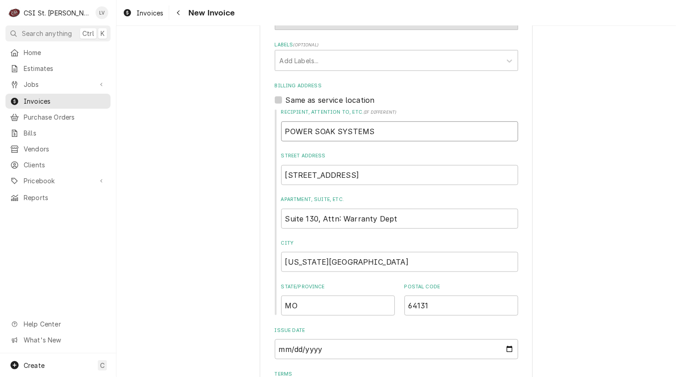
drag, startPoint x: 394, startPoint y: 133, endPoint x: 228, endPoint y: 136, distance: 166.0
type textarea "x"
type input "A"
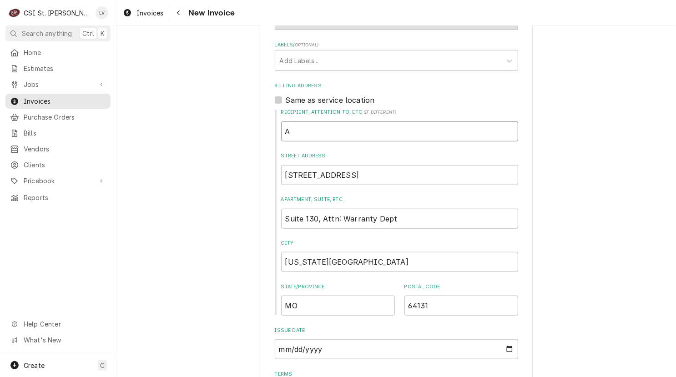
type textarea "x"
type input "At"
type textarea "x"
type input "Att"
type textarea "x"
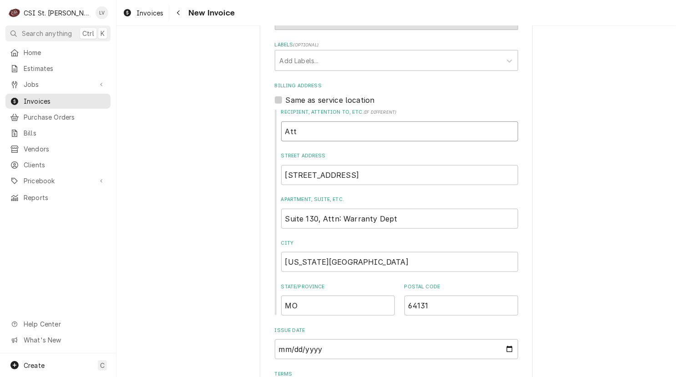
type input "Attn"
type textarea "x"
type input "Attn:"
type textarea "x"
type input "Attn:"
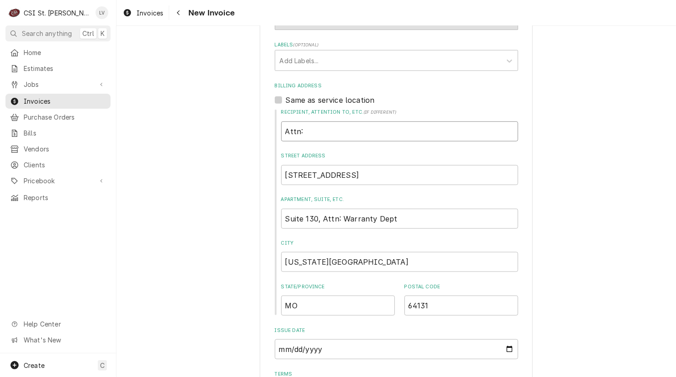
type textarea "x"
type input "Attn: W"
type textarea "x"
type input "Attn: Wa"
type textarea "x"
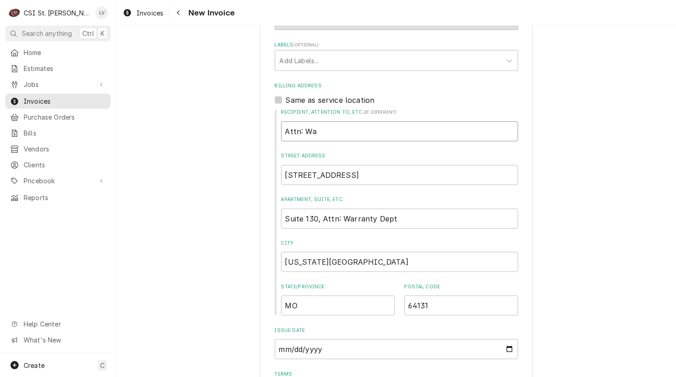
type input "Attn: War"
type textarea "x"
type input "Attn: Warr"
type textarea "x"
type input "Attn: Warra"
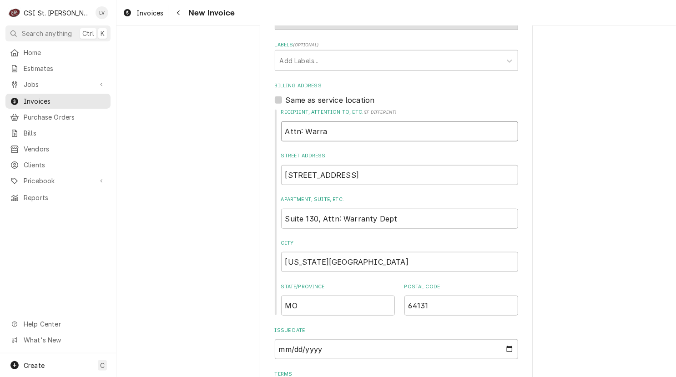
type textarea "x"
type input "Attn: Warran"
type textarea "x"
type input "Attn: Warrant"
type textarea "x"
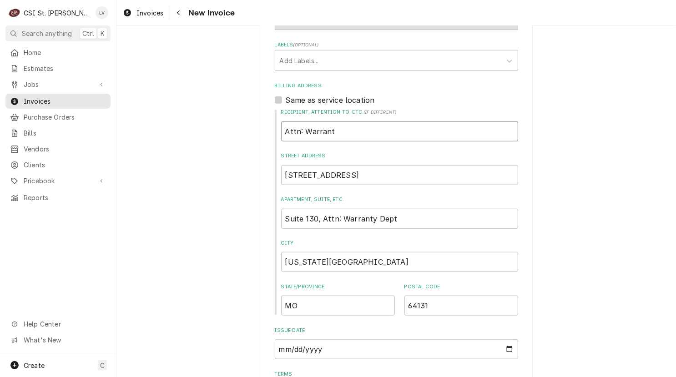
type input "Attn: Warranty"
type textarea "x"
type input "Attn: Warranty"
type textarea "x"
type input "Attn: Warranty D"
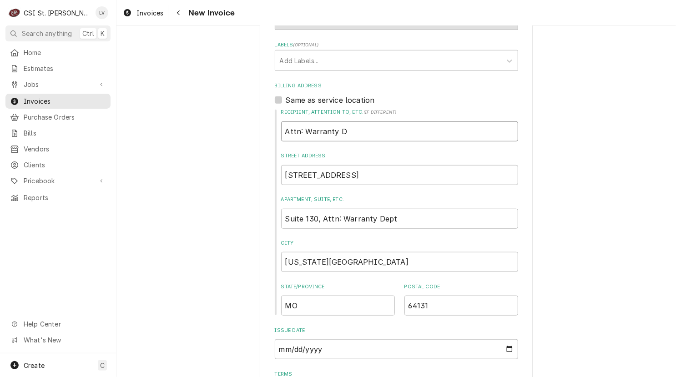
type textarea "x"
type input "Attn: Warranty De"
type textarea "x"
type input "Attn: Warranty Dep"
type textarea "x"
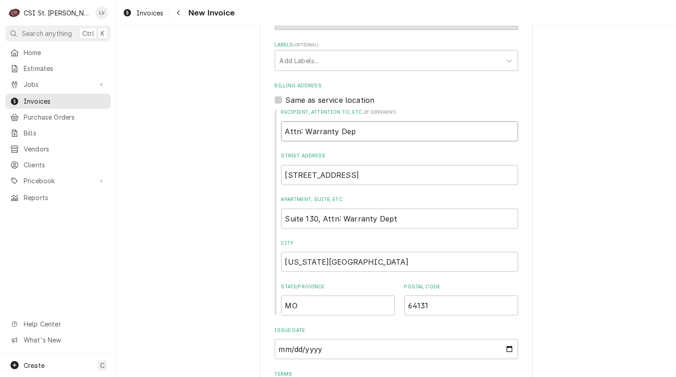
type input "Attn: Warranty Dept"
type textarea "x"
type input "Attn: Warranty Dept."
drag, startPoint x: 312, startPoint y: 217, endPoint x: 454, endPoint y: 231, distance: 143.0
click at [454, 231] on div "Recipient, Attention To, etc. ( if different ) Attn: Warranty Dept. Street Addr…" at bounding box center [396, 212] width 243 height 207
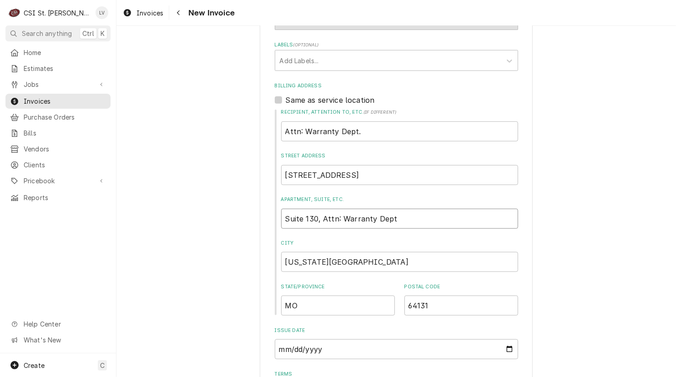
type textarea "x"
type input "Suite 130"
drag, startPoint x: 213, startPoint y: 236, endPoint x: 241, endPoint y: 219, distance: 33.1
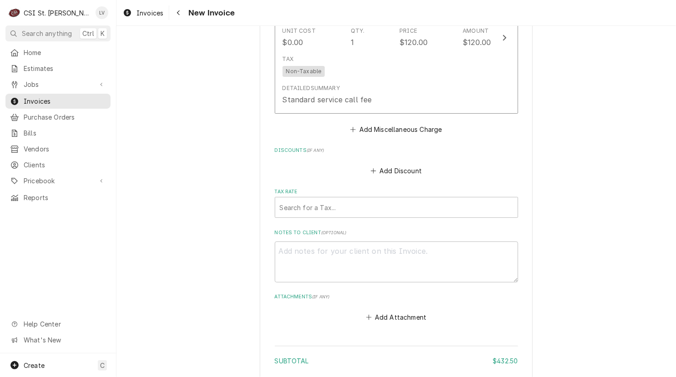
scroll to position [2150, 0]
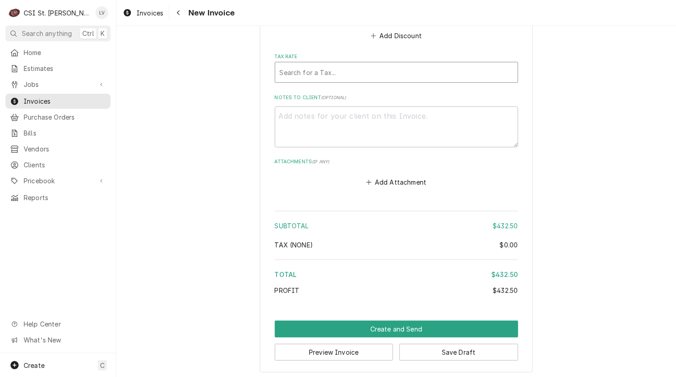
click at [317, 66] on div "Tax Rate" at bounding box center [396, 72] width 233 height 16
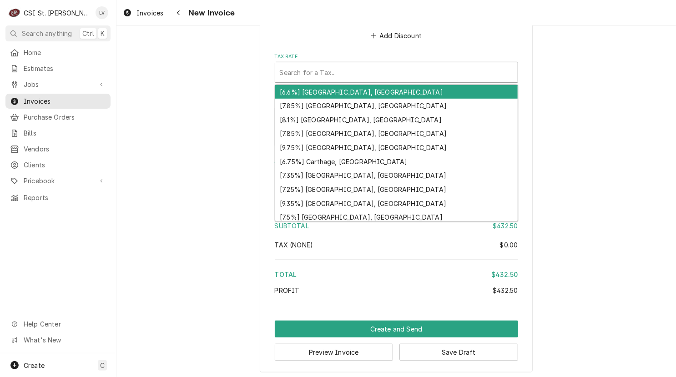
type textarea "x"
type input "m"
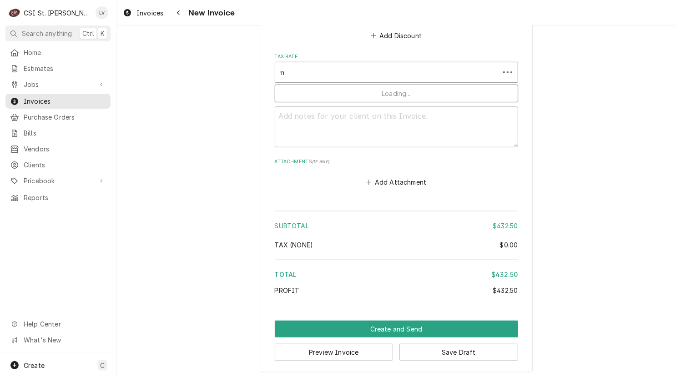
type textarea "x"
type input "mo"
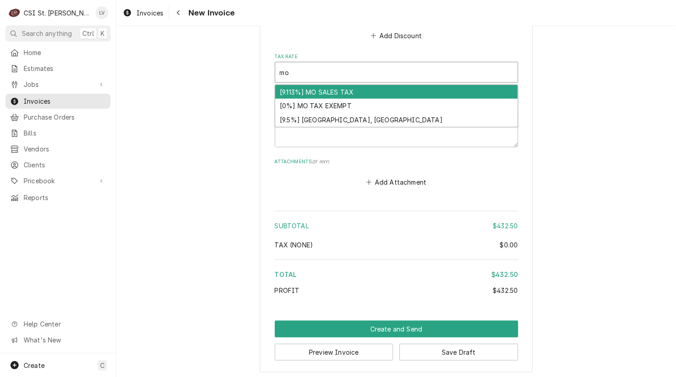
click at [319, 88] on div "[9.113%] MO SALES TAX" at bounding box center [396, 92] width 242 height 14
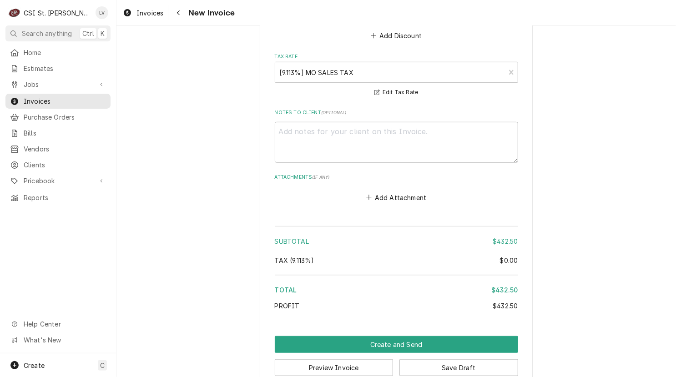
scroll to position [2165, 0]
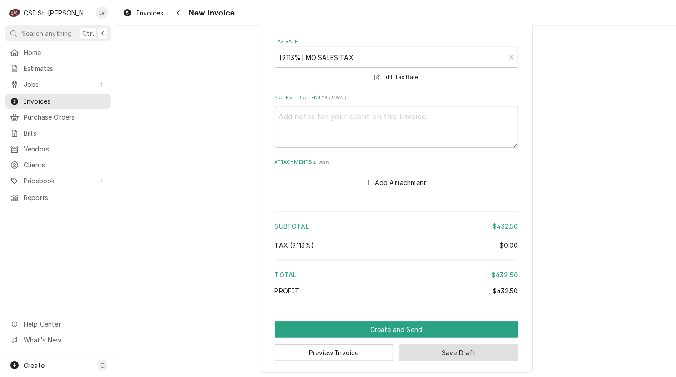
click at [467, 349] on button "Save Draft" at bounding box center [458, 352] width 119 height 17
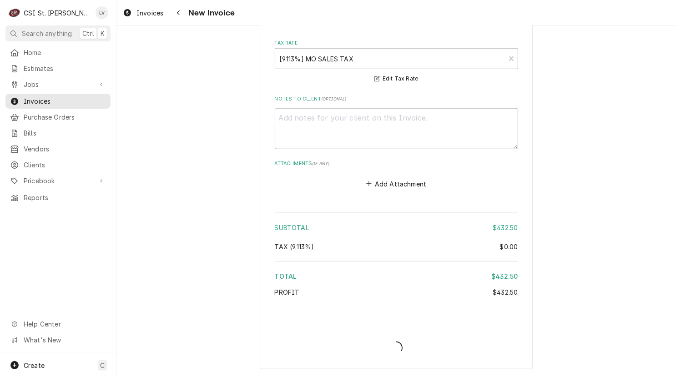
scroll to position [2160, 0]
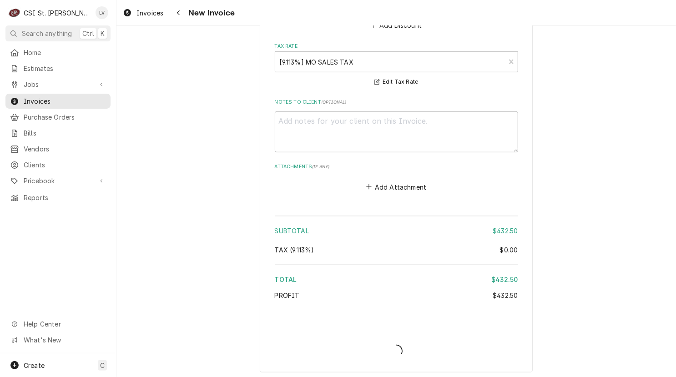
type textarea "x"
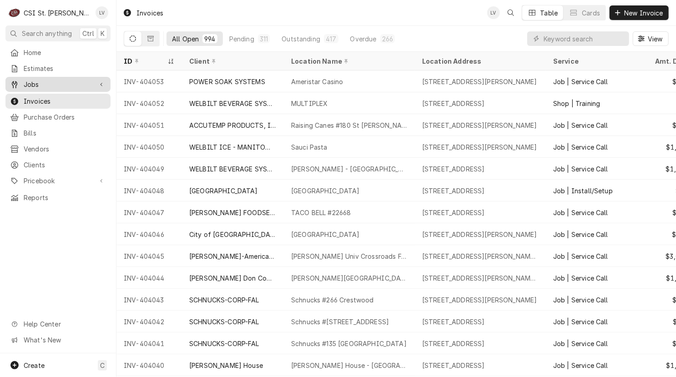
click at [31, 81] on span "Jobs" at bounding box center [58, 85] width 69 height 10
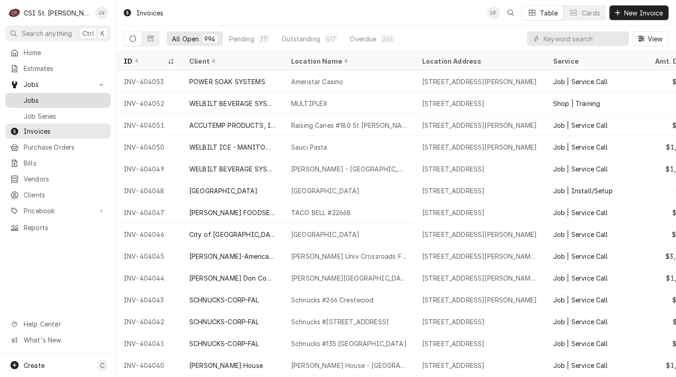
click at [35, 100] on span "Jobs" at bounding box center [65, 100] width 82 height 10
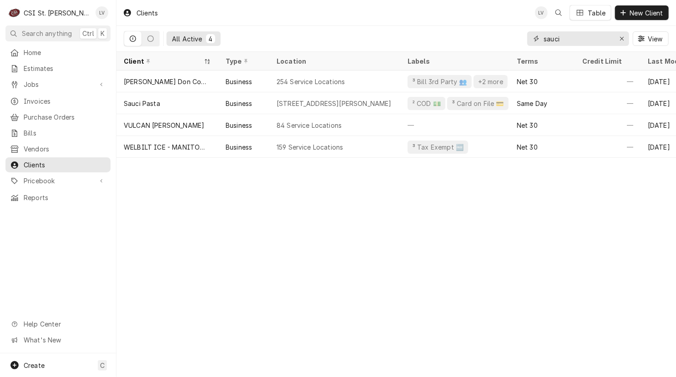
drag, startPoint x: 582, startPoint y: 45, endPoint x: 497, endPoint y: 42, distance: 85.1
click at [497, 42] on div "All Active 4 sauci View" at bounding box center [396, 38] width 545 height 25
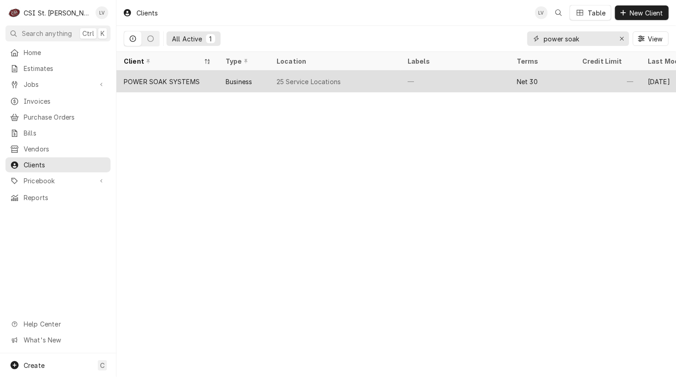
type input "power soak"
click at [167, 77] on div "POWER SOAK SYSTEMS" at bounding box center [162, 82] width 76 height 10
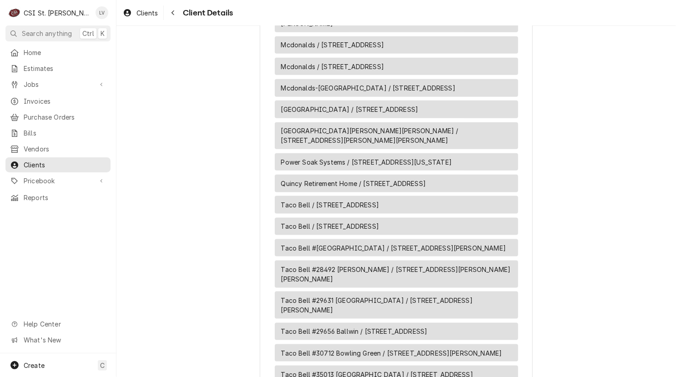
scroll to position [773, 0]
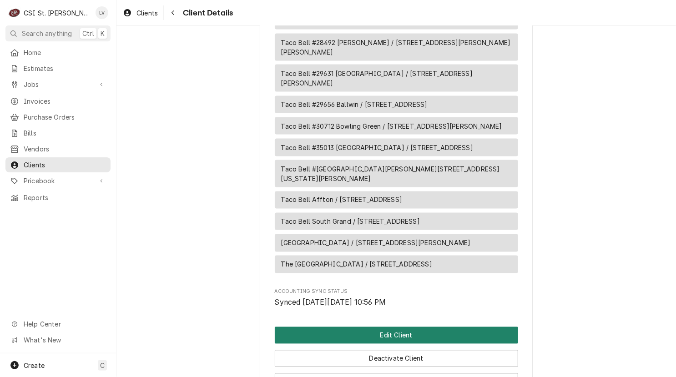
click at [403, 327] on button "Edit Client" at bounding box center [396, 335] width 243 height 17
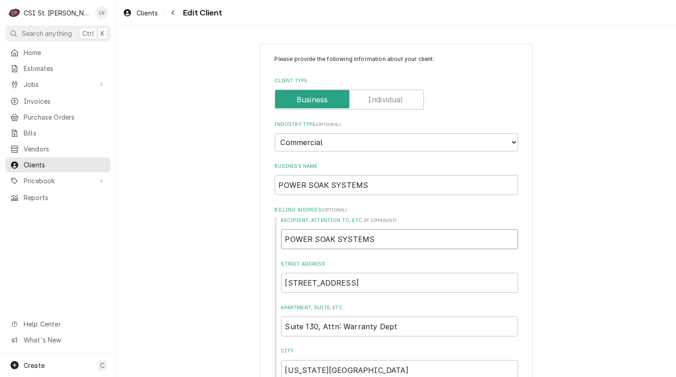
drag, startPoint x: 414, startPoint y: 237, endPoint x: 199, endPoint y: 242, distance: 215.1
type textarea "x"
type input "A"
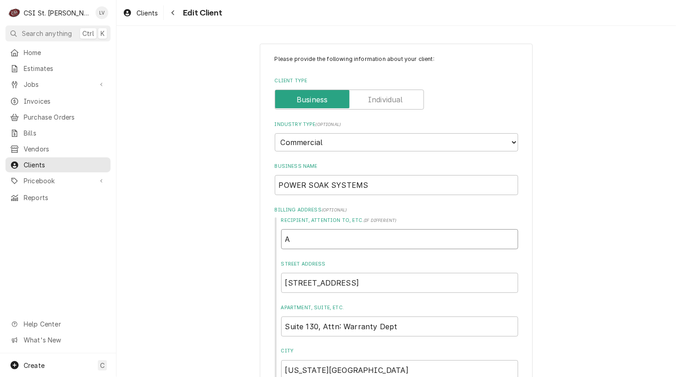
type textarea "x"
type input "At"
type textarea "x"
type input "Att"
type textarea "x"
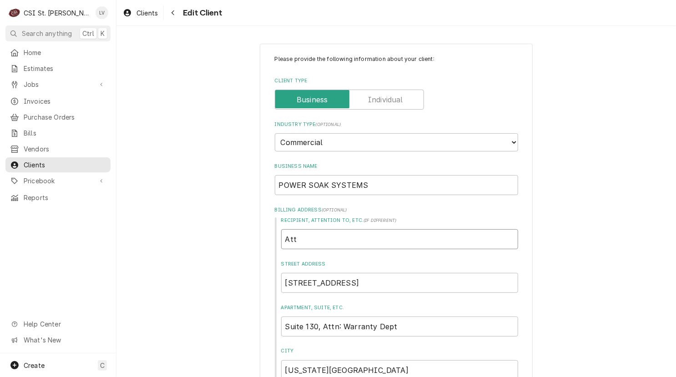
type input "Attn"
type textarea "x"
type input "Attn:"
type textarea "x"
type input "Attn:"
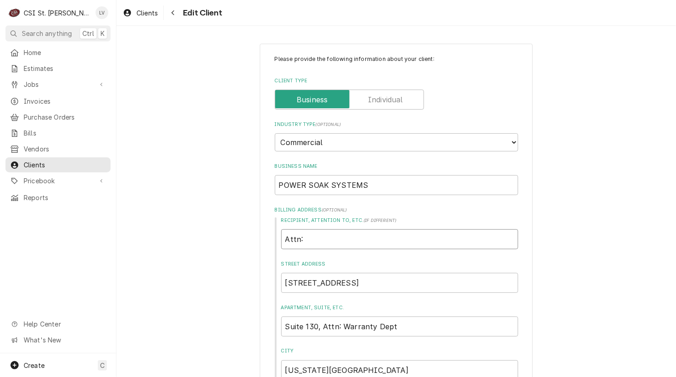
type textarea "x"
type input "Attn: W"
type textarea "x"
type input "Attn: Wa"
type textarea "x"
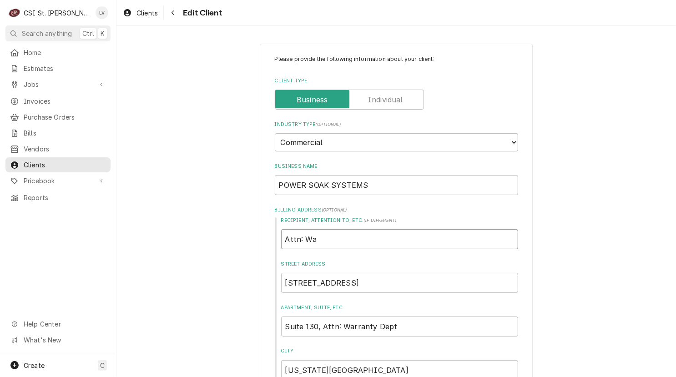
type input "Attn: War"
type textarea "x"
type input "Attn: Warr"
type textarea "x"
type input "Attn: Warra"
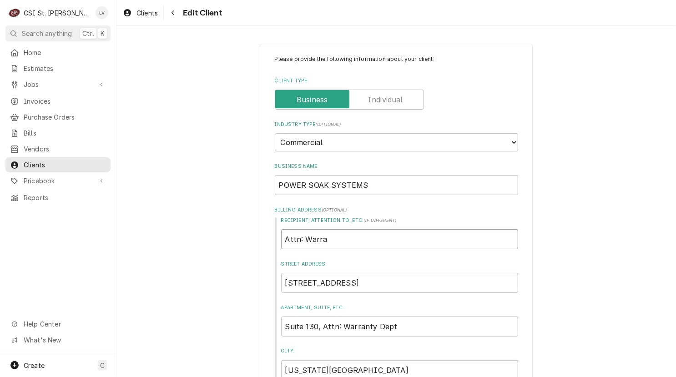
type textarea "x"
type input "Attn: Warran"
type textarea "x"
type input "Attn: Warrant"
type textarea "x"
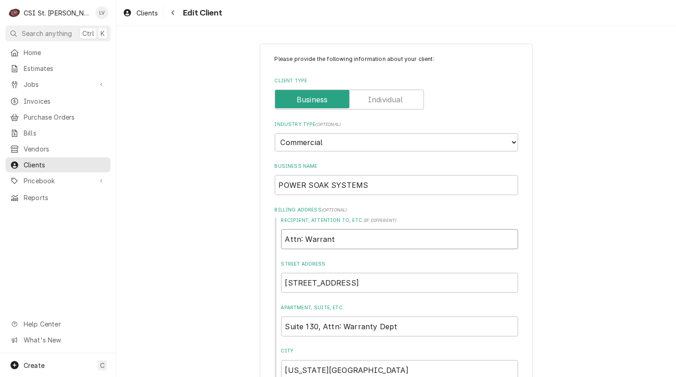
type input "Attn: Warranty"
type textarea "x"
type input "Attn: Warranty"
type textarea "x"
type input "Attn: Warranty D"
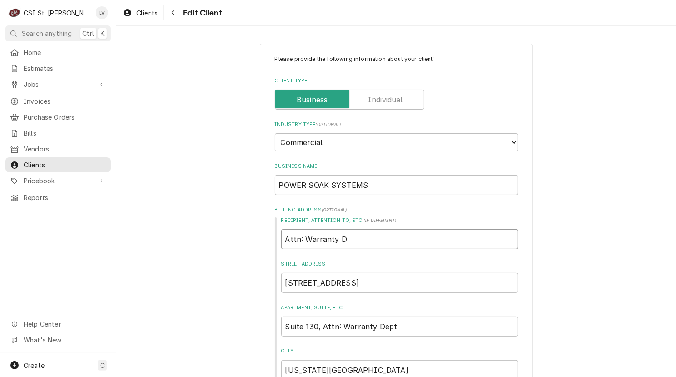
type textarea "x"
type input "Attn: Warranty De"
type textarea "x"
type input "Attn: Warranty Dep"
type textarea "x"
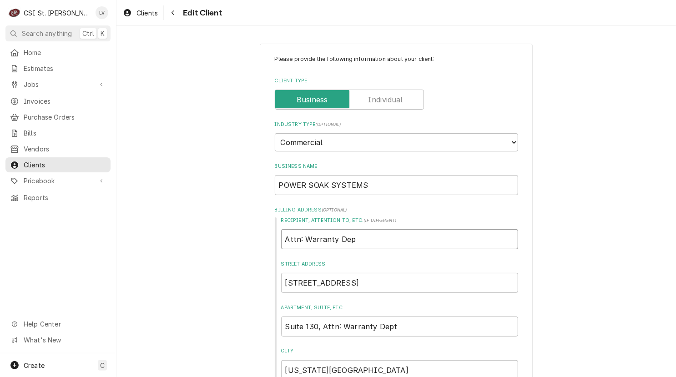
type input "Attn: Warranty Dept"
type textarea "x"
type input "Attn: Warranty Dept."
click at [407, 327] on input "Suite 130, Attn: Warranty Dept" at bounding box center [399, 326] width 237 height 20
type textarea "x"
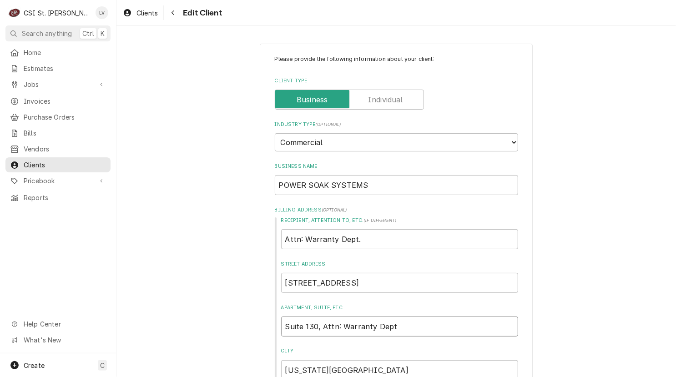
type input "Suite 130, Attn: Warranty Dep"
type textarea "x"
type input "Suite 130, Attn: Warranty De"
type textarea "x"
type input "Suite 130, Attn: Warranty D"
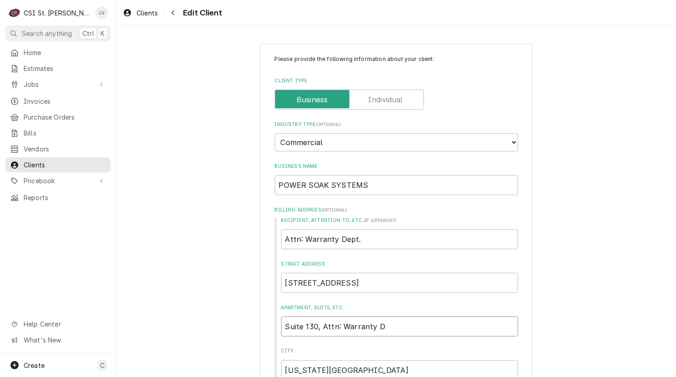
type textarea "x"
type input "Suite 130, Attn: Warranty"
type textarea "x"
type input "Suite 130, Attn: Warranty"
type textarea "x"
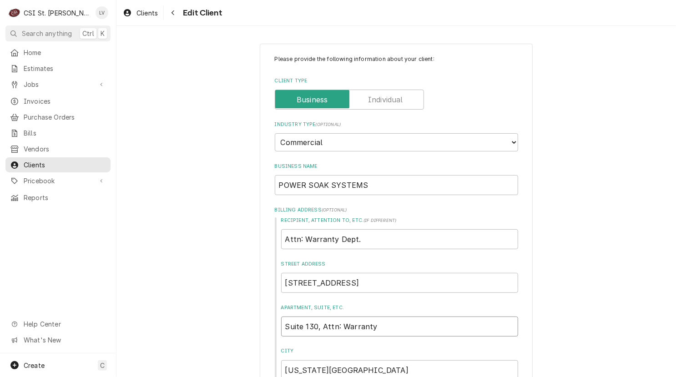
type input "Suite 130, Attn: Warrant"
type textarea "x"
type input "Suite 130, Attn: Warran"
type textarea "x"
type input "Suite 130, Attn: Warra"
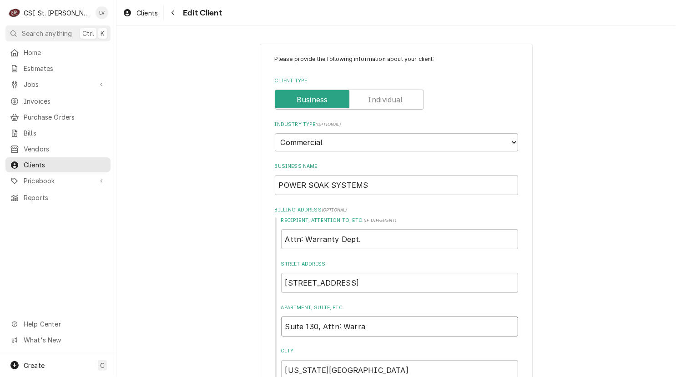
type textarea "x"
type input "Suite 130, Attn: Warr"
type textarea "x"
type input "Suite 130, Attn: War"
type textarea "x"
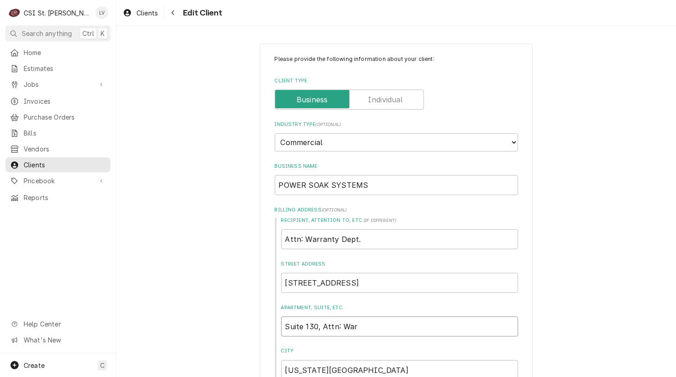
type input "Suite 130, Attn: Wa"
type textarea "x"
type input "Suite 130, Attn: W"
type textarea "x"
type input "Suite 130, Attn:"
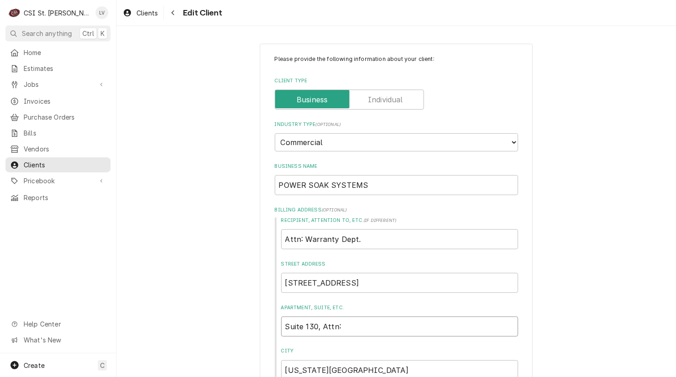
type textarea "x"
type input "Suite 130, Attn:"
type textarea "x"
type input "Suite 130, Attn"
type textarea "x"
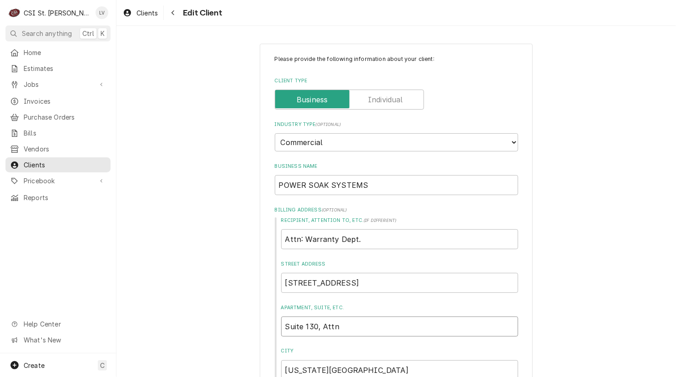
type input "Suite 130, Att"
type textarea "x"
type input "Suite 130, At"
type textarea "x"
type input "Suite 130, A"
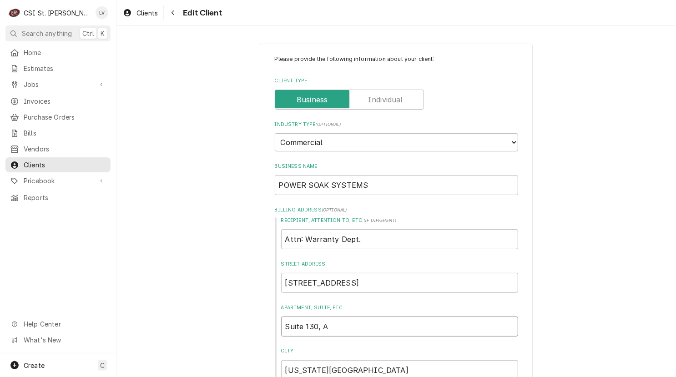
type textarea "x"
type input "Suite 130,"
type textarea "x"
type input "Suite 130,"
type textarea "x"
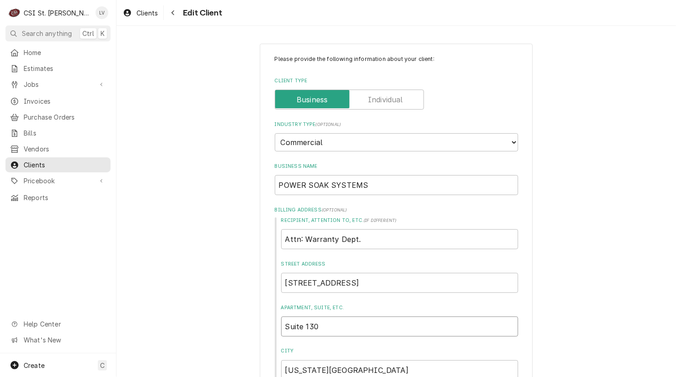
type input "Suite 130"
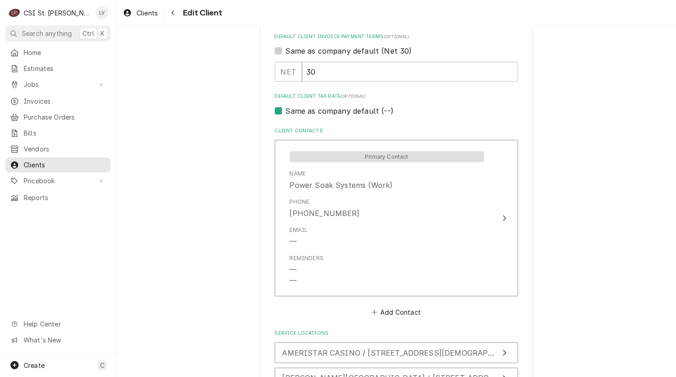
scroll to position [730, 0]
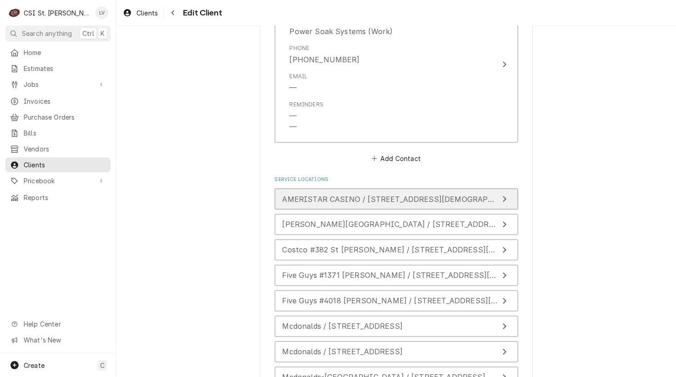
click at [349, 201] on div "AMERISTAR CASINO / 1 Ameristar Blvd, St Charles, MO 63301" at bounding box center [390, 199] width 216 height 11
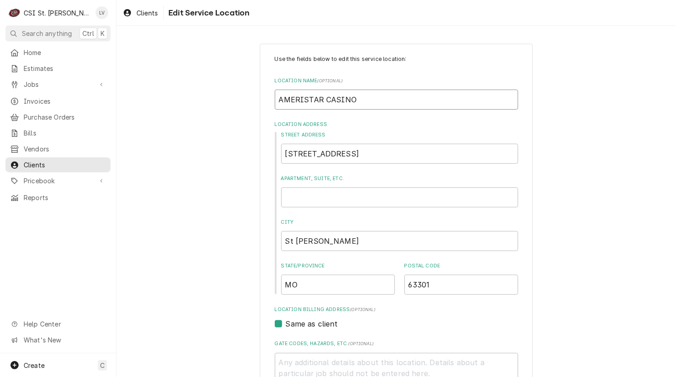
drag, startPoint x: 313, startPoint y: 95, endPoint x: 236, endPoint y: 95, distance: 76.8
click at [236, 95] on div "Use the fields below to edit this service location: Location Name ( optional ) …" at bounding box center [395, 314] width 559 height 558
type textarea "x"
type input "A"
type textarea "x"
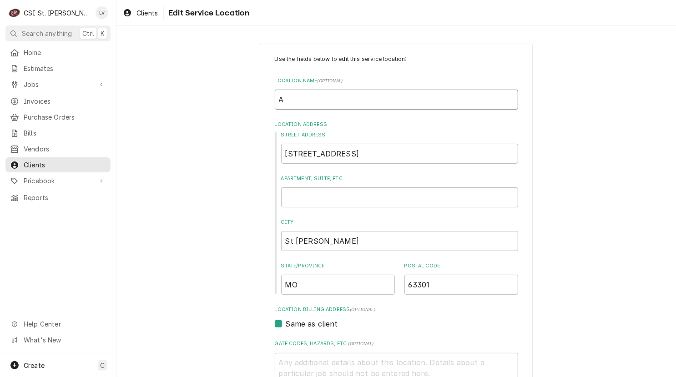
type input "Am"
type textarea "x"
type input "Ame"
type textarea "x"
type input "Amer"
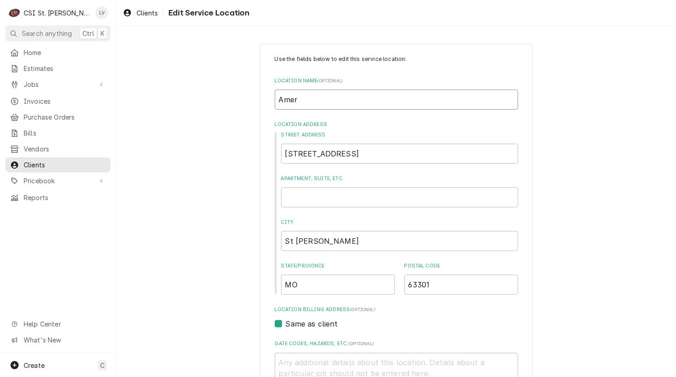
type textarea "x"
type input "Ameri"
type textarea "x"
type input "Ameris"
type textarea "x"
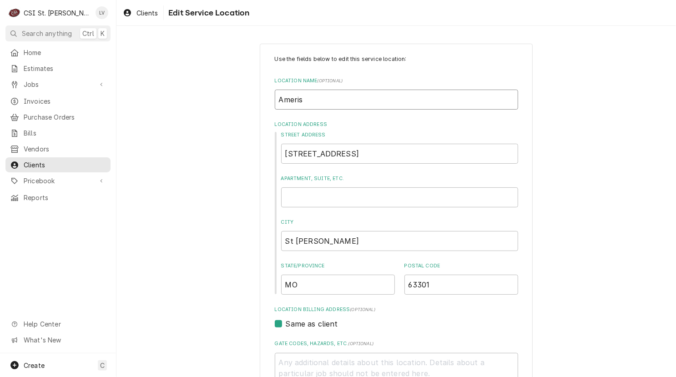
type input "Amerist"
type textarea "x"
type input "Amerista"
type textarea "x"
type input "Ameristar"
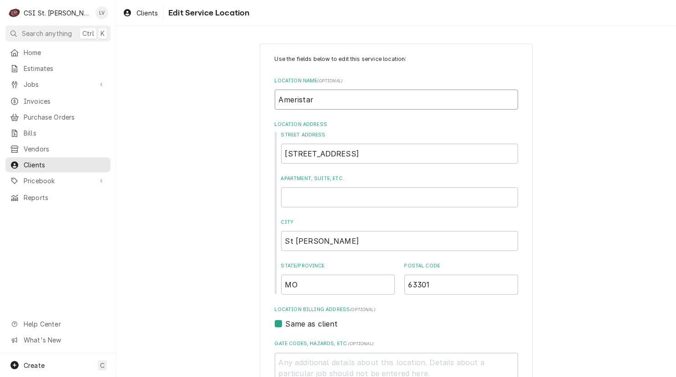
type textarea "x"
type input "Ameristar"
type textarea "x"
type input "Ameristar C"
type textarea "x"
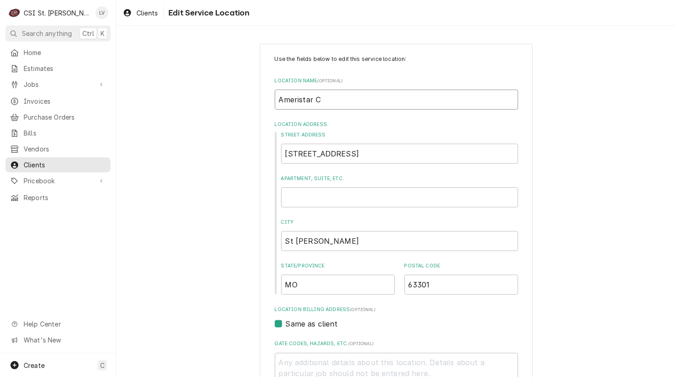
type input "Ameristar Ca"
type textarea "x"
type input "Ameristar Cas"
type textarea "x"
type input "Ameristar Casi"
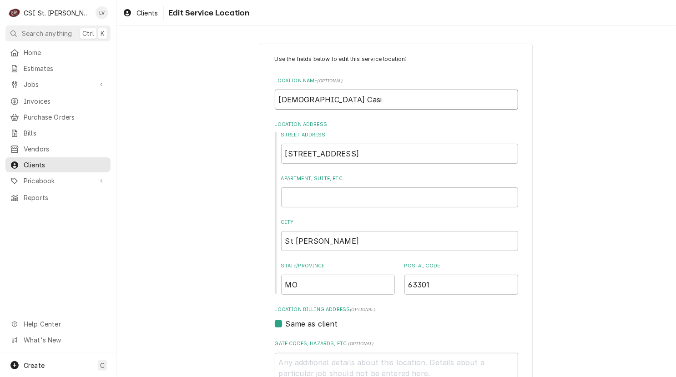
type textarea "x"
type input "Ameristar Casin"
type textarea "x"
type input "Ameristar Casino"
drag, startPoint x: 606, startPoint y: 243, endPoint x: 557, endPoint y: 251, distance: 49.0
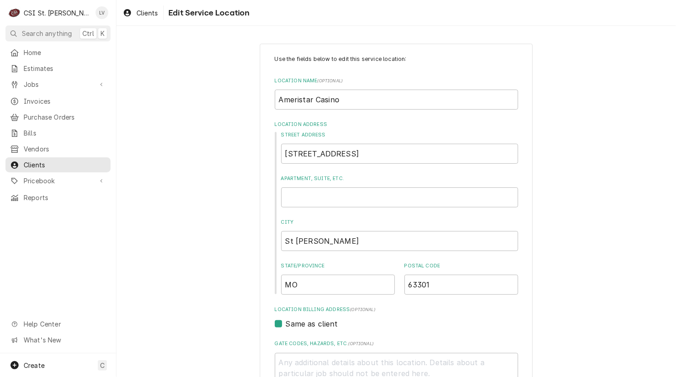
click at [598, 243] on div "Use the fields below to edit this service location: Location Name ( optional ) …" at bounding box center [395, 314] width 559 height 558
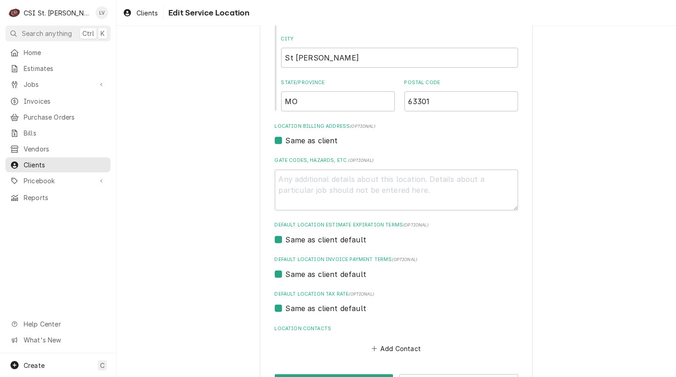
scroll to position [216, 0]
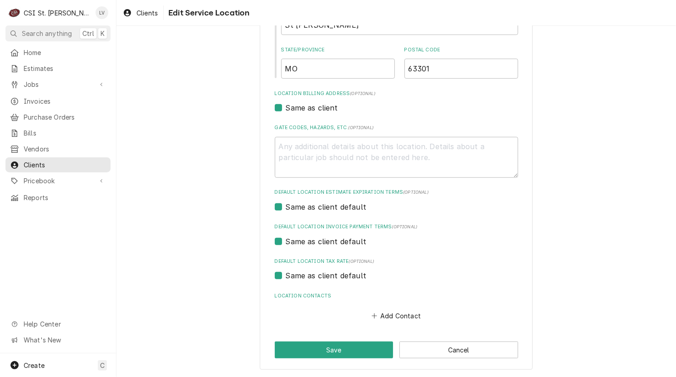
click at [301, 278] on label "Same as client default" at bounding box center [326, 275] width 81 height 11
click at [301, 278] on input "Same as client default" at bounding box center [407, 280] width 243 height 20
checkbox input "false"
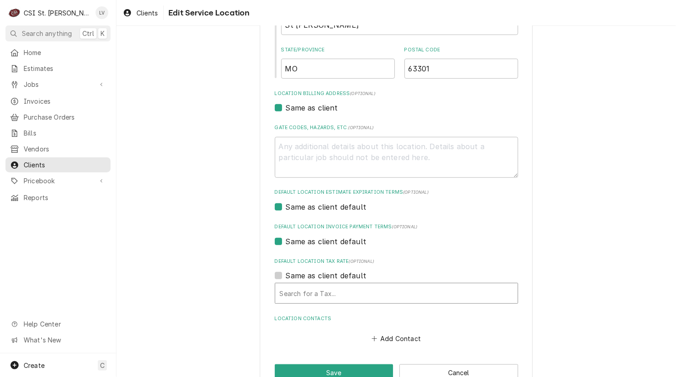
click at [305, 291] on div "Default Location Tax Rate" at bounding box center [396, 293] width 233 height 16
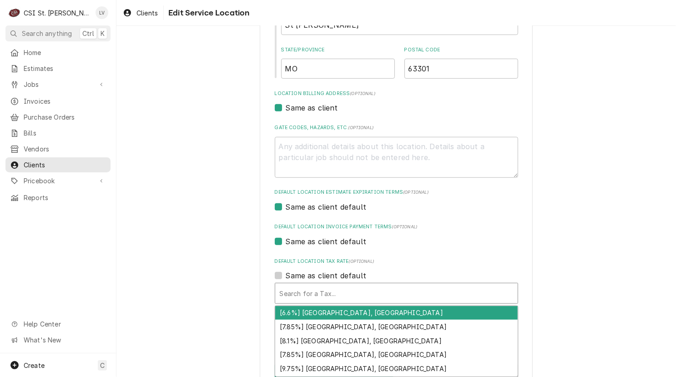
type textarea "x"
type input "m"
type textarea "x"
type input "mo"
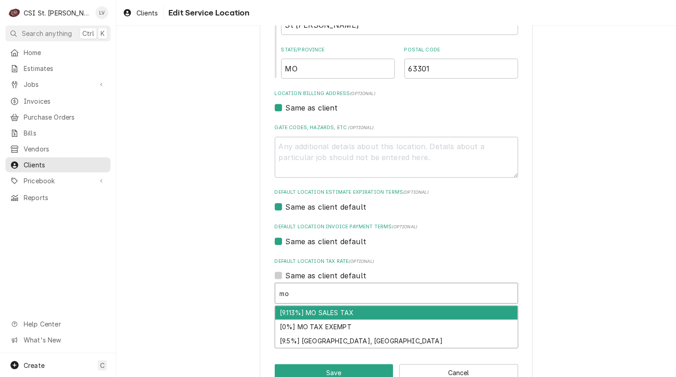
click at [296, 309] on div "[9.113%] MO SALES TAX" at bounding box center [396, 313] width 242 height 14
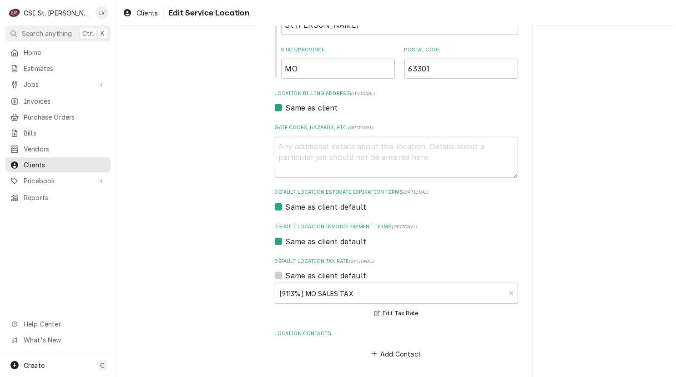
scroll to position [254, 0]
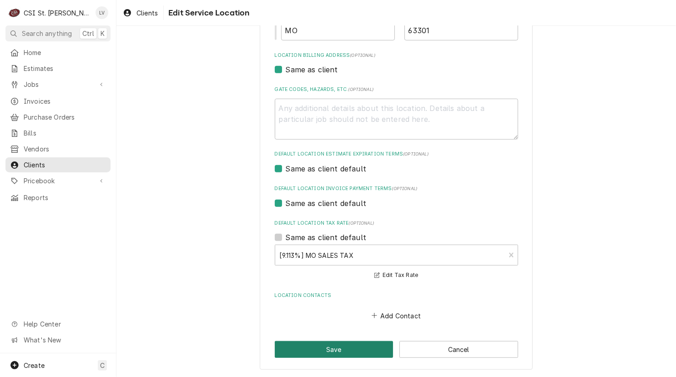
click at [304, 346] on button "Save" at bounding box center [334, 349] width 119 height 17
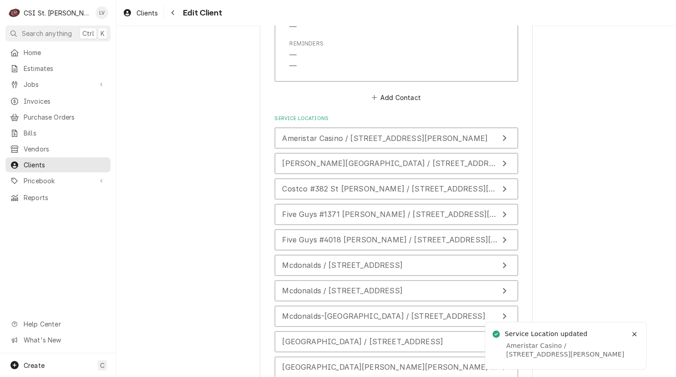
scroll to position [896, 0]
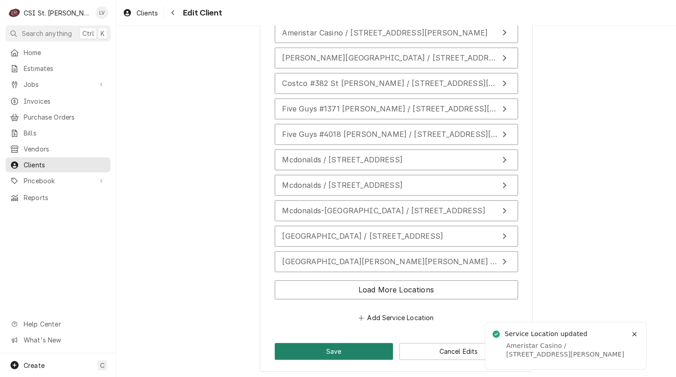
drag, startPoint x: 318, startPoint y: 348, endPoint x: 209, endPoint y: 284, distance: 127.0
click at [316, 345] on button "Save" at bounding box center [334, 351] width 119 height 17
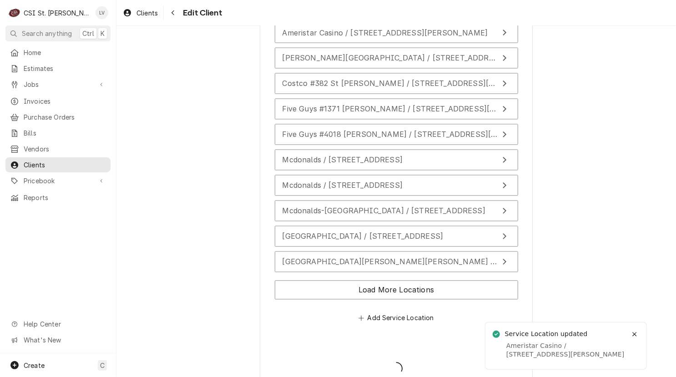
type textarea "x"
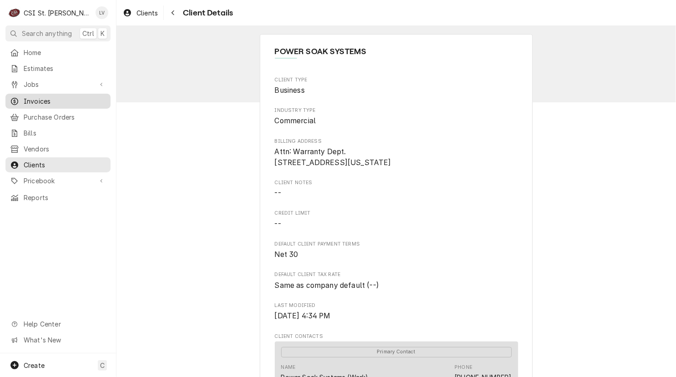
click at [35, 97] on span "Invoices" at bounding box center [65, 101] width 82 height 10
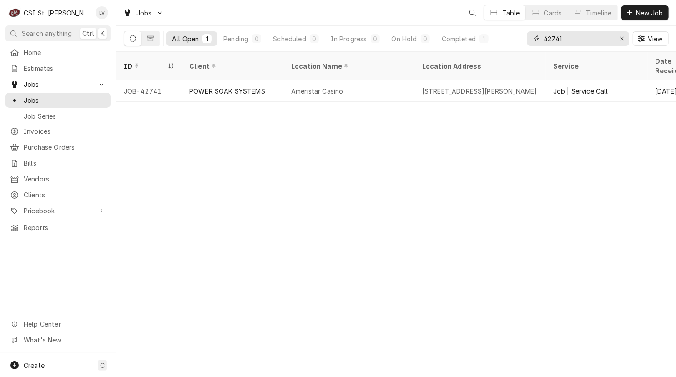
drag, startPoint x: 584, startPoint y: 35, endPoint x: 517, endPoint y: 34, distance: 66.8
click at [517, 34] on div "All Open 1 Pending 0 Scheduled 0 In Progress 0 On Hold 0 Completed 1 42741 View" at bounding box center [396, 38] width 545 height 25
type input "4"
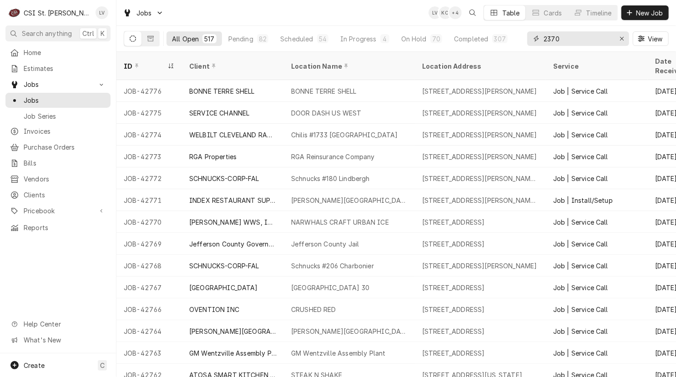
type input "2370"
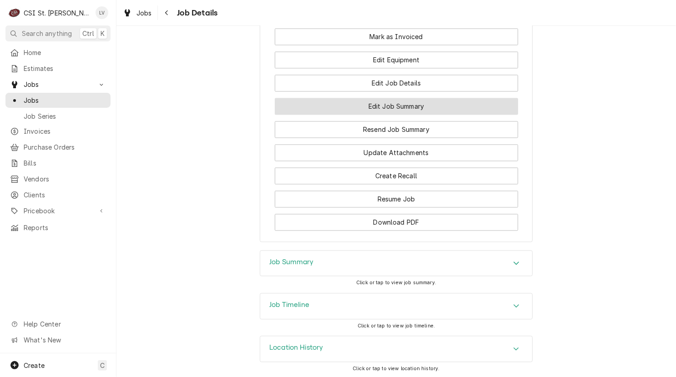
scroll to position [700, 0]
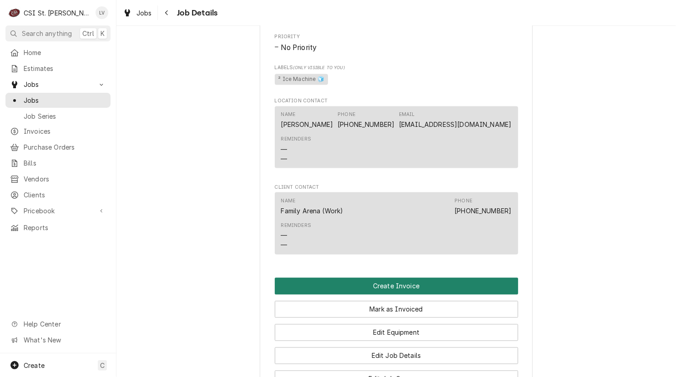
click at [402, 287] on button "Create Invoice" at bounding box center [396, 286] width 243 height 17
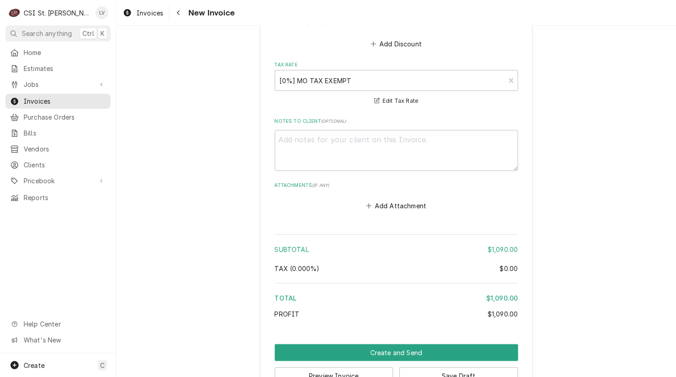
scroll to position [2174, 0]
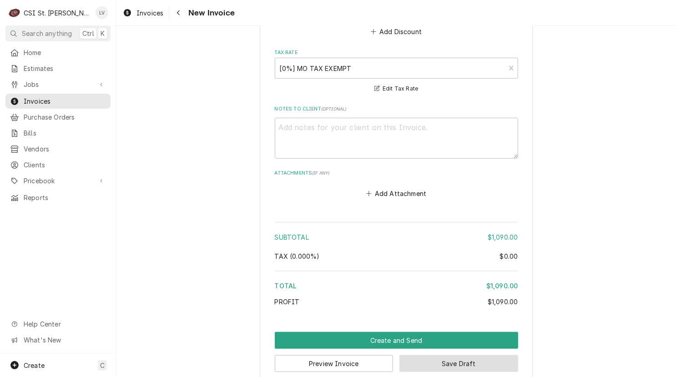
click at [468, 355] on button "Save Draft" at bounding box center [458, 363] width 119 height 17
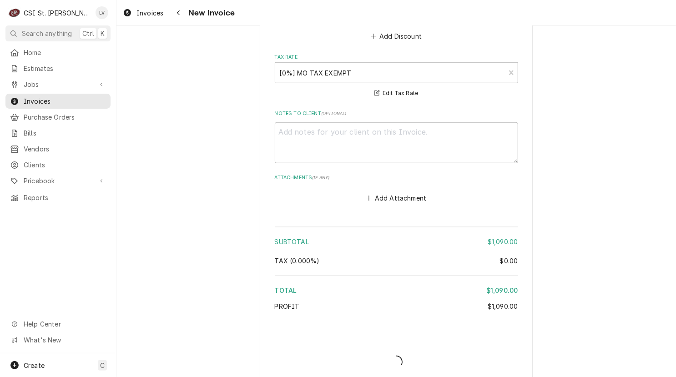
type textarea "x"
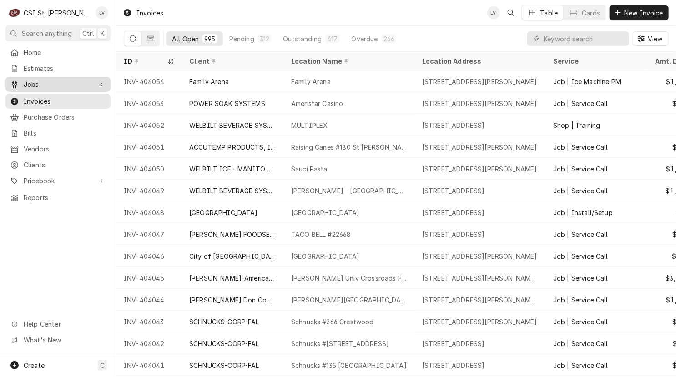
click at [92, 85] on span "Jobs" at bounding box center [58, 85] width 69 height 10
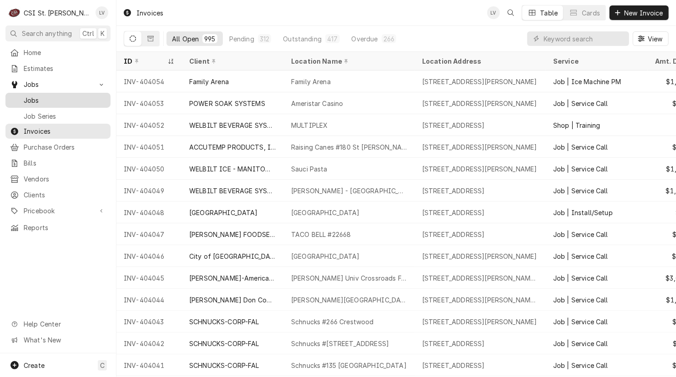
click at [101, 96] on span "Jobs" at bounding box center [65, 100] width 82 height 10
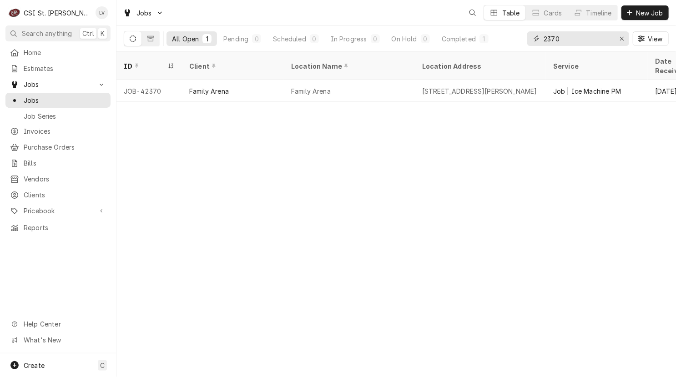
drag, startPoint x: 579, startPoint y: 38, endPoint x: 532, endPoint y: 39, distance: 46.8
click at [532, 39] on div "2370" at bounding box center [578, 38] width 102 height 15
type input "42374"
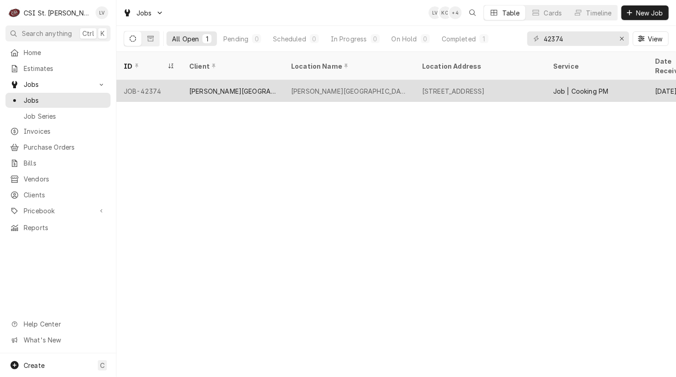
click at [237, 86] on div "[PERSON_NAME][GEOGRAPHIC_DATA]" at bounding box center [232, 91] width 87 height 10
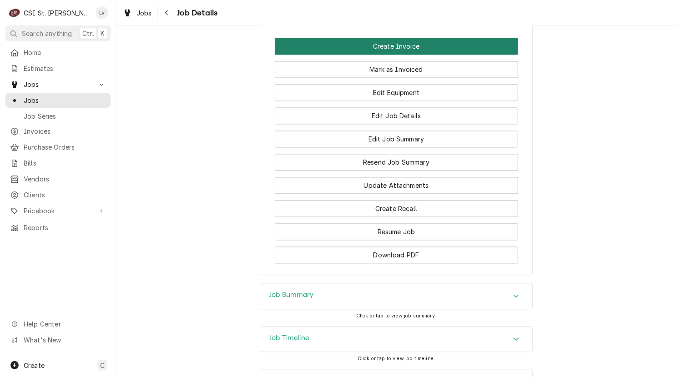
scroll to position [894, 0]
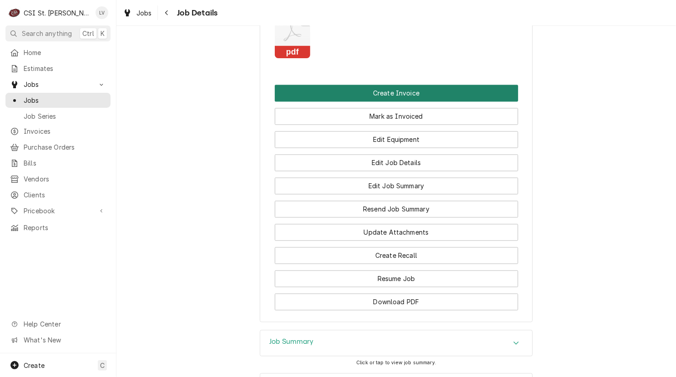
click at [431, 102] on button "Create Invoice" at bounding box center [396, 93] width 243 height 17
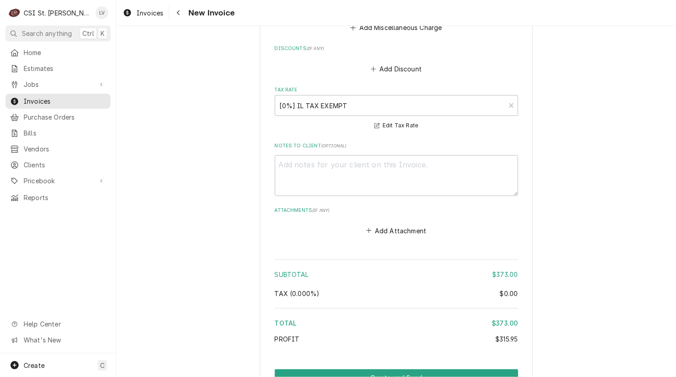
scroll to position [3613, 0]
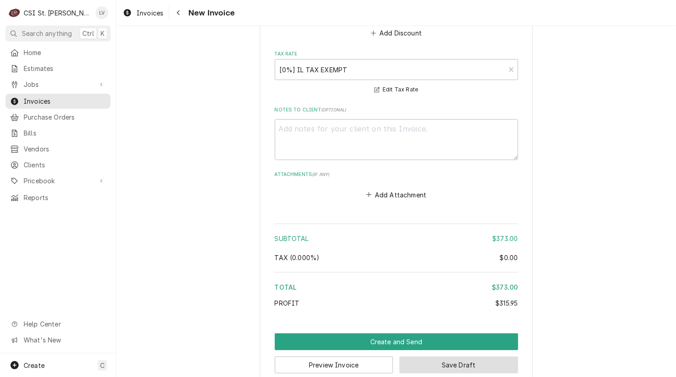
click at [471, 356] on button "Save Draft" at bounding box center [458, 364] width 119 height 17
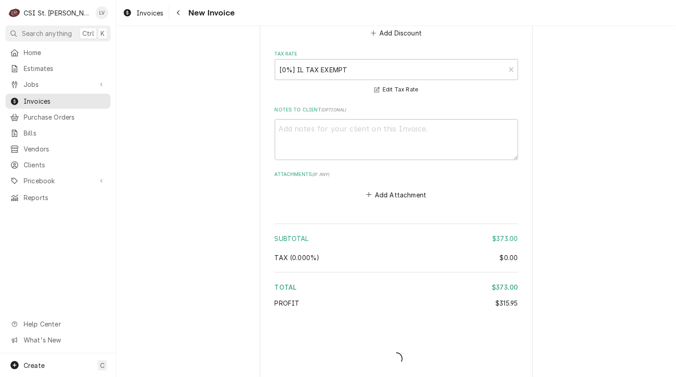
scroll to position [3609, 0]
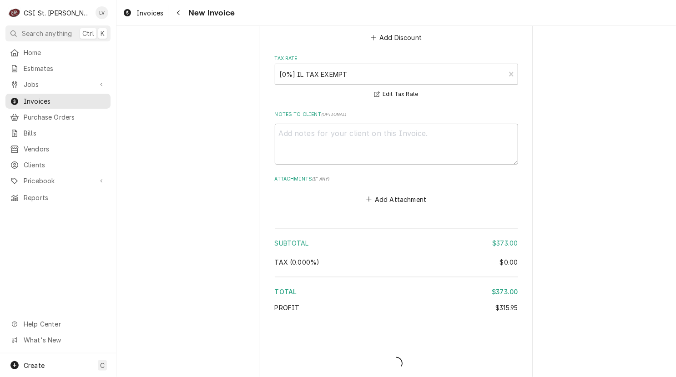
type textarea "x"
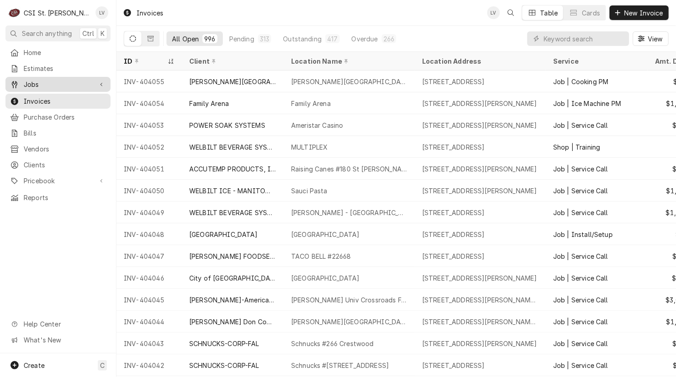
click at [28, 81] on span "Jobs" at bounding box center [58, 85] width 69 height 10
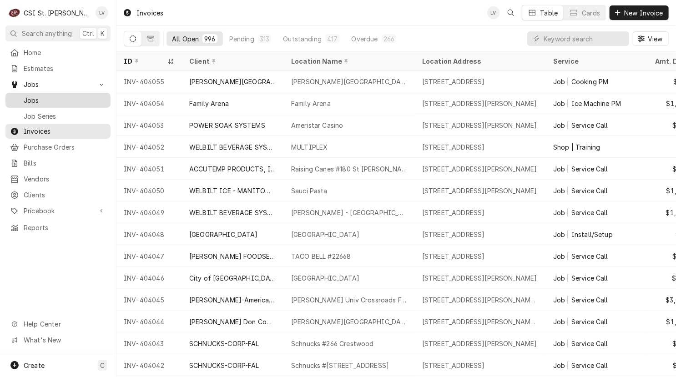
click at [27, 95] on span "Jobs" at bounding box center [65, 100] width 82 height 10
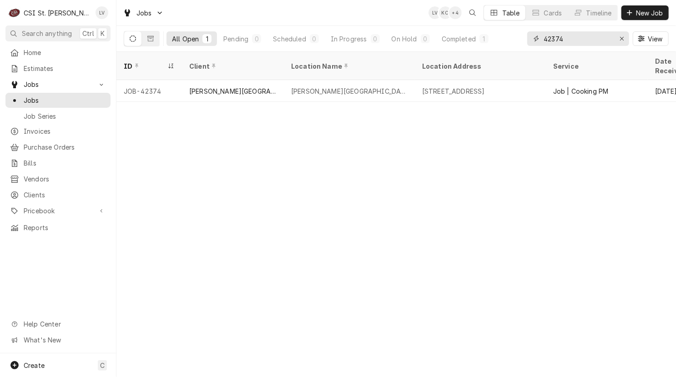
drag, startPoint x: 580, startPoint y: 39, endPoint x: 520, endPoint y: 50, distance: 61.0
click at [520, 50] on div "All Open 1 Pending 0 Scheduled 0 In Progress 0 On Hold 0 Completed 1 42374 View" at bounding box center [396, 38] width 545 height 25
type input "42486"
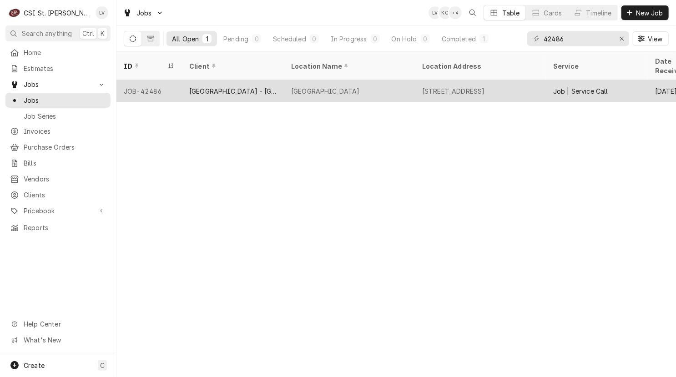
click at [292, 86] on div "[GEOGRAPHIC_DATA]" at bounding box center [325, 91] width 69 height 10
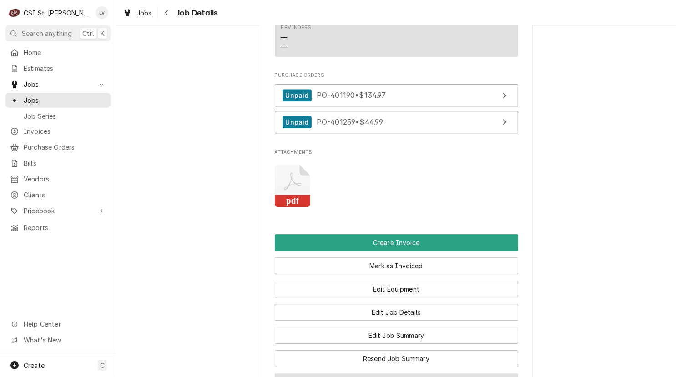
scroll to position [1364, 0]
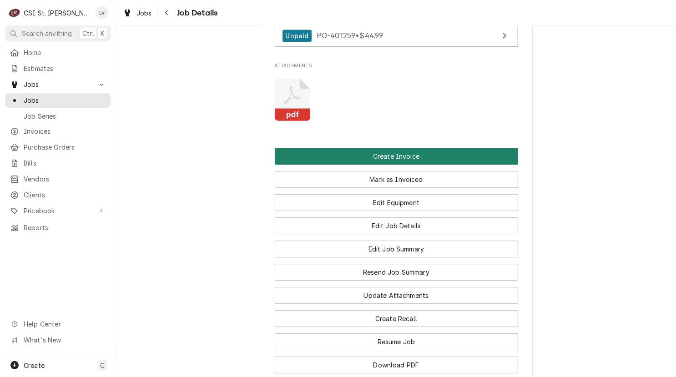
click at [409, 165] on button "Create Invoice" at bounding box center [396, 156] width 243 height 17
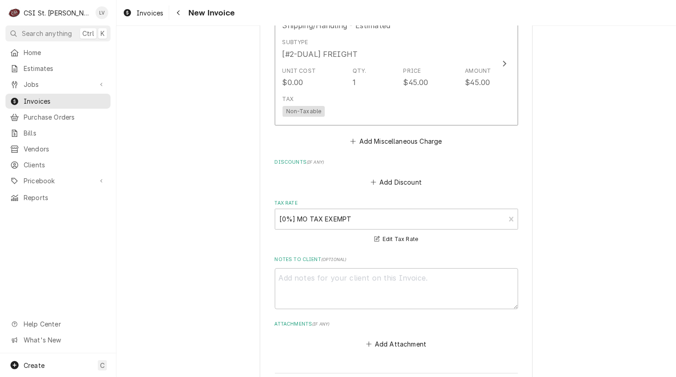
scroll to position [2162, 0]
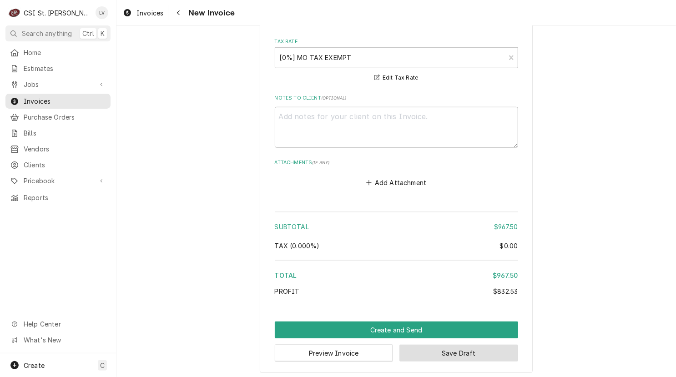
click at [470, 346] on button "Save Draft" at bounding box center [458, 353] width 119 height 17
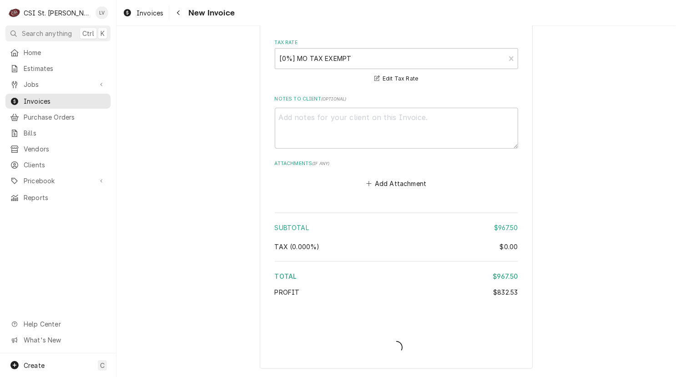
scroll to position [2158, 0]
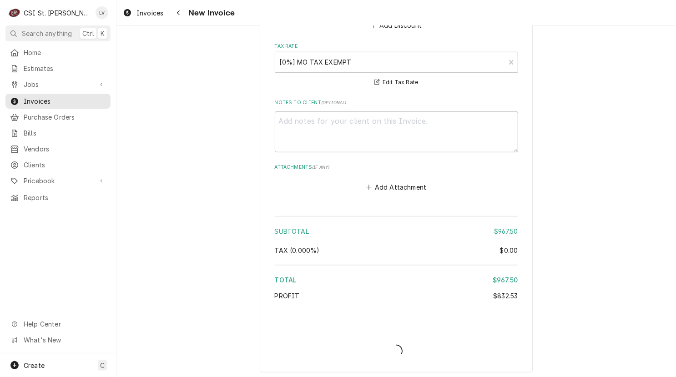
type textarea "x"
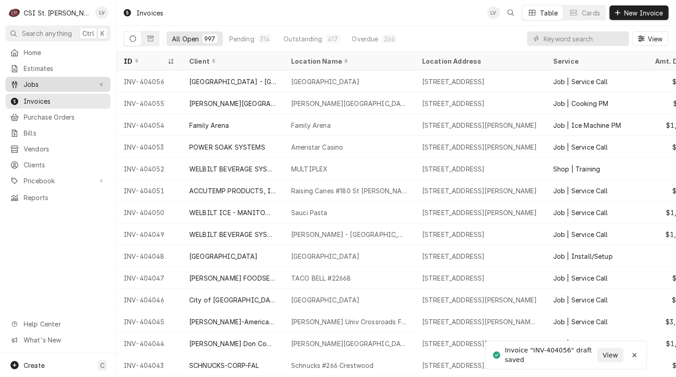
click at [34, 82] on span "Jobs" at bounding box center [58, 85] width 69 height 10
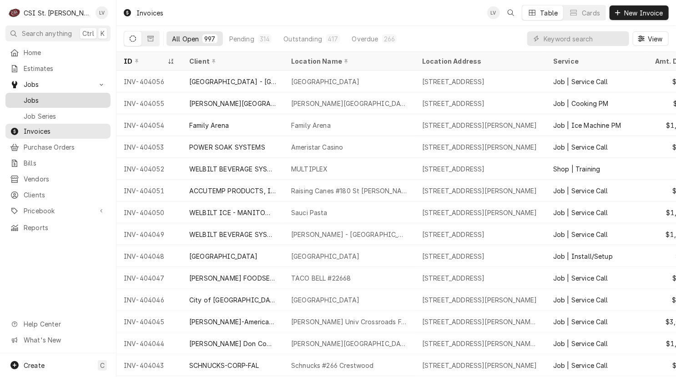
click at [29, 100] on span "Jobs" at bounding box center [65, 100] width 82 height 10
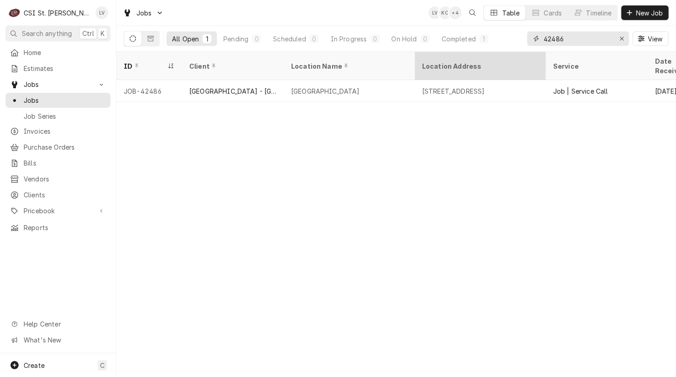
drag, startPoint x: 580, startPoint y: 38, endPoint x: 521, endPoint y: 52, distance: 61.2
click at [521, 52] on div "Jobs LV KC + 4 Table Cards Timeline New Job All Open 1 Pending 0 Scheduled 0 In…" at bounding box center [395, 188] width 559 height 377
type input "42626"
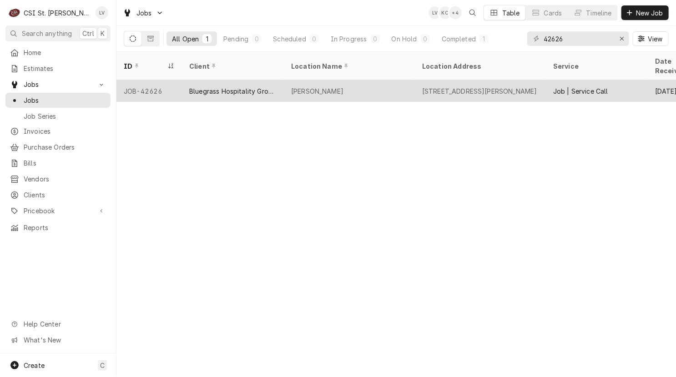
click at [204, 86] on div "Bluegrass Hospitality Group - BHG" at bounding box center [232, 91] width 87 height 10
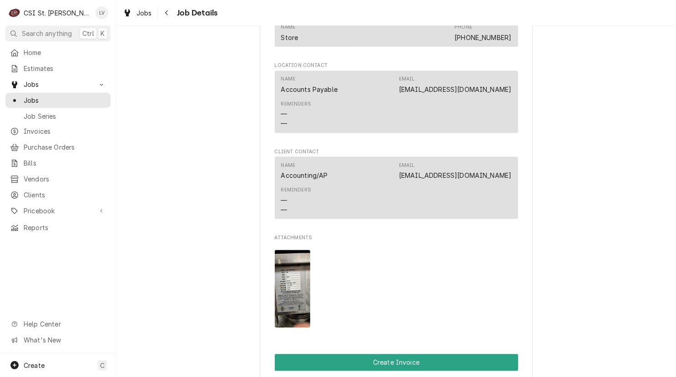
scroll to position [818, 0]
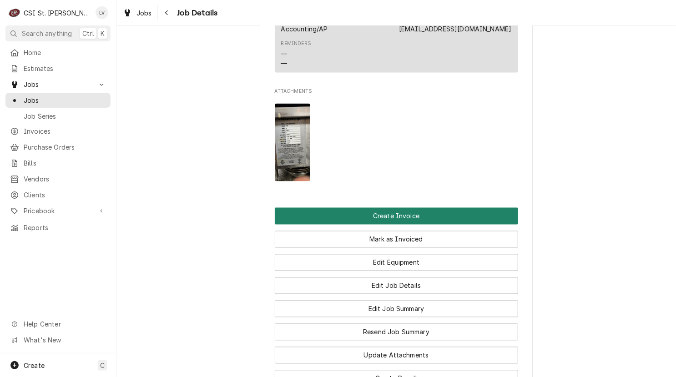
click at [388, 221] on button "Create Invoice" at bounding box center [396, 216] width 243 height 17
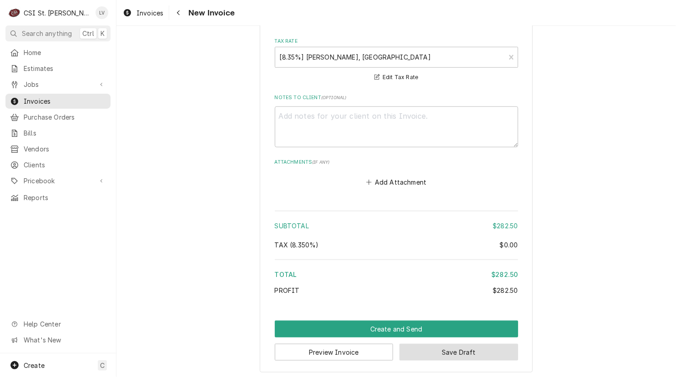
click at [463, 346] on button "Save Draft" at bounding box center [458, 352] width 119 height 17
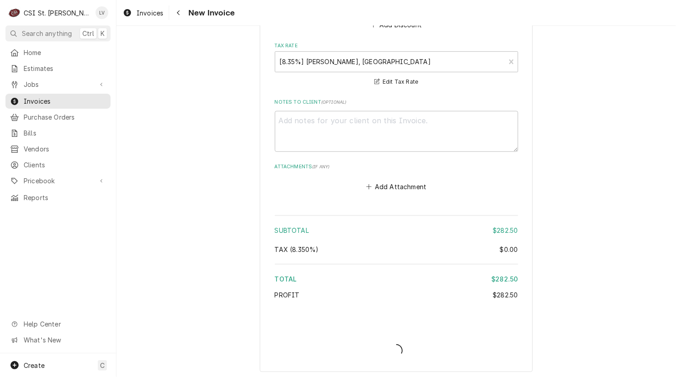
type textarea "x"
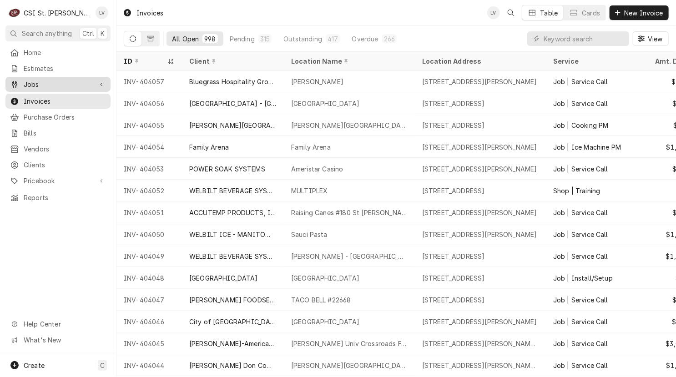
click at [41, 81] on span "Jobs" at bounding box center [58, 85] width 69 height 10
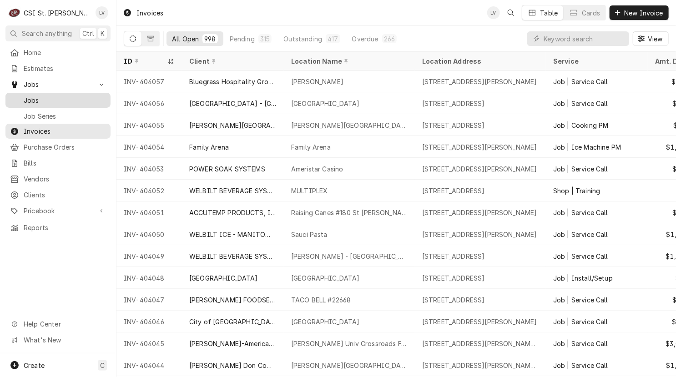
click at [47, 95] on span "Jobs" at bounding box center [65, 100] width 82 height 10
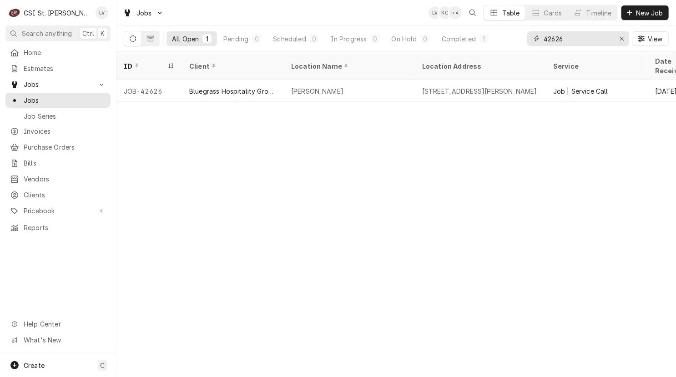
drag, startPoint x: 582, startPoint y: 36, endPoint x: 528, endPoint y: 45, distance: 54.3
click at [528, 45] on div "42626" at bounding box center [578, 38] width 102 height 15
type input "42665"
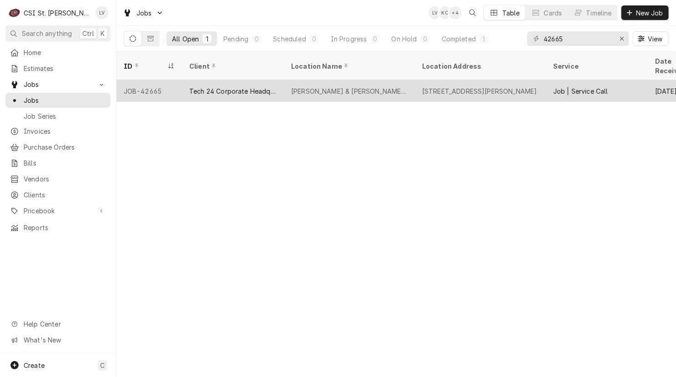
click at [176, 85] on div "JOB-42665" at bounding box center [148, 91] width 65 height 22
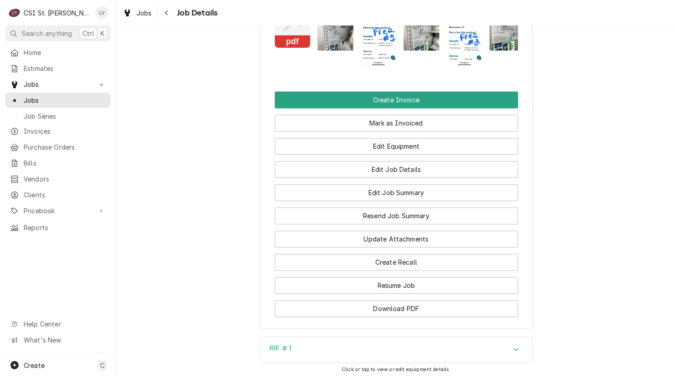
scroll to position [1137, 0]
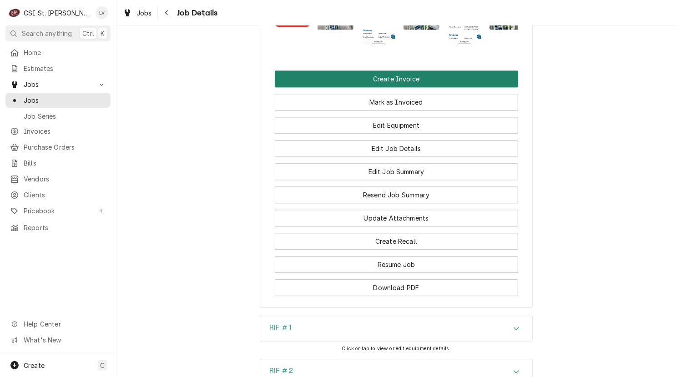
click at [373, 86] on button "Create Invoice" at bounding box center [396, 78] width 243 height 17
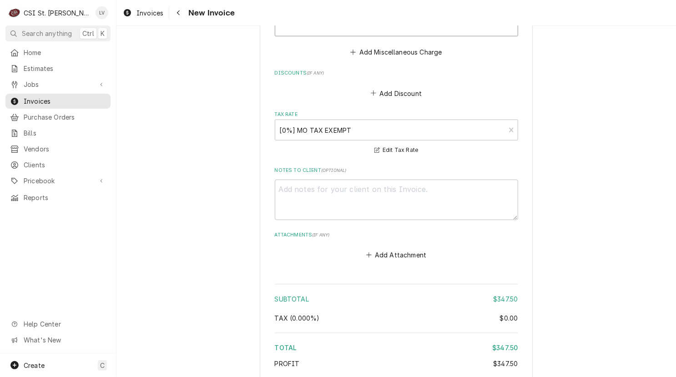
scroll to position [2292, 0]
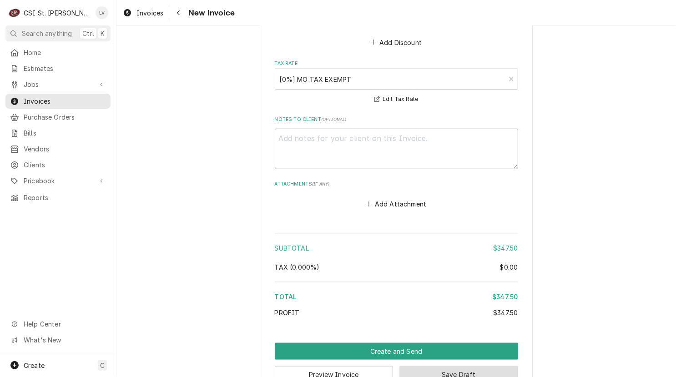
click at [457, 366] on button "Save Draft" at bounding box center [458, 374] width 119 height 17
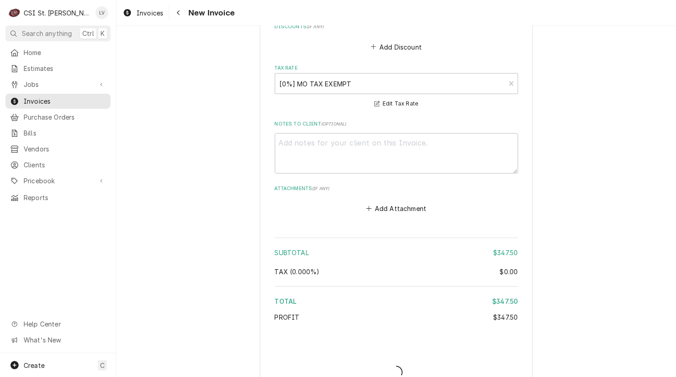
type textarea "x"
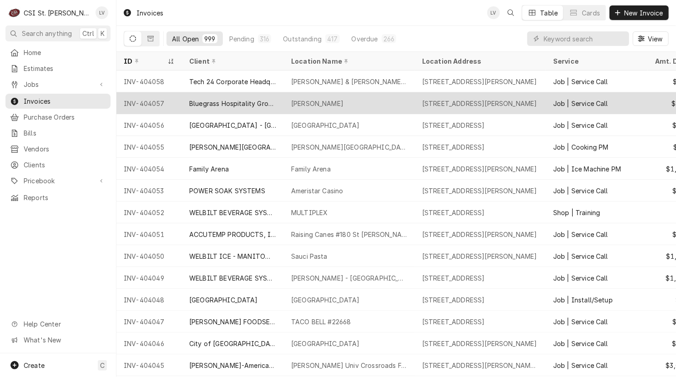
click at [228, 104] on div "Bluegrass Hospitality Group - BHG" at bounding box center [232, 104] width 87 height 10
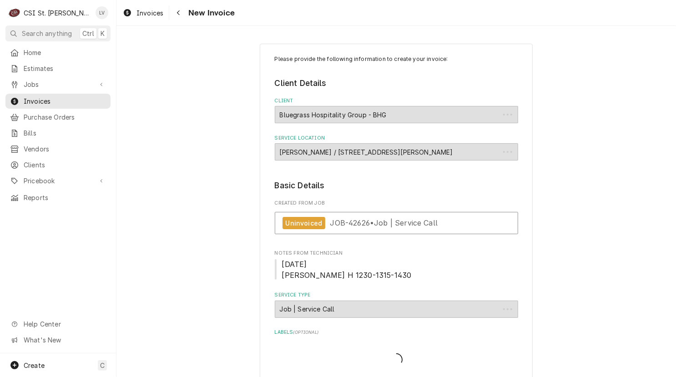
type textarea "x"
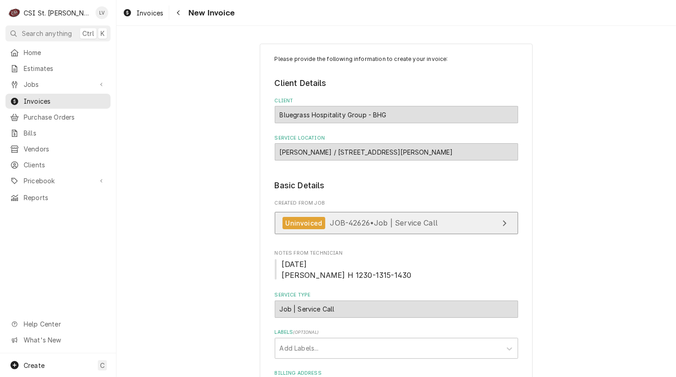
click at [330, 226] on span "JOB-42626 • Job | Service Call" at bounding box center [384, 222] width 108 height 9
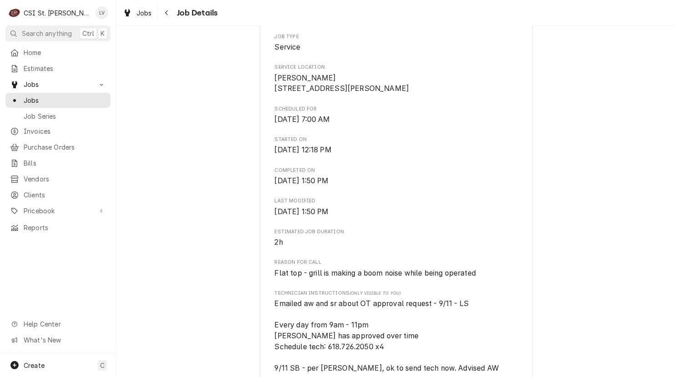
scroll to position [182, 0]
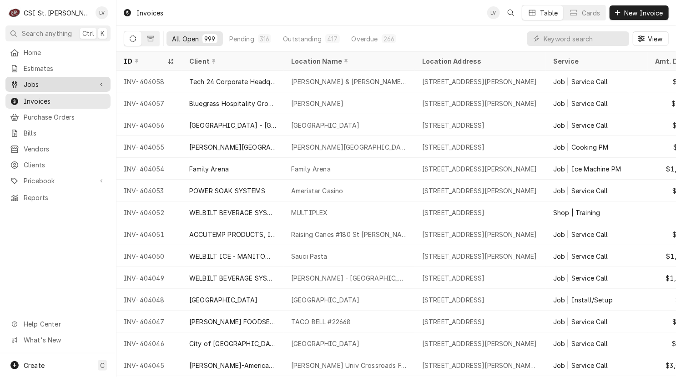
click at [58, 81] on span "Jobs" at bounding box center [58, 85] width 69 height 10
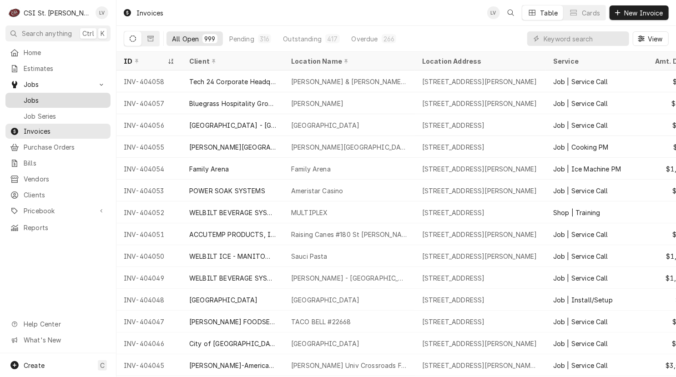
click at [63, 96] on span "Jobs" at bounding box center [65, 100] width 82 height 10
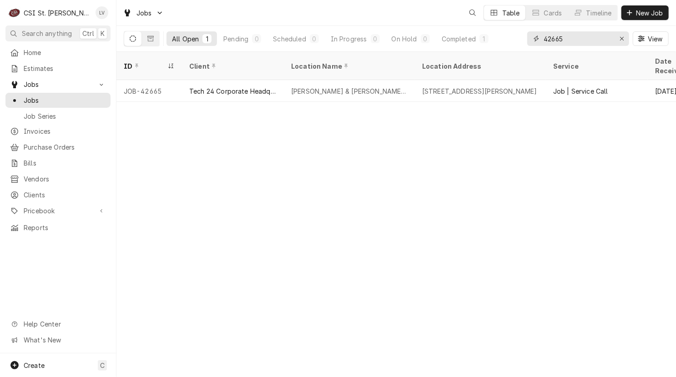
drag, startPoint x: 554, startPoint y: 40, endPoint x: 527, endPoint y: 46, distance: 28.5
click at [527, 46] on div "42665 View" at bounding box center [597, 38] width 141 height 25
type input "42667"
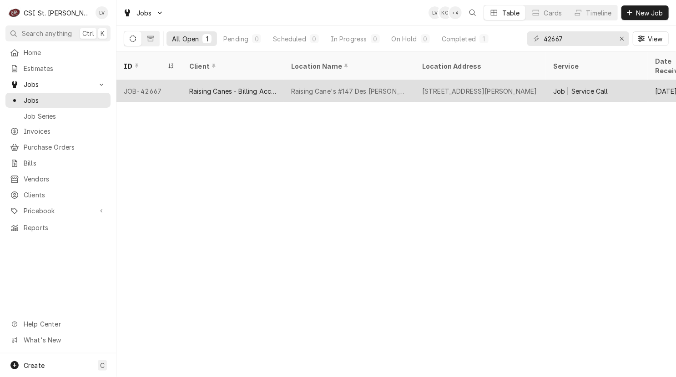
click at [227, 86] on div "Raising Canes - Billing Account" at bounding box center [233, 91] width 102 height 22
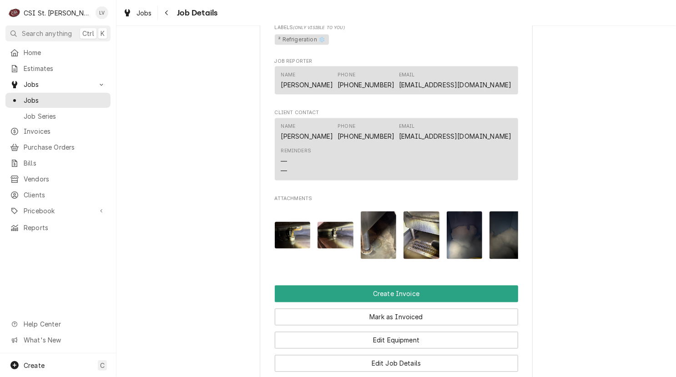
scroll to position [1000, 0]
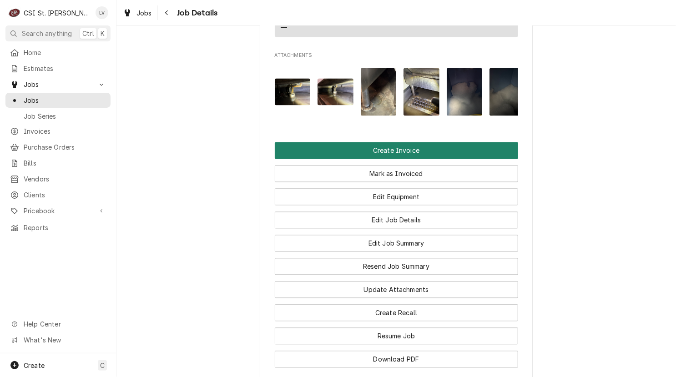
click at [356, 159] on button "Create Invoice" at bounding box center [396, 150] width 243 height 17
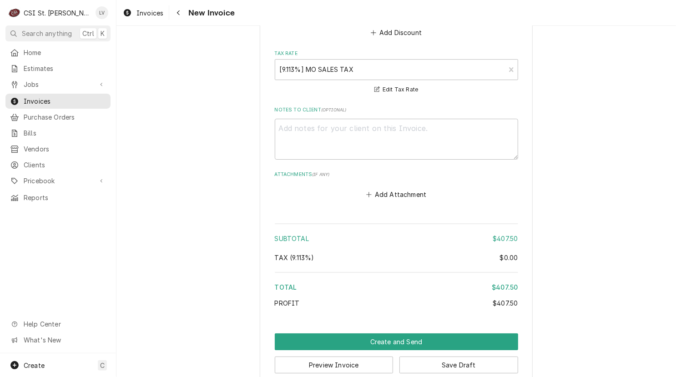
scroll to position [1678, 0]
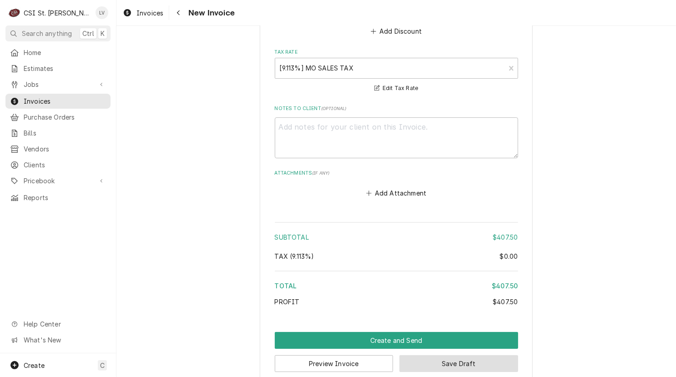
click at [487, 355] on button "Save Draft" at bounding box center [458, 363] width 119 height 17
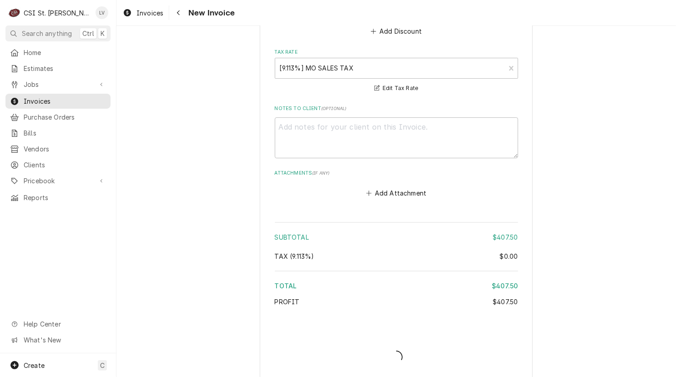
scroll to position [1674, 0]
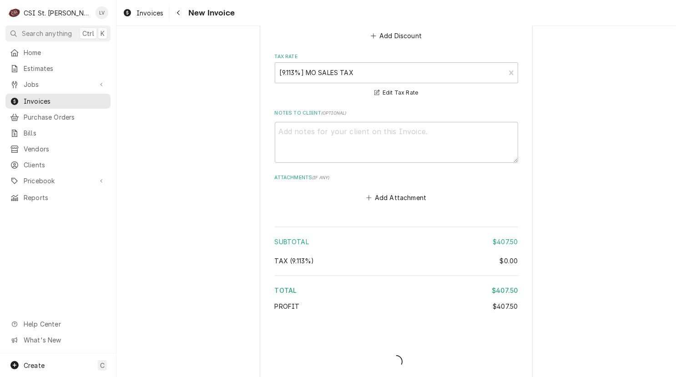
type textarea "x"
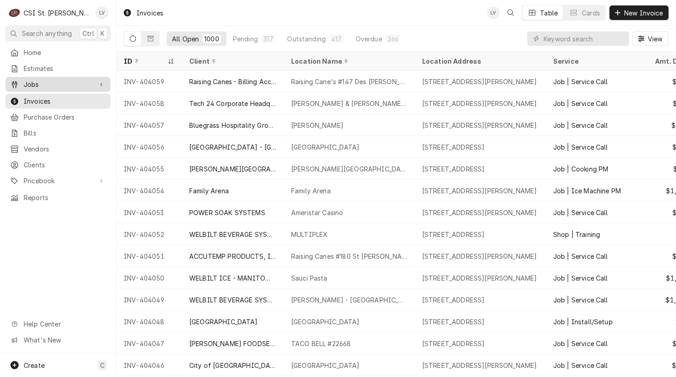
click at [21, 80] on div "Jobs" at bounding box center [51, 85] width 82 height 10
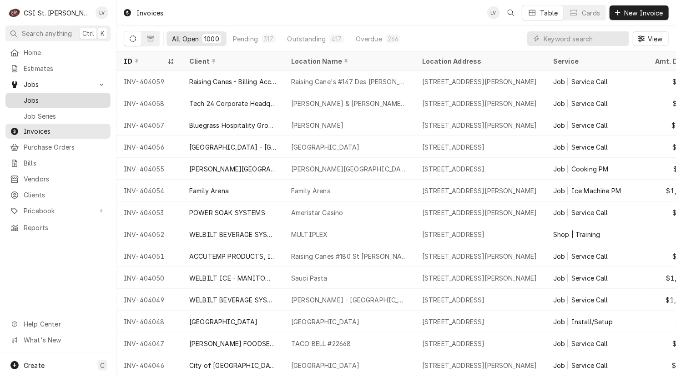
click at [30, 95] on span "Jobs" at bounding box center [65, 100] width 82 height 10
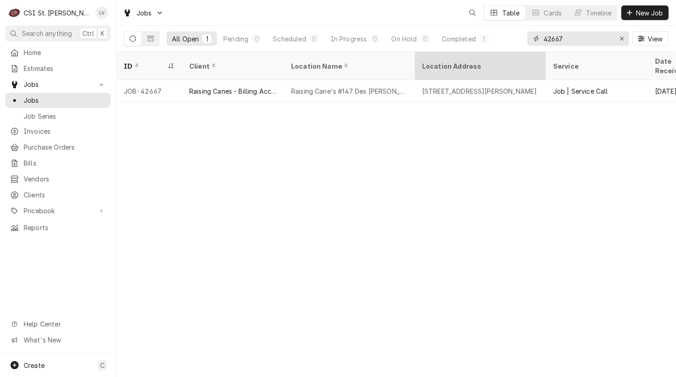
drag, startPoint x: 537, startPoint y: 47, endPoint x: 517, endPoint y: 53, distance: 20.3
click at [517, 53] on div "Jobs Table Cards Timeline New Job All Open 1 Pending 0 Scheduled 0 In Progress …" at bounding box center [395, 188] width 559 height 377
type input "42740"
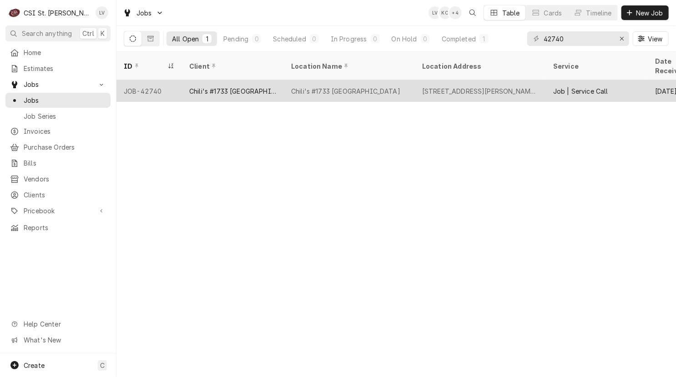
click at [208, 86] on div "Chili's #1733 [GEOGRAPHIC_DATA]" at bounding box center [233, 91] width 102 height 22
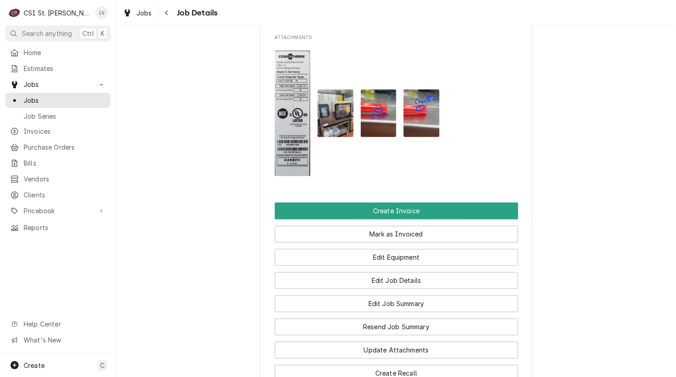
scroll to position [1182, 0]
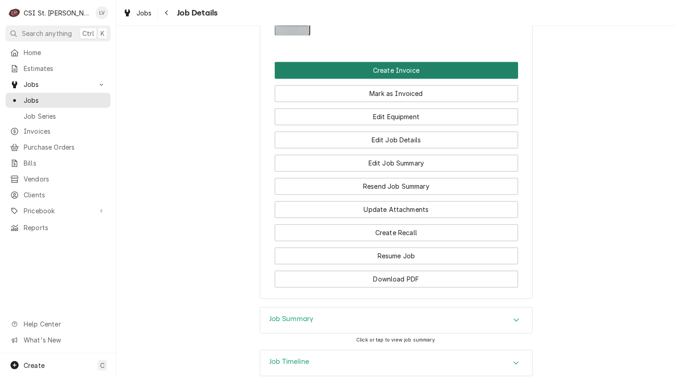
click at [383, 79] on button "Create Invoice" at bounding box center [396, 70] width 243 height 17
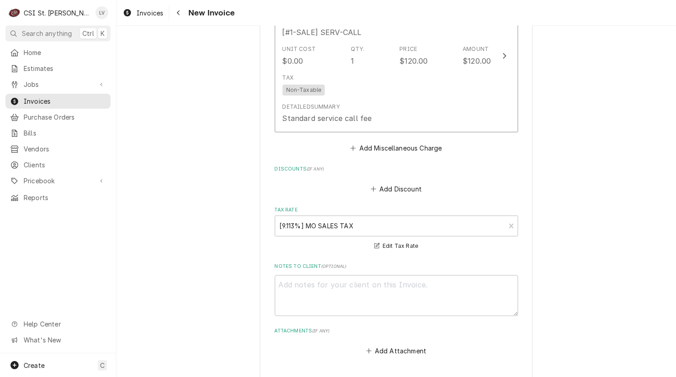
scroll to position [2169, 0]
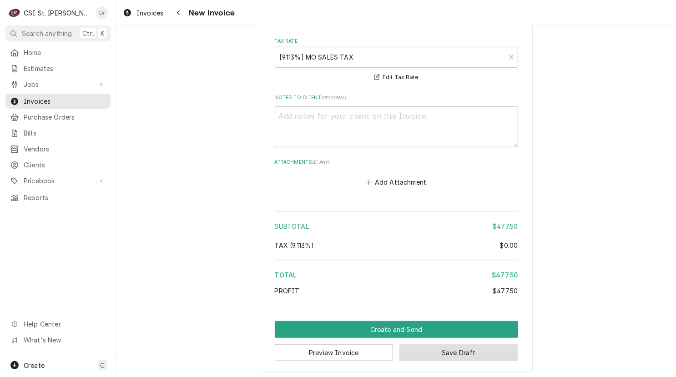
click at [473, 347] on button "Save Draft" at bounding box center [458, 352] width 119 height 17
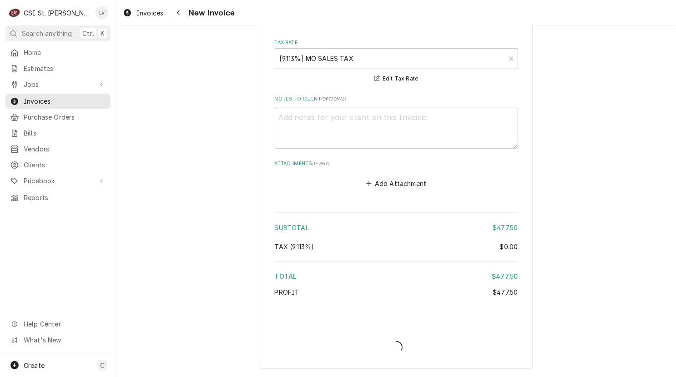
scroll to position [2164, 0]
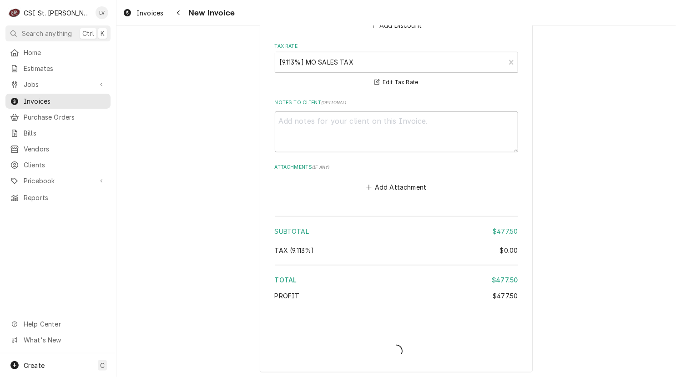
type textarea "x"
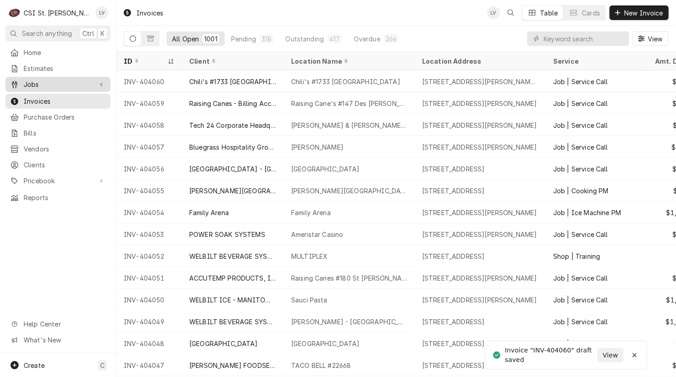
click at [35, 86] on div "Jobs" at bounding box center [57, 84] width 101 height 11
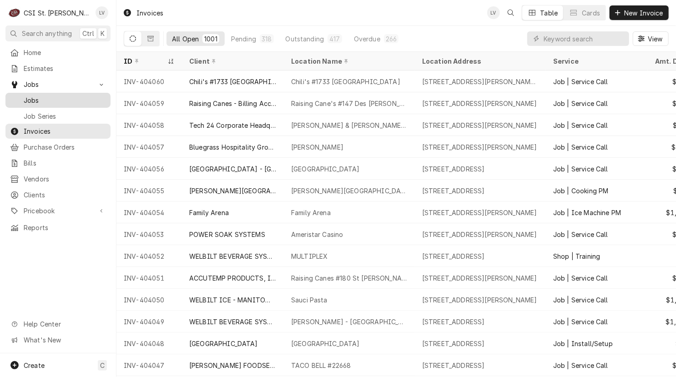
click at [34, 98] on span "Jobs" at bounding box center [65, 100] width 82 height 10
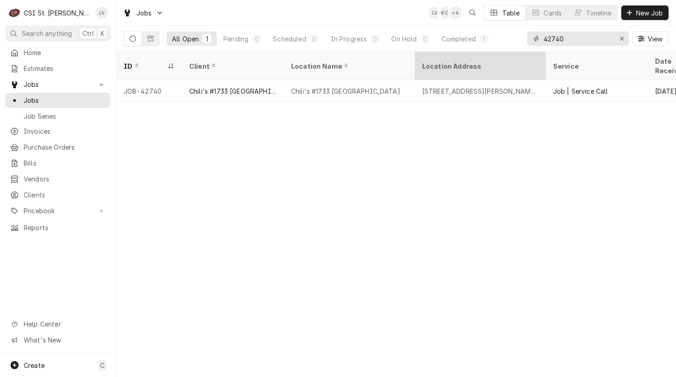
drag, startPoint x: 583, startPoint y: 36, endPoint x: 513, endPoint y: 52, distance: 71.8
click at [513, 52] on div "Jobs LV KC + 4 Table Cards Timeline New Job All Open 1 Pending 0 Scheduled 0 In…" at bounding box center [395, 188] width 559 height 377
type input "42754"
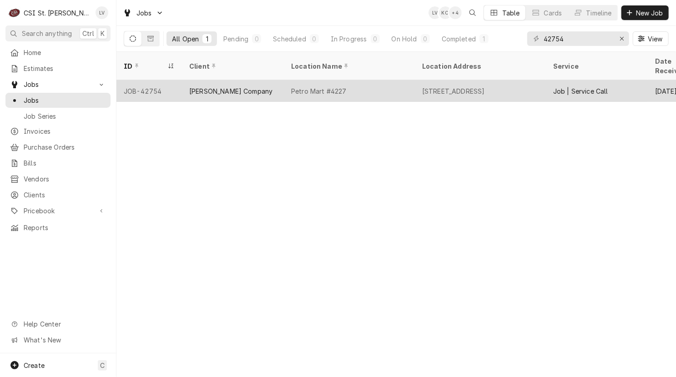
click at [297, 85] on div "Petro Mart #4227" at bounding box center [349, 91] width 131 height 22
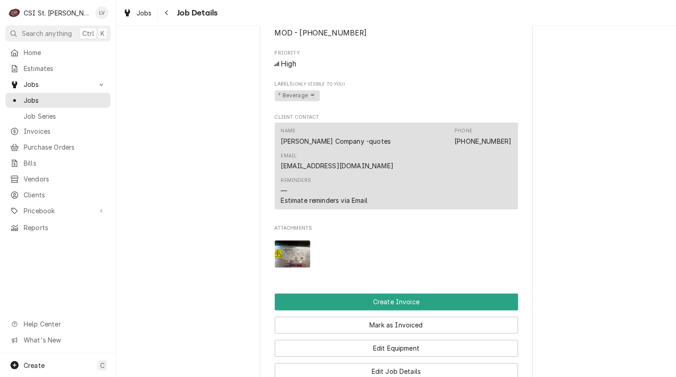
scroll to position [864, 0]
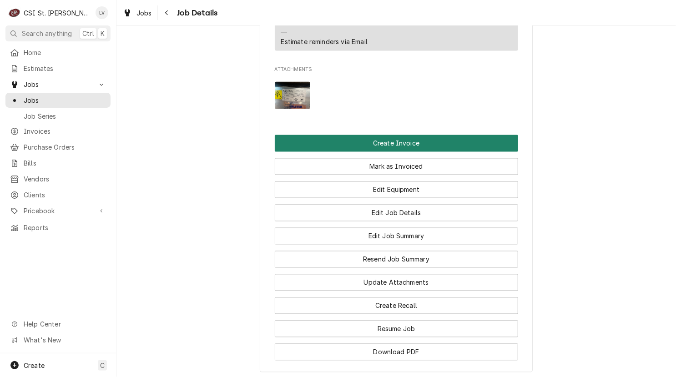
click at [329, 135] on button "Create Invoice" at bounding box center [396, 143] width 243 height 17
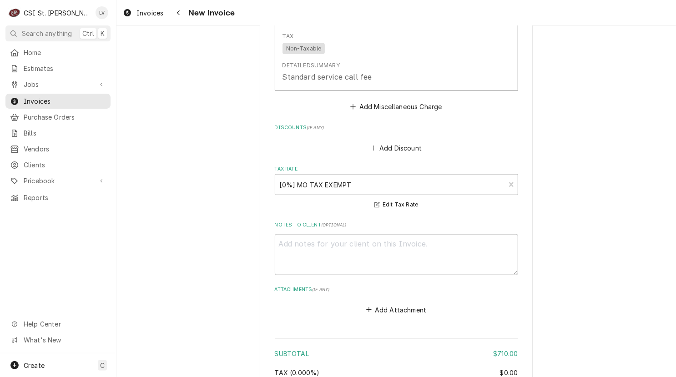
scroll to position [2435, 0]
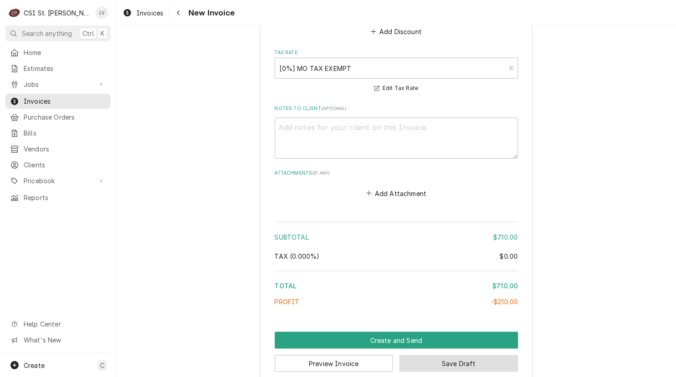
click at [479, 355] on button "Save Draft" at bounding box center [458, 363] width 119 height 17
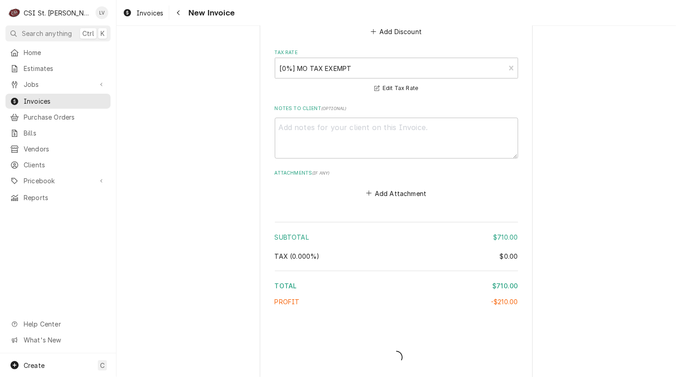
scroll to position [2431, 0]
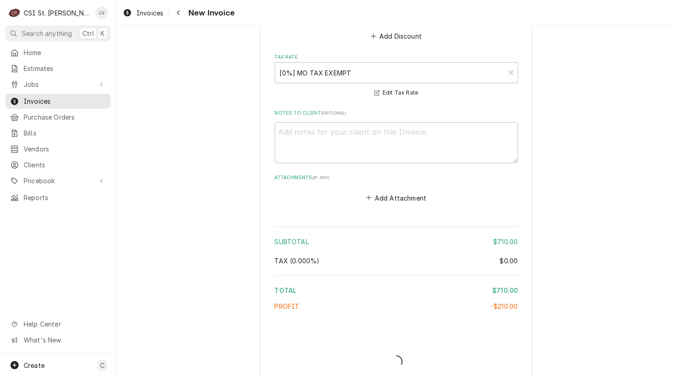
type textarea "x"
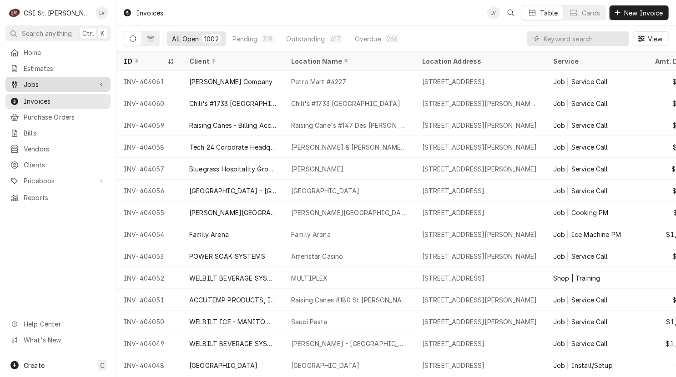
click at [36, 84] on span "Jobs" at bounding box center [58, 85] width 69 height 10
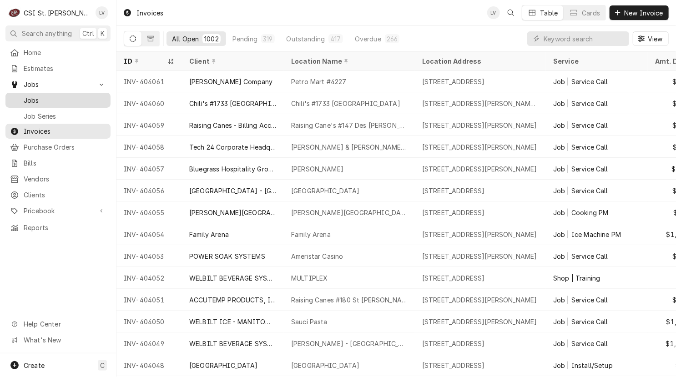
click at [48, 103] on link "Jobs" at bounding box center [57, 100] width 105 height 15
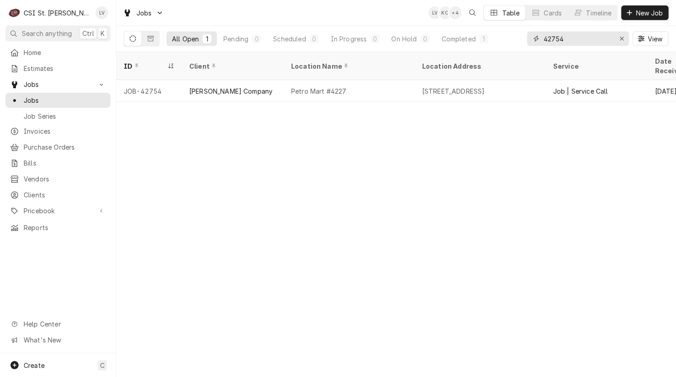
drag, startPoint x: 578, startPoint y: 40, endPoint x: 531, endPoint y: 42, distance: 46.9
click at [531, 42] on div "42754" at bounding box center [578, 38] width 102 height 15
type input "42755"
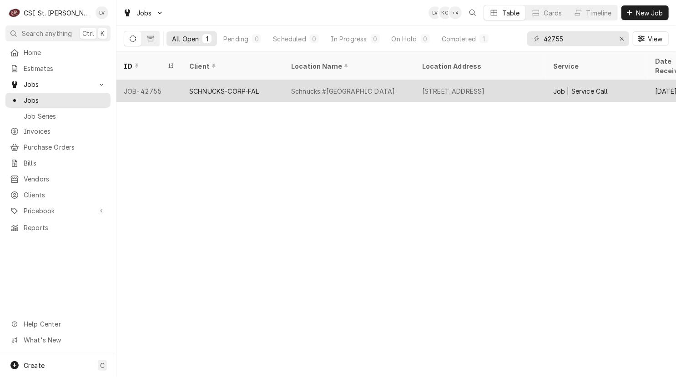
click at [206, 86] on div "SCHNUCKS-CORP-FAL" at bounding box center [224, 91] width 70 height 10
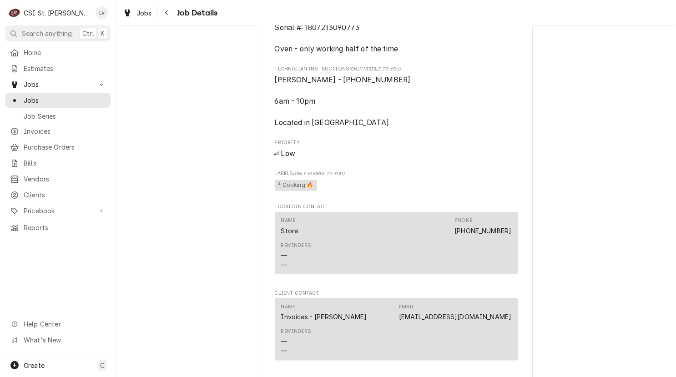
scroll to position [773, 0]
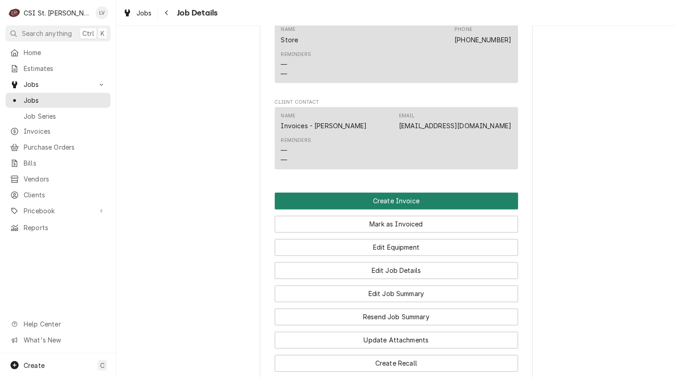
click at [404, 210] on button "Create Invoice" at bounding box center [396, 201] width 243 height 17
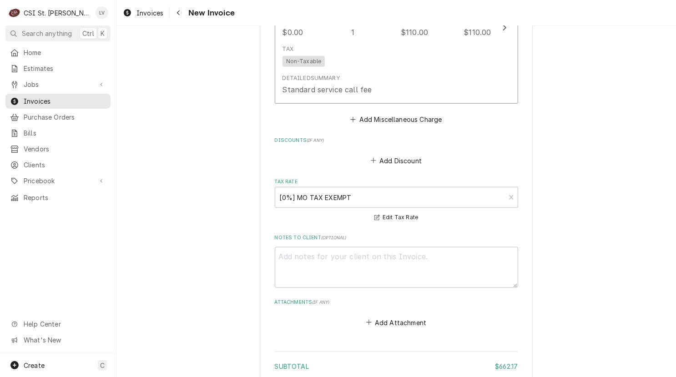
scroll to position [2357, 0]
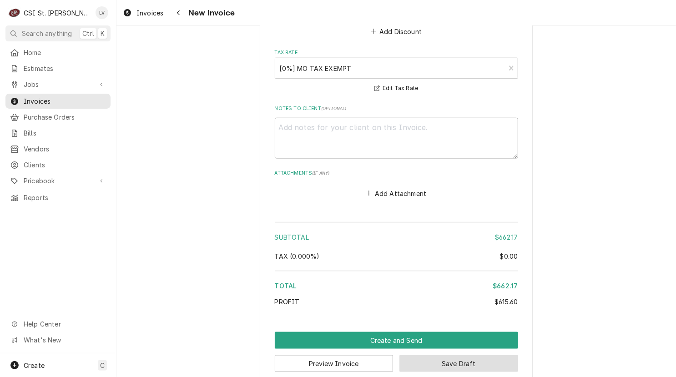
click at [486, 355] on button "Save Draft" at bounding box center [458, 363] width 119 height 17
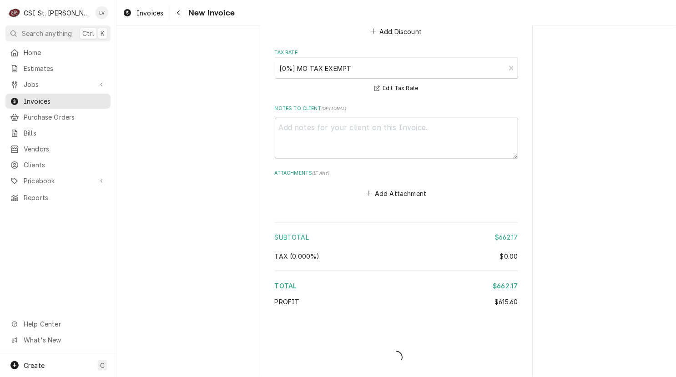
scroll to position [2352, 0]
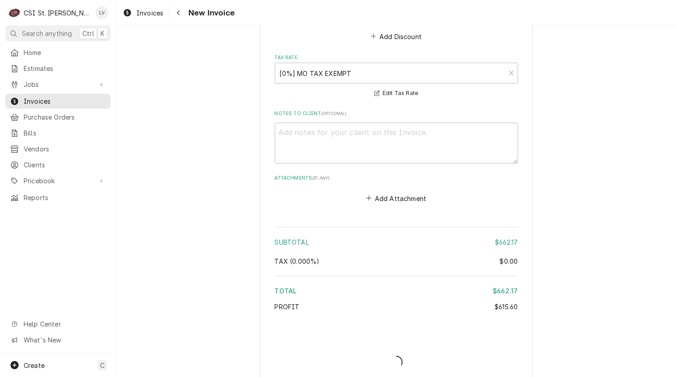
type textarea "x"
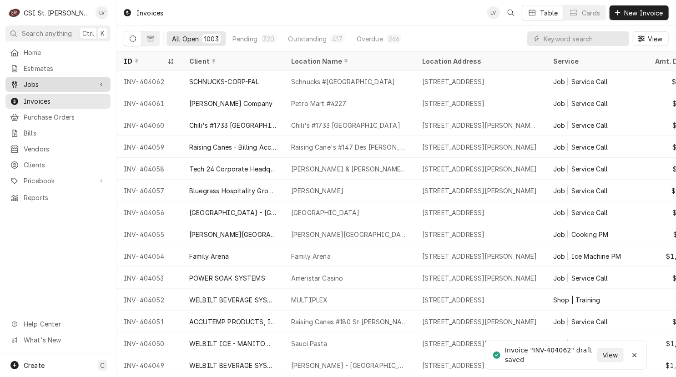
click at [46, 82] on span "Jobs" at bounding box center [58, 85] width 69 height 10
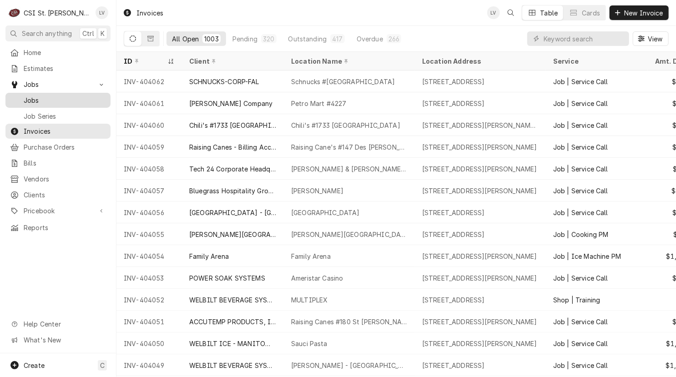
click at [57, 96] on span "Jobs" at bounding box center [65, 100] width 82 height 10
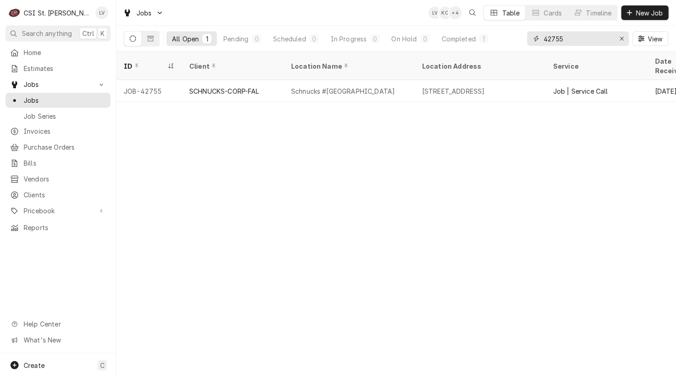
drag, startPoint x: 547, startPoint y: 34, endPoint x: 517, endPoint y: 36, distance: 29.2
click at [517, 36] on div "All Open 1 Pending 0 Scheduled 0 In Progress 0 On Hold 0 Completed 1 42755 View" at bounding box center [396, 38] width 545 height 25
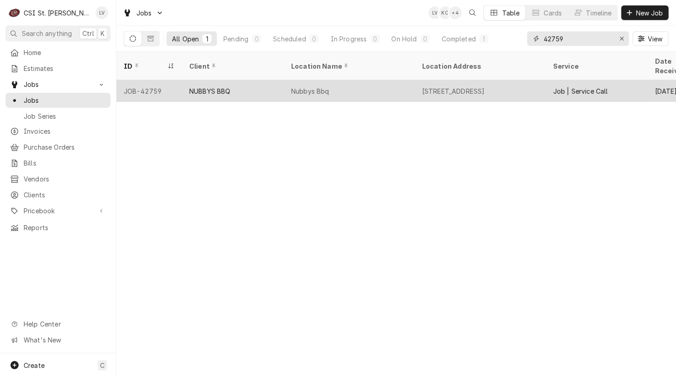
type input "42759"
click at [324, 80] on div "Nubbys Bbq" at bounding box center [349, 91] width 131 height 22
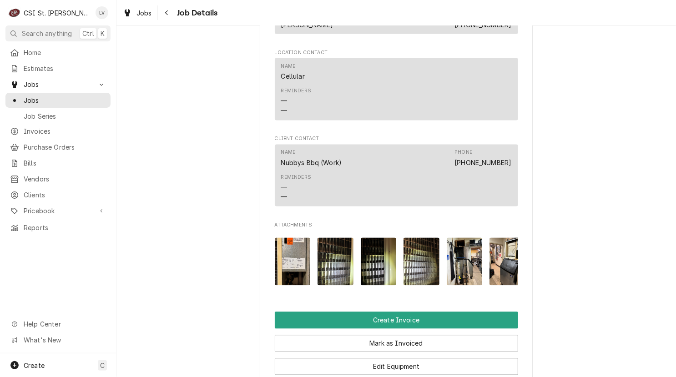
scroll to position [930, 0]
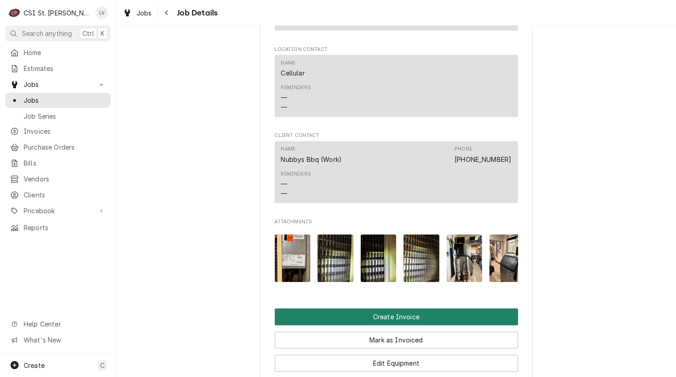
click at [443, 326] on button "Create Invoice" at bounding box center [396, 317] width 243 height 17
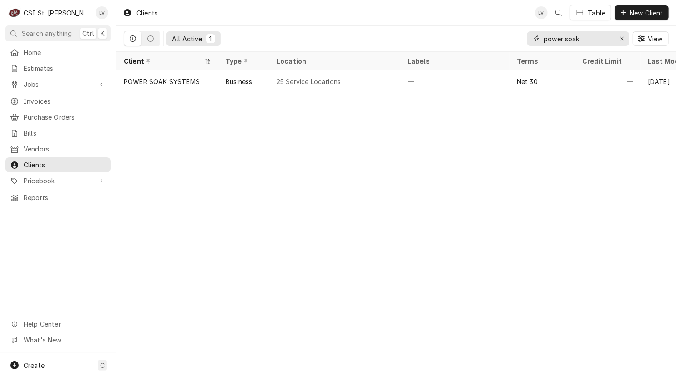
drag, startPoint x: 594, startPoint y: 37, endPoint x: 502, endPoint y: 47, distance: 92.4
click at [502, 47] on div "All Active 1 power soak View" at bounding box center [396, 38] width 545 height 25
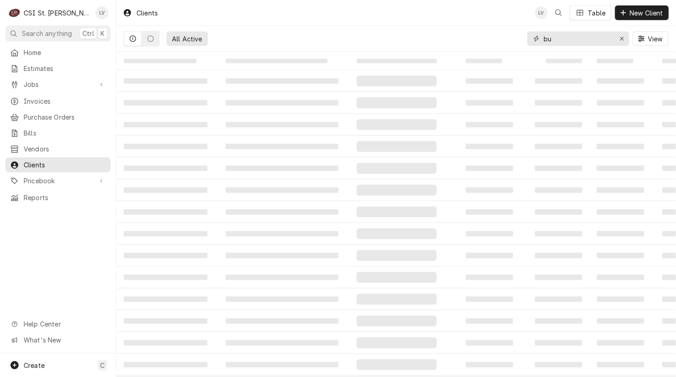
type input "b"
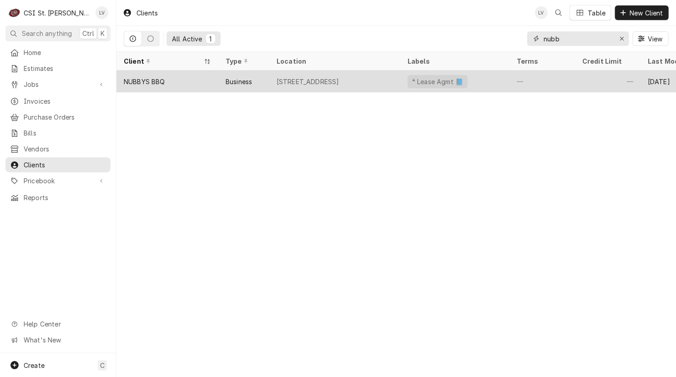
type input "nubb"
drag, startPoint x: 147, startPoint y: 81, endPoint x: 203, endPoint y: 159, distance: 96.2
click at [148, 81] on div "NUBBYS BBQ" at bounding box center [144, 82] width 41 height 10
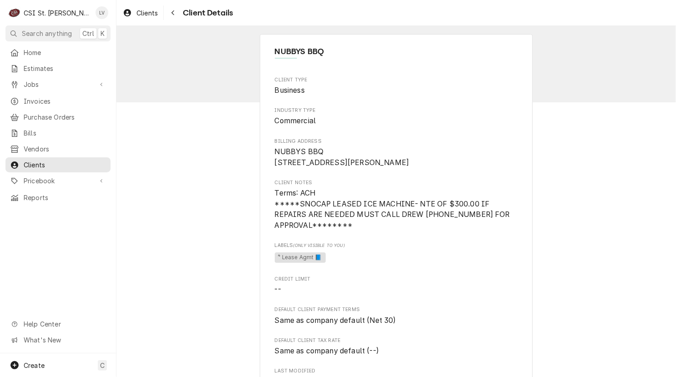
scroll to position [387, 0]
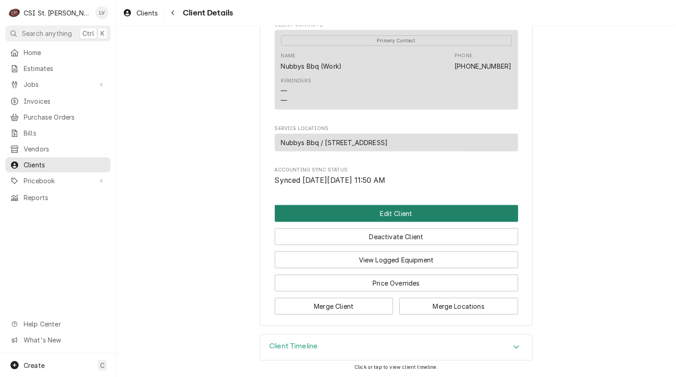
click at [380, 215] on button "Edit Client" at bounding box center [396, 213] width 243 height 17
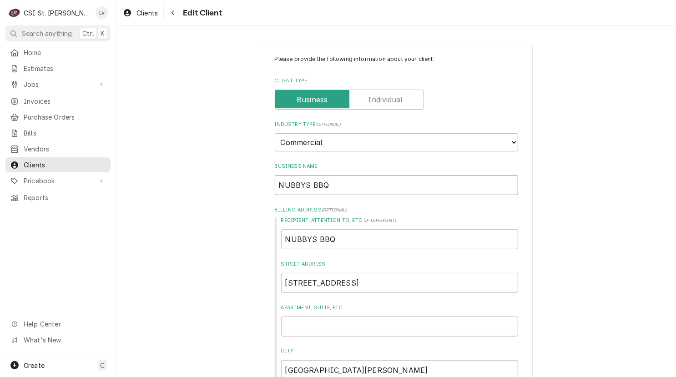
drag, startPoint x: 368, startPoint y: 175, endPoint x: 201, endPoint y: 209, distance: 170.4
type textarea "x"
type input "N"
type textarea "x"
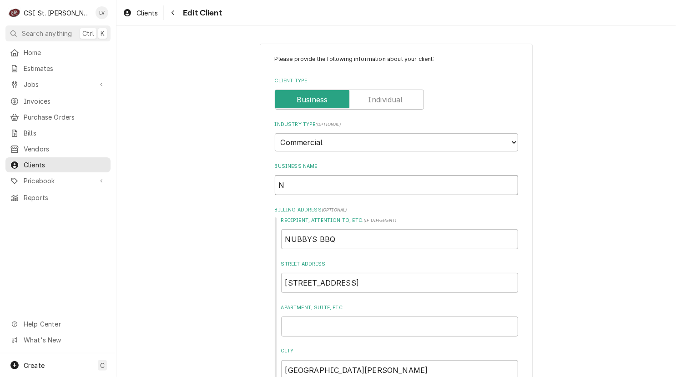
type input "Nu"
type textarea "x"
type input "Nub"
type textarea "x"
type input "Nubb"
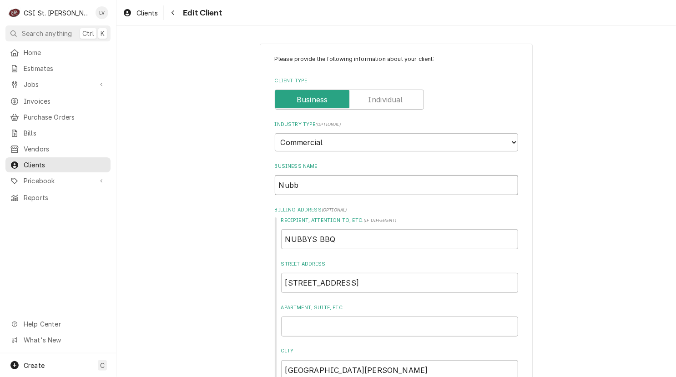
type textarea "x"
type input "Nubby"
type textarea "x"
type input "Nubby'"
type textarea "x"
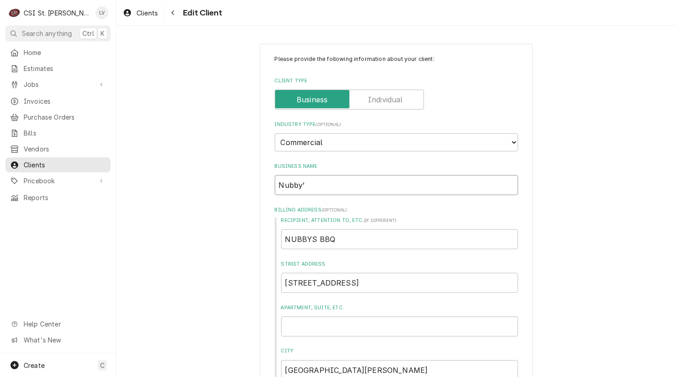
type input "Nubby's"
type textarea "x"
type input "Nubby's"
type textarea "x"
type input "Nubby's B"
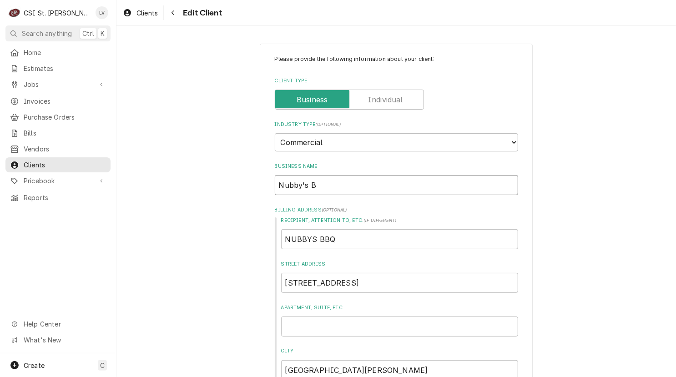
type textarea "x"
type input "Nubby's BB"
type textarea "x"
type input "Nubby's BBQ"
type textarea "x"
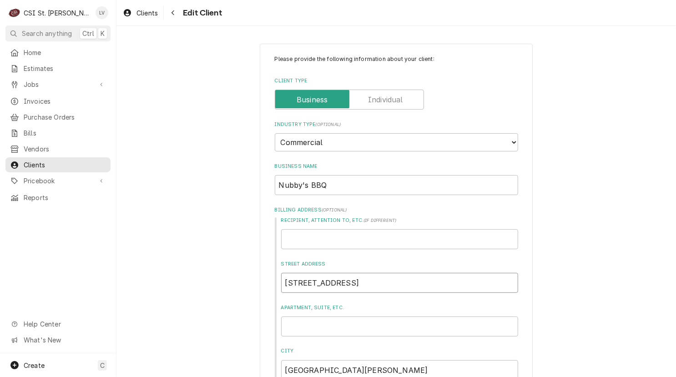
click at [368, 284] on input "6039 Telegraph Road" at bounding box center [399, 283] width 237 height 20
type textarea "x"
type input "6039 Telegraph Roa"
type textarea "x"
type input "6039 Telegraph Ro"
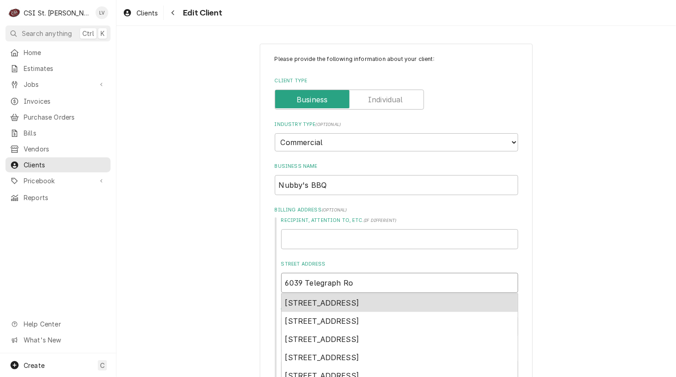
click at [349, 302] on span "6039 Telegraph Road, St. Louis, MO, USA" at bounding box center [322, 302] width 74 height 9
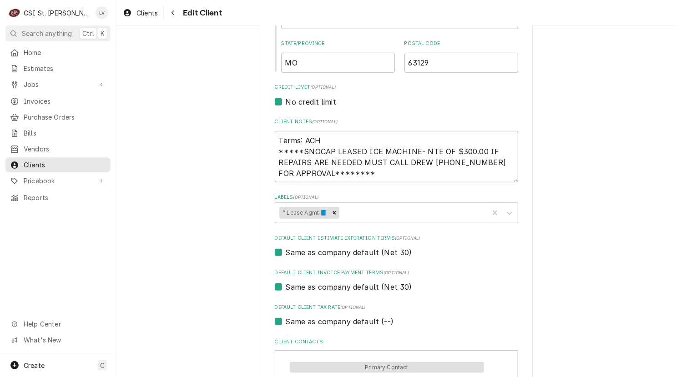
type textarea "x"
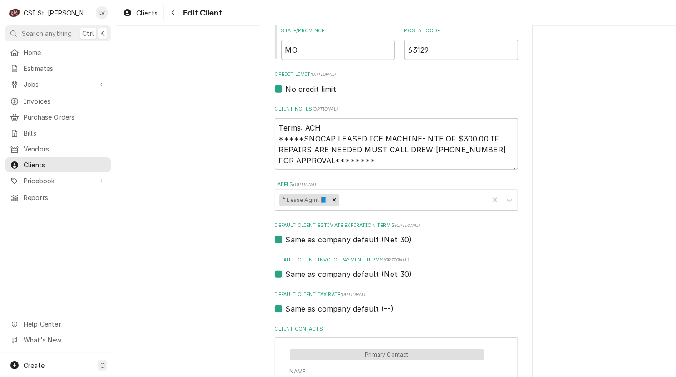
type input "6039 Telegraph Rd"
click at [295, 308] on label "Same as company default (--)" at bounding box center [340, 308] width 108 height 11
click at [295, 308] on input "Same as company default (--)" at bounding box center [407, 313] width 243 height 20
checkbox input "false"
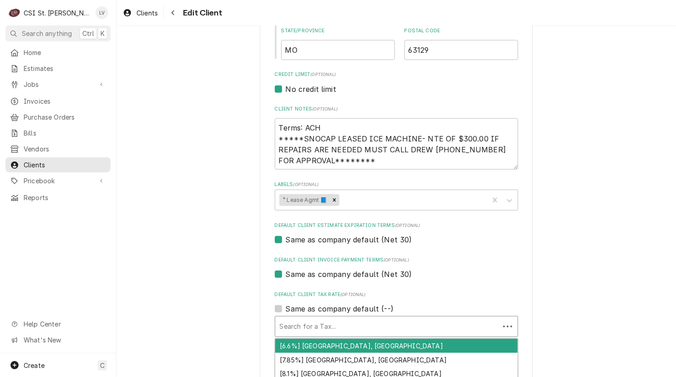
click at [293, 319] on div "Default Client Tax Rate" at bounding box center [387, 326] width 215 height 16
type textarea "x"
type input "m"
type textarea "x"
type input "mo"
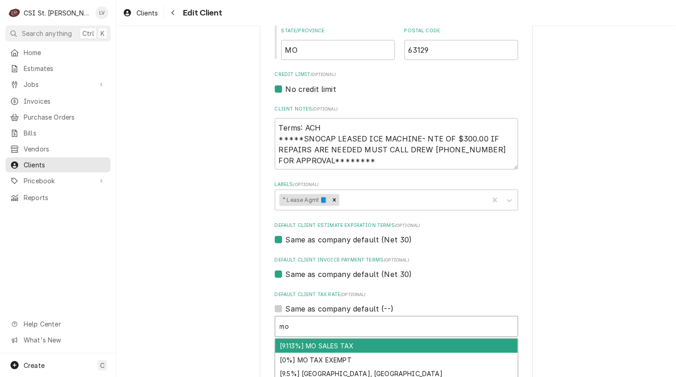
click at [364, 347] on div "[9.113%] MO SALES TAX" at bounding box center [396, 346] width 242 height 14
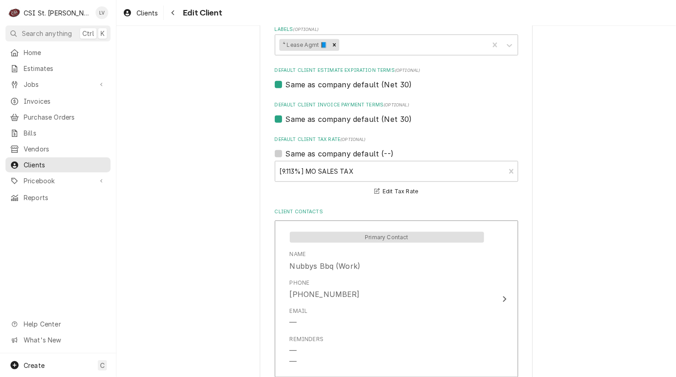
scroll to position [662, 0]
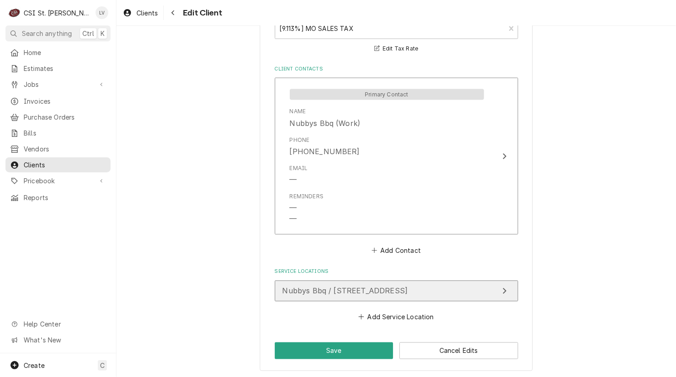
click at [321, 291] on span "Nubbys Bbq / 6039 Telegraph Road, St Louis, MO 63129" at bounding box center [345, 290] width 126 height 9
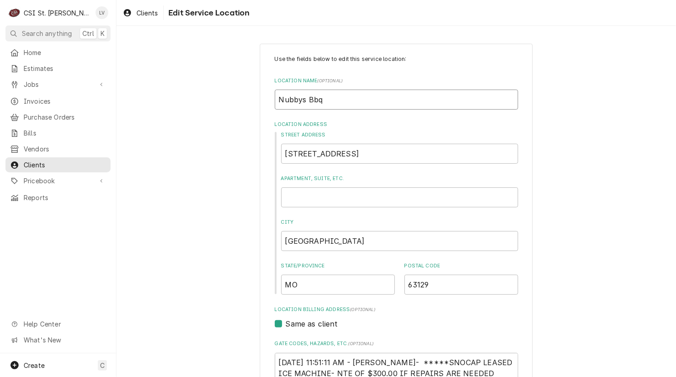
click at [298, 100] on input "Nubbys Bbq" at bounding box center [396, 100] width 243 height 20
type textarea "x"
type input "Nubby's Bbq"
click at [331, 95] on input "Nubby's Bbq" at bounding box center [396, 100] width 243 height 20
type textarea "x"
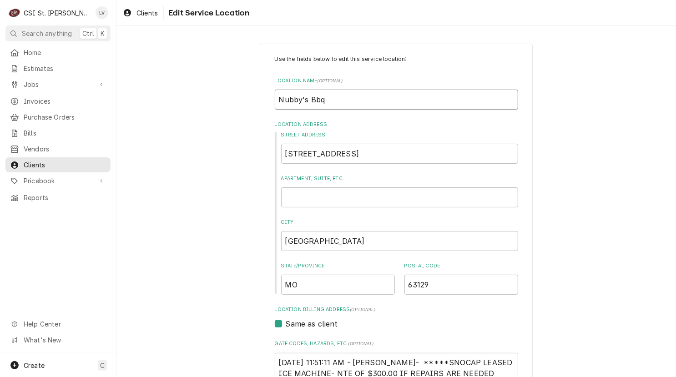
type input "Nubby's Bb"
type textarea "x"
type input "Nubby's B"
type textarea "x"
type input "Nubby's BB"
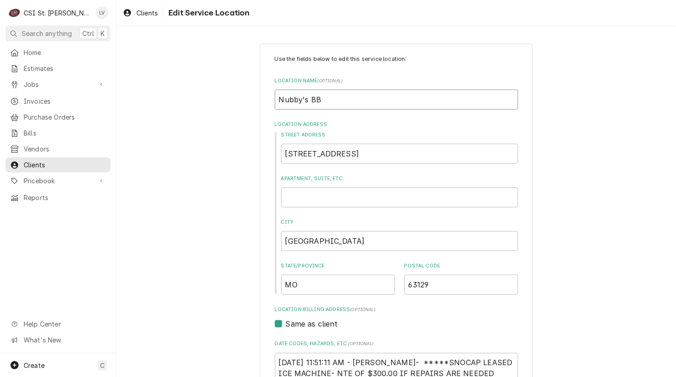
type textarea "x"
type input "Nubby's BBB"
type textarea "x"
type input "Nubby's BB"
type textarea "x"
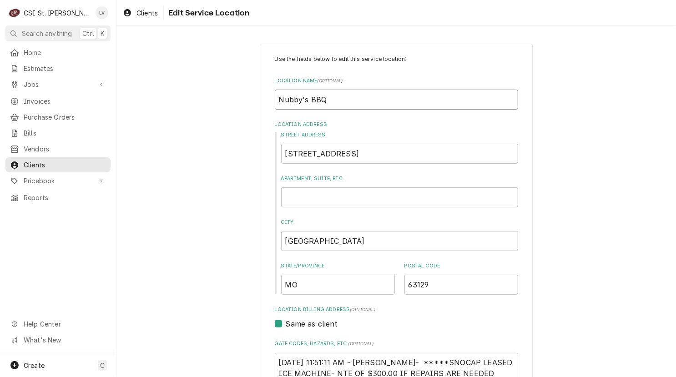
type input "Nubby's BBQ"
click at [384, 150] on input "6039 Telegraph Road" at bounding box center [399, 154] width 237 height 20
type textarea "x"
type input "6039 Telegraph Roa"
type textarea "x"
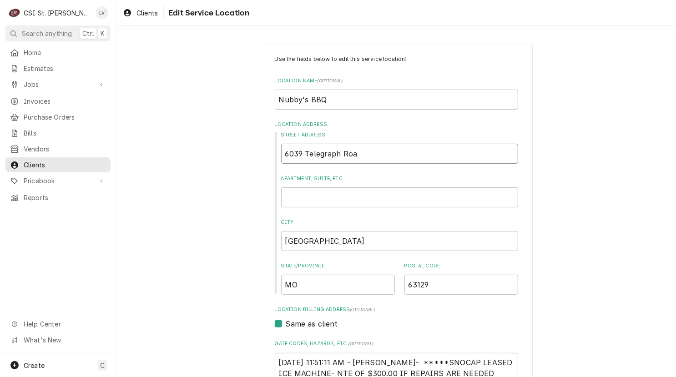
type input "6039 Telegraph Ro"
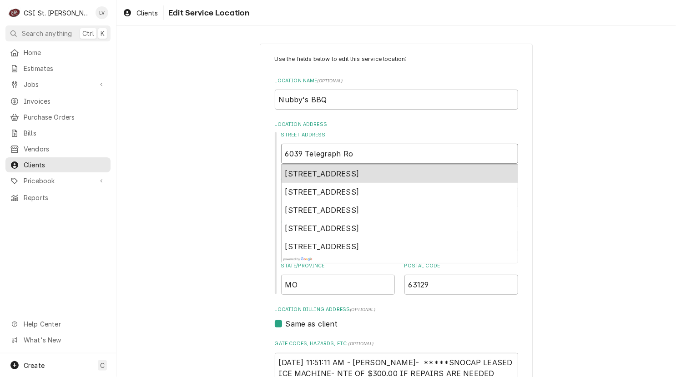
click at [353, 169] on span "6039 Telegraph Road, St. Louis, MO, USA" at bounding box center [322, 173] width 74 height 9
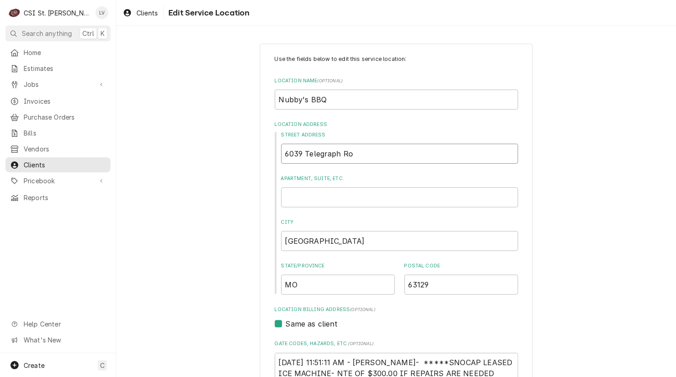
type textarea "x"
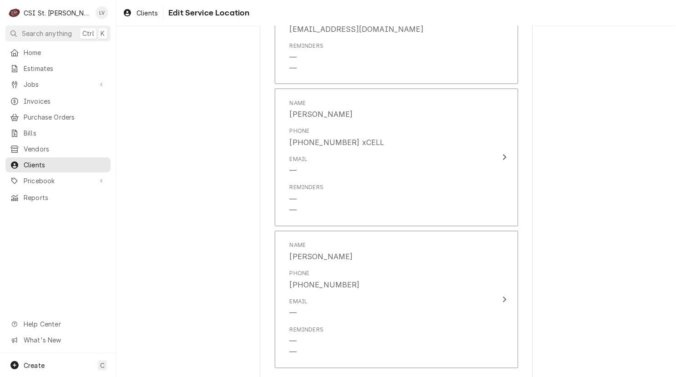
scroll to position [913, 0]
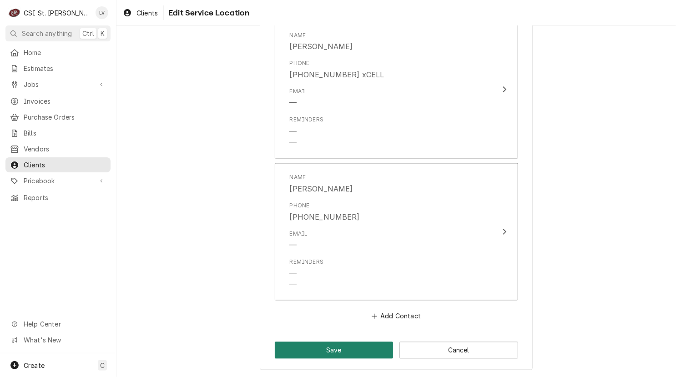
type input "6039 Telegraph Rd"
click at [305, 351] on button "Save" at bounding box center [334, 350] width 119 height 17
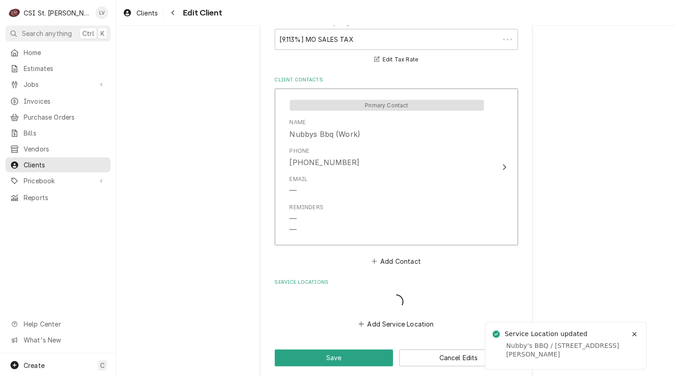
scroll to position [651, 0]
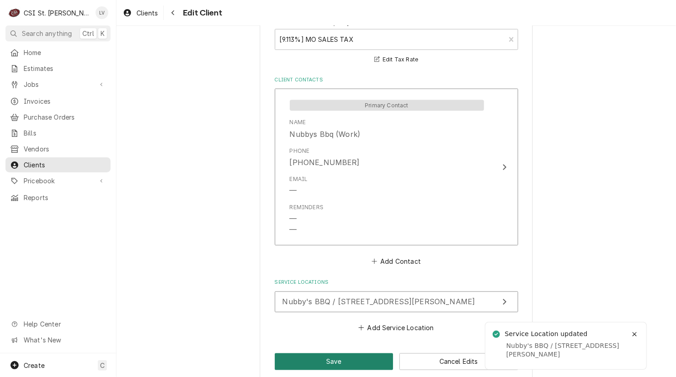
click at [317, 353] on button "Save" at bounding box center [334, 361] width 119 height 17
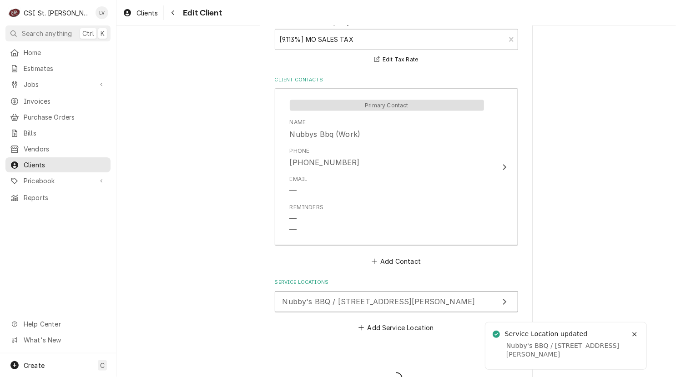
type textarea "x"
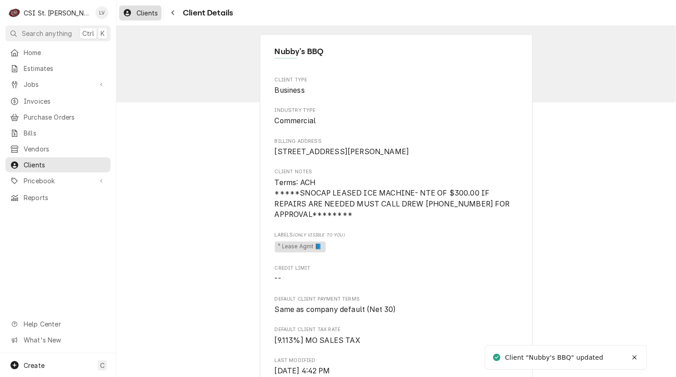
click at [141, 12] on span "Clients" at bounding box center [146, 13] width 21 height 10
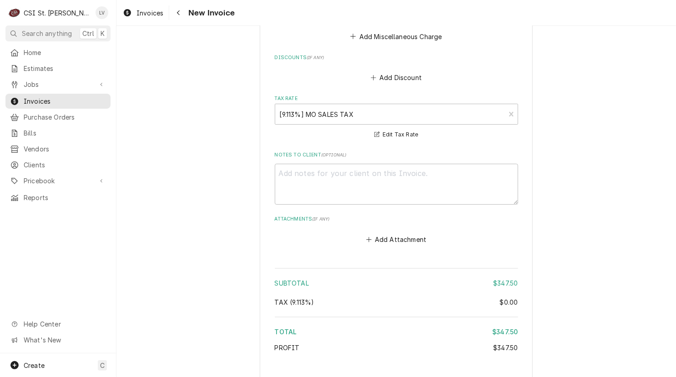
scroll to position [1803, 0]
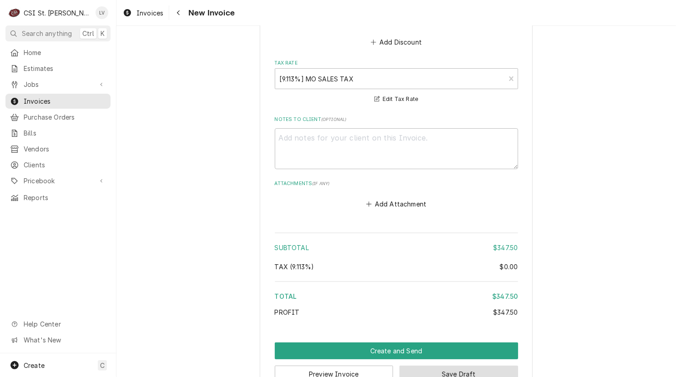
click at [472, 366] on button "Save Draft" at bounding box center [458, 374] width 119 height 17
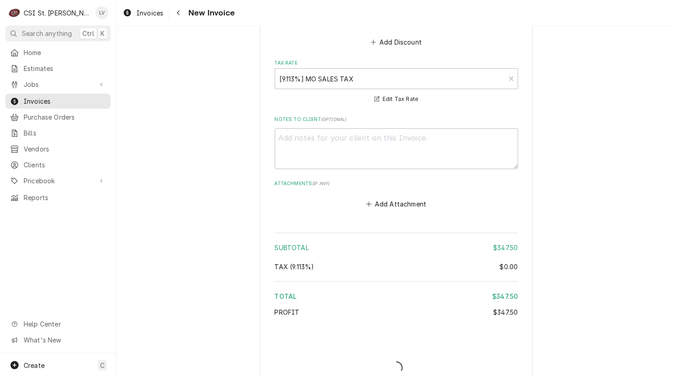
scroll to position [1799, 0]
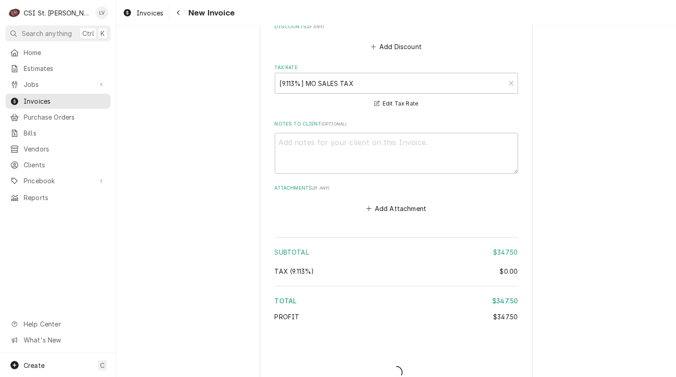
type textarea "x"
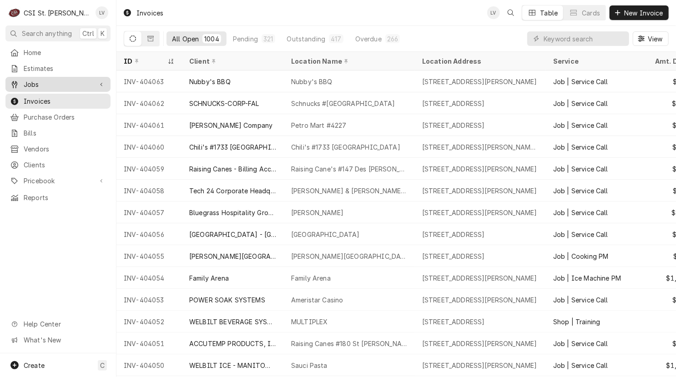
click at [44, 80] on span "Jobs" at bounding box center [58, 85] width 69 height 10
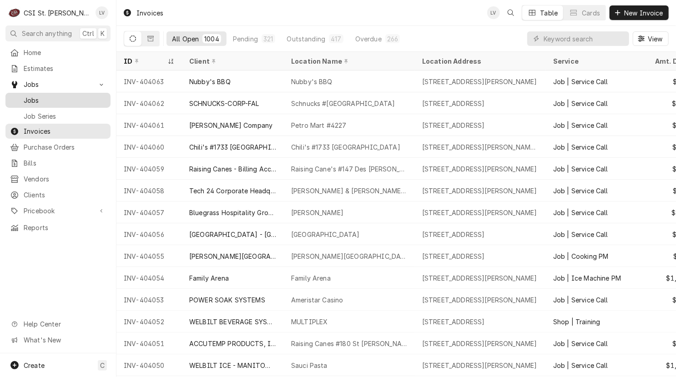
click at [32, 93] on link "Jobs" at bounding box center [57, 100] width 105 height 15
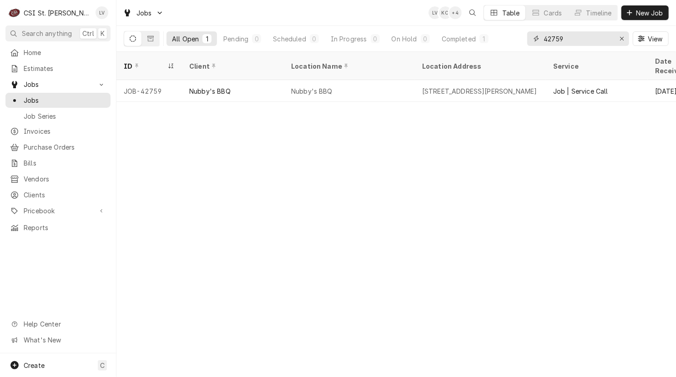
drag, startPoint x: 579, startPoint y: 38, endPoint x: 513, endPoint y: 49, distance: 66.9
click at [513, 49] on div "All Open 1 Pending 0 Scheduled 0 In Progress 0 On Hold 0 Completed 1 42759 View" at bounding box center [396, 38] width 545 height 25
type input "42761"
drag, startPoint x: 214, startPoint y: 80, endPoint x: 229, endPoint y: 101, distance: 26.1
click at [215, 86] on div "Our [DEMOGRAPHIC_DATA] of Life Apartments" at bounding box center [232, 91] width 87 height 10
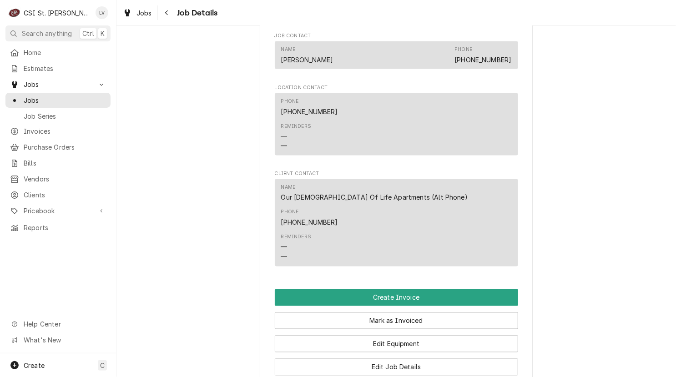
scroll to position [818, 0]
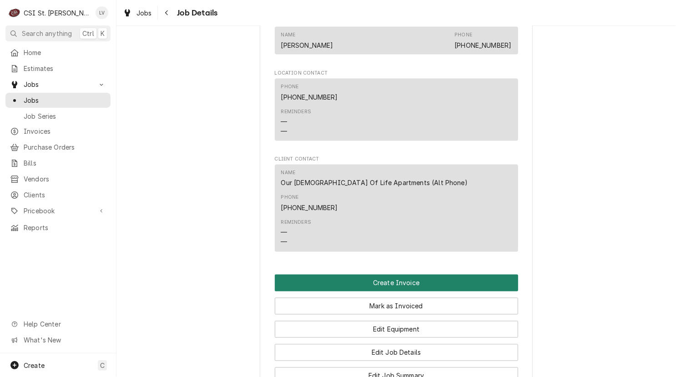
click at [447, 275] on button "Create Invoice" at bounding box center [396, 283] width 243 height 17
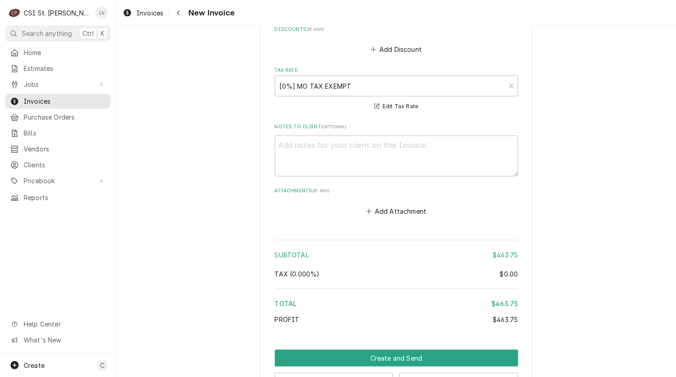
scroll to position [2196, 0]
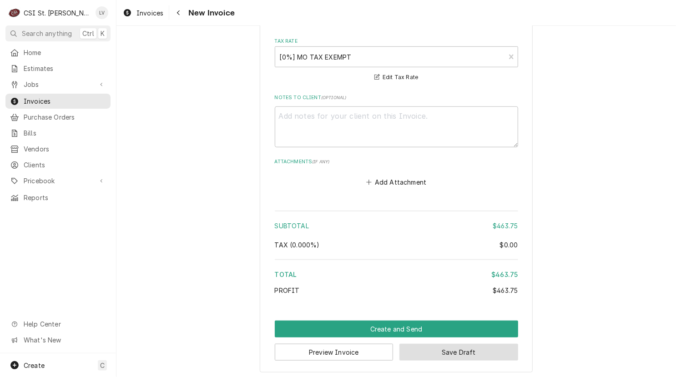
click at [500, 348] on button "Save Draft" at bounding box center [458, 352] width 119 height 17
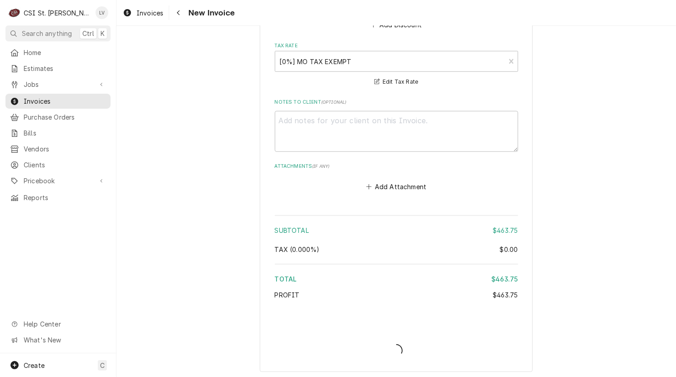
type textarea "x"
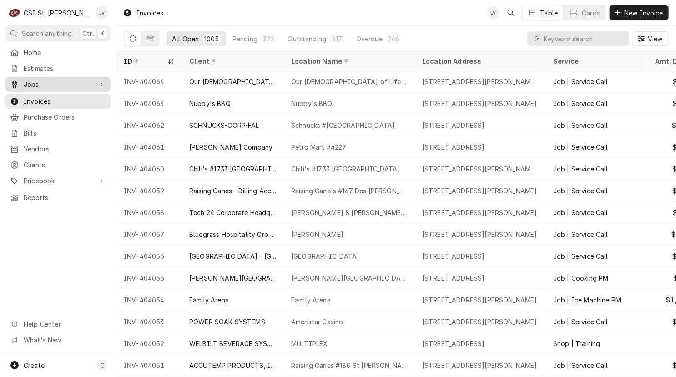
click at [37, 81] on span "Jobs" at bounding box center [58, 85] width 69 height 10
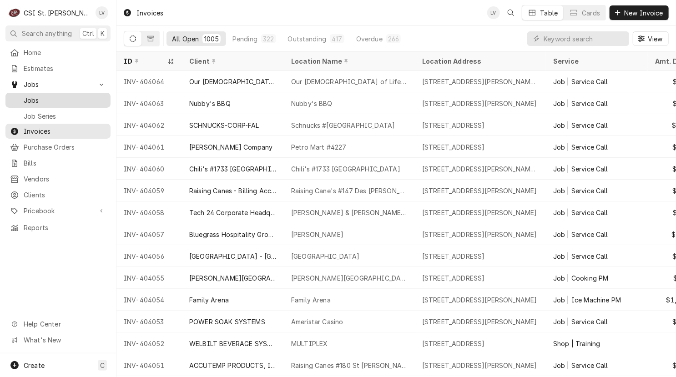
click at [52, 96] on span "Jobs" at bounding box center [65, 100] width 82 height 10
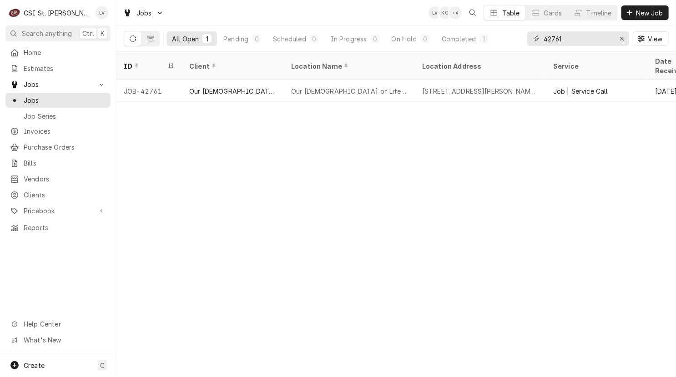
drag, startPoint x: 583, startPoint y: 36, endPoint x: 525, endPoint y: 45, distance: 58.5
click at [525, 45] on div "All Open 1 Pending 0 Scheduled 0 In Progress 0 On Hold 0 Completed 1 42761 View" at bounding box center [396, 38] width 545 height 25
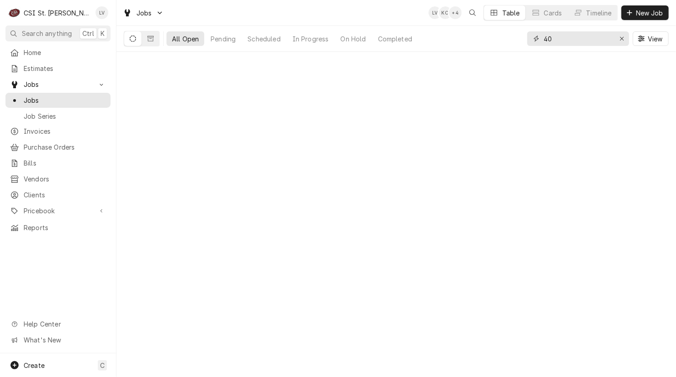
type input "4"
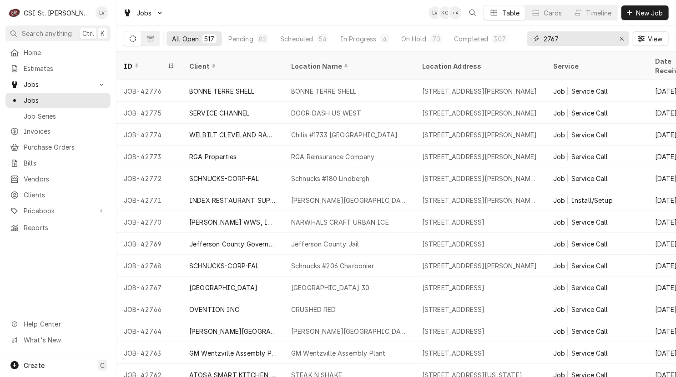
type input "2767"
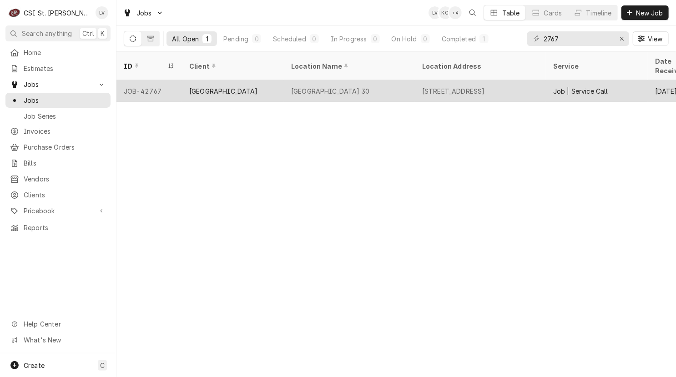
click at [313, 80] on div "[GEOGRAPHIC_DATA] 30" at bounding box center [349, 91] width 131 height 22
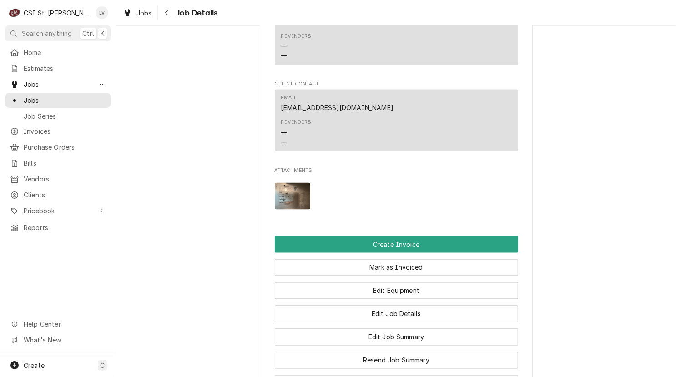
scroll to position [864, 0]
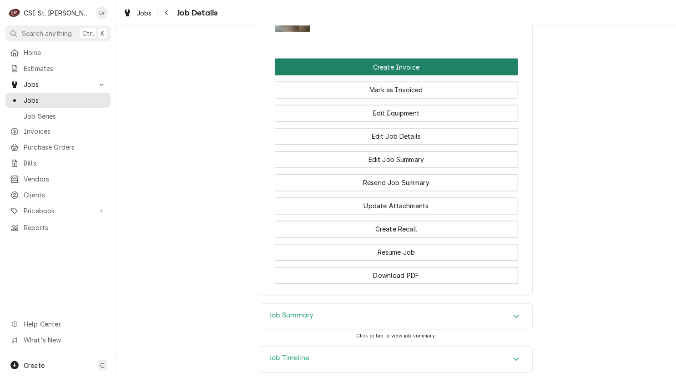
click at [410, 75] on button "Create Invoice" at bounding box center [396, 67] width 243 height 17
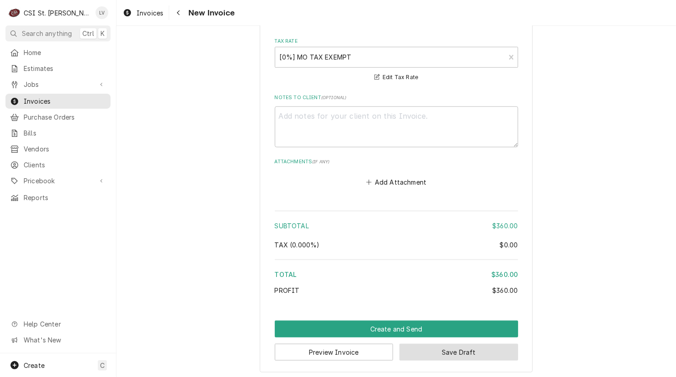
drag, startPoint x: 499, startPoint y: 348, endPoint x: 526, endPoint y: 345, distance: 27.1
click at [500, 348] on button "Save Draft" at bounding box center [458, 352] width 119 height 17
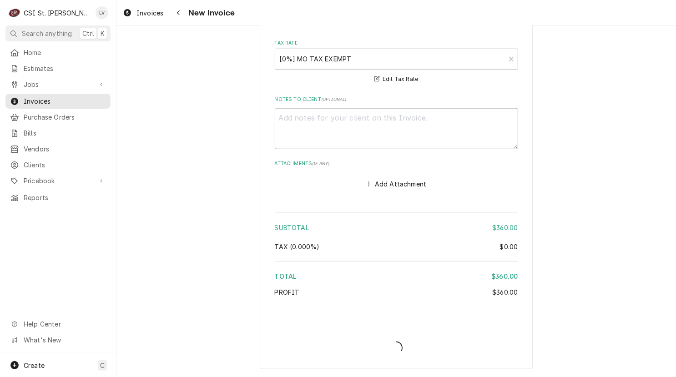
scroll to position [2183, 0]
type textarea "x"
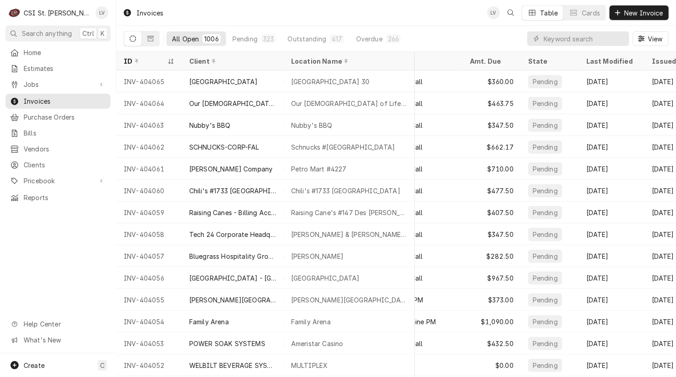
scroll to position [0, 226]
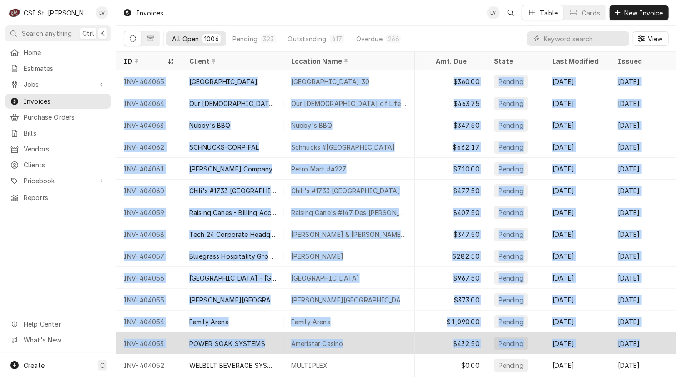
drag, startPoint x: 122, startPoint y: 80, endPoint x: 660, endPoint y: 350, distance: 602.5
click at [457, 350] on tbody "INV-404065 [GEOGRAPHIC_DATA] [STREET_ADDRESS] Job | Service Call $360.00 Pendin…" at bounding box center [176, 223] width 559 height 306
copy tbody "INV-404065 [GEOGRAPHIC_DATA] [STREET_ADDRESS] Job | Service Call $360.00 Pendin…"
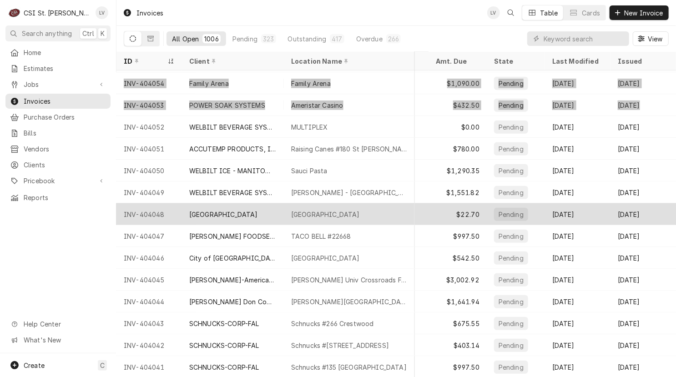
scroll to position [248, 226]
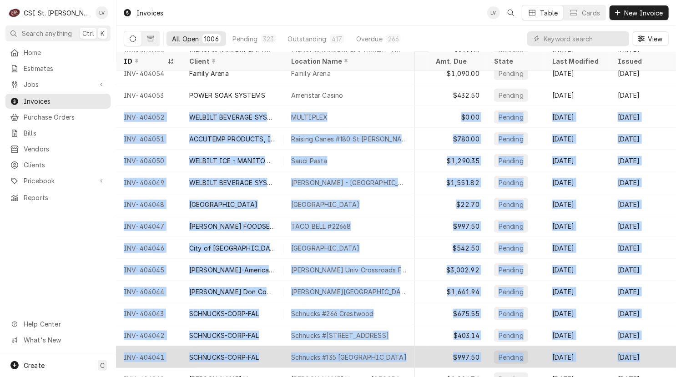
drag, startPoint x: 120, startPoint y: 113, endPoint x: 660, endPoint y: 347, distance: 588.4
copy tbody "INV-404052 WELBILT BEVERAGE SYSTEMS MULTIPLEX [STREET_ADDRESS] Shop | Training …"
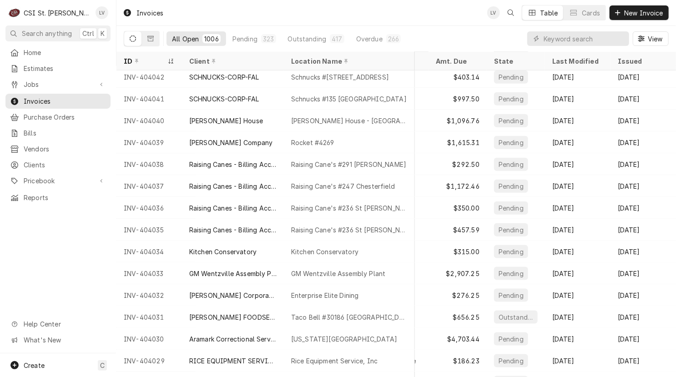
scroll to position [507, 0]
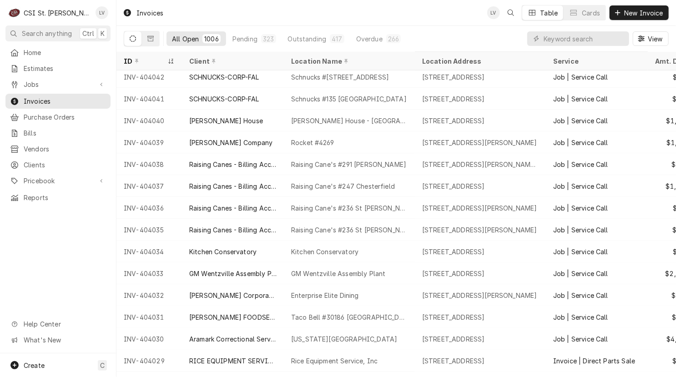
drag, startPoint x: 120, startPoint y: 117, endPoint x: 72, endPoint y: 226, distance: 119.1
click at [56, 261] on div "C CSI St. Louis LV Search anything Ctrl K Home Estimates Jobs Jobs Job Series I…" at bounding box center [338, 188] width 676 height 377
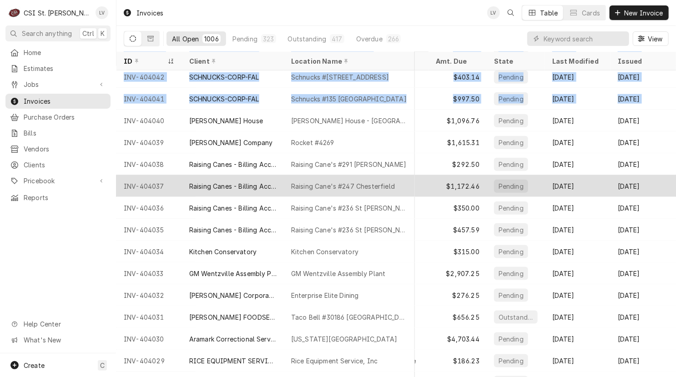
scroll to position [507, 226]
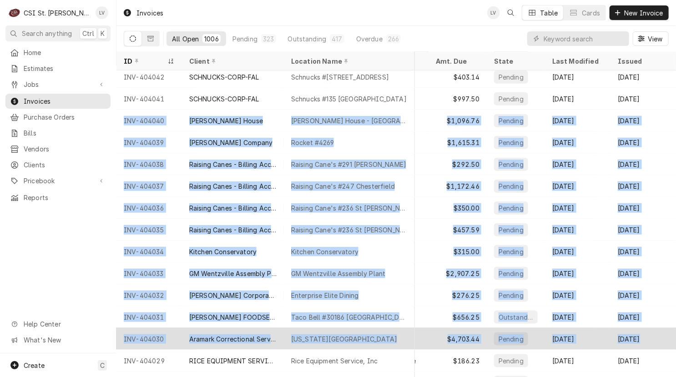
drag, startPoint x: 122, startPoint y: 115, endPoint x: 658, endPoint y: 340, distance: 580.8
copy tbody "INV-404040 [PERSON_NAME] House [PERSON_NAME] House - [GEOGRAPHIC_DATA] [STREET_…"
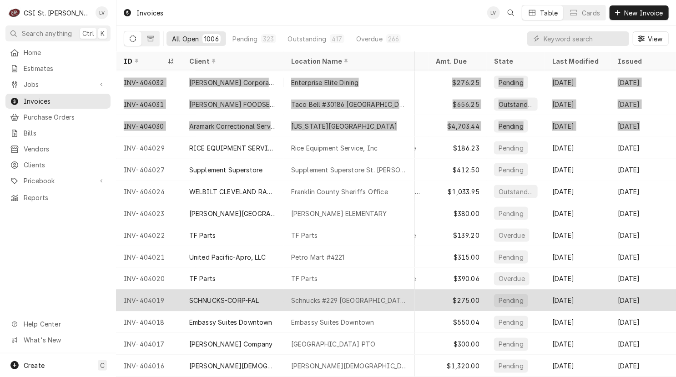
scroll to position [746, 226]
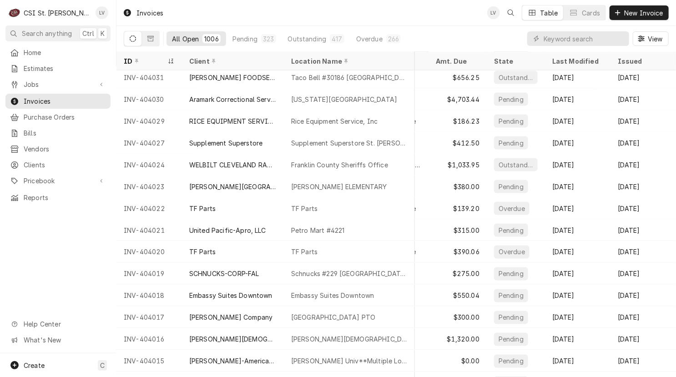
drag, startPoint x: 48, startPoint y: 263, endPoint x: 63, endPoint y: 246, distance: 22.5
click at [48, 263] on div "Home Estimates Jobs Jobs Job Series Invoices Purchase Orders Bills Vendors Clie…" at bounding box center [58, 199] width 116 height 308
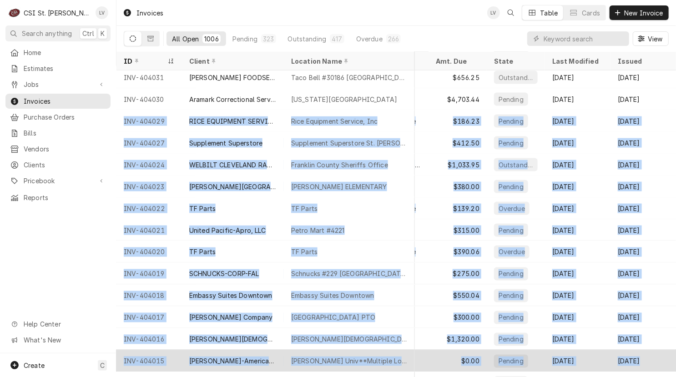
drag, startPoint x: 119, startPoint y: 116, endPoint x: 653, endPoint y: 351, distance: 583.7
copy tbody "INV-404029 RICE EQUIPMENT SERVICE, INC Rice Equipment Service, Inc [STREET_ADDR…"
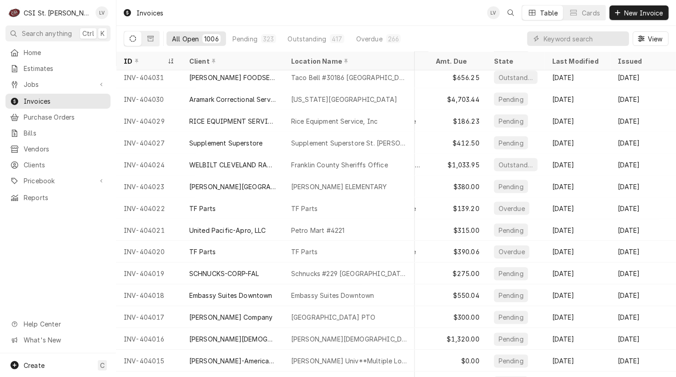
click at [67, 227] on div "Home Estimates Jobs Jobs Job Series Invoices Purchase Orders Bills Vendors Clie…" at bounding box center [58, 199] width 116 height 308
